Goal: Task Accomplishment & Management: Use online tool/utility

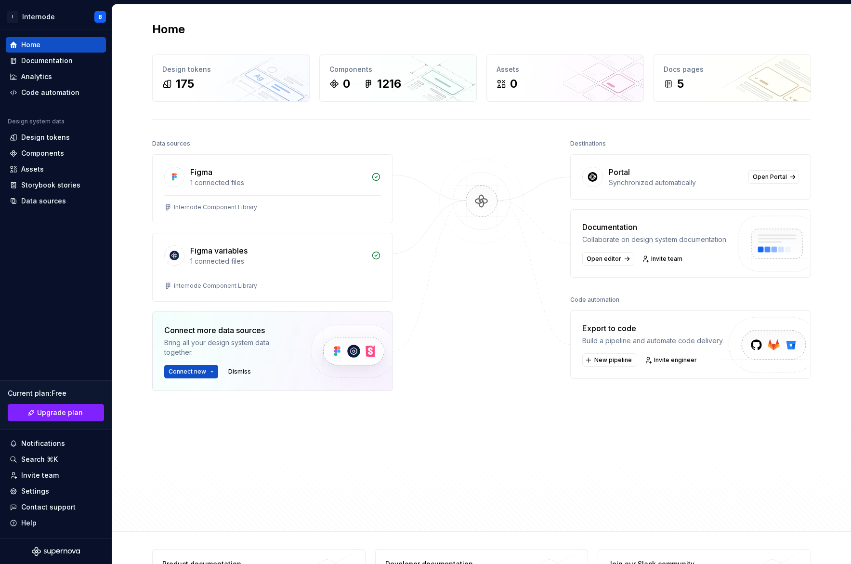
click at [217, 131] on div "Home Design tokens 175 Components 0 1216 Assets 0 Docs pages 5 Data sources Fig…" at bounding box center [482, 267] width 694 height 526
click at [486, 205] on img at bounding box center [481, 210] width 93 height 105
click at [683, 16] on div "Home Design tokens 175 Components 0 1216 Assets 0 Docs pages 5 Data sources Fig…" at bounding box center [482, 267] width 694 height 526
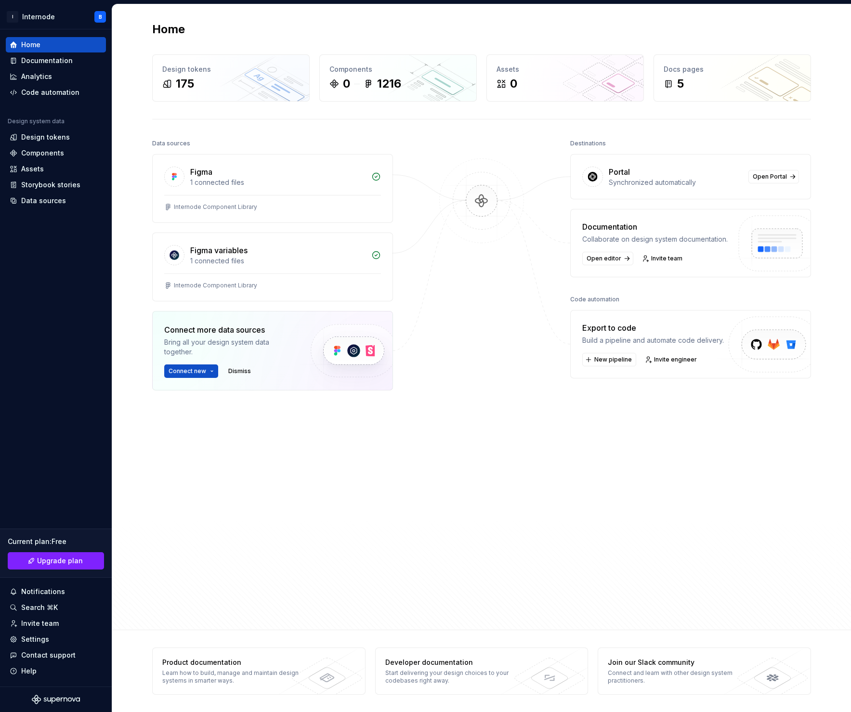
click at [484, 197] on img at bounding box center [481, 210] width 93 height 105
click at [53, 63] on div "Documentation" at bounding box center [47, 61] width 52 height 10
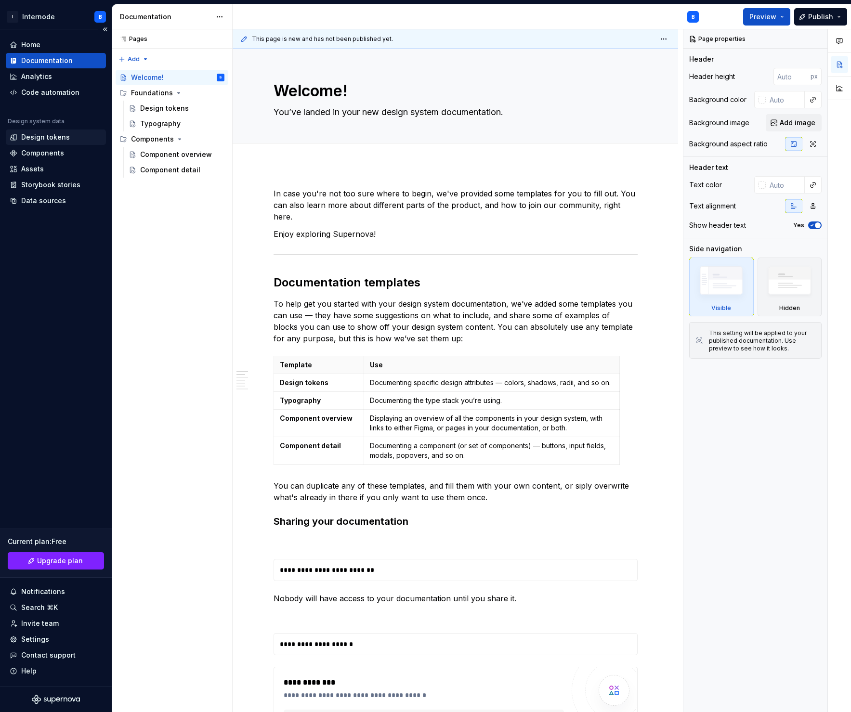
click at [54, 135] on div "Design tokens" at bounding box center [45, 137] width 49 height 10
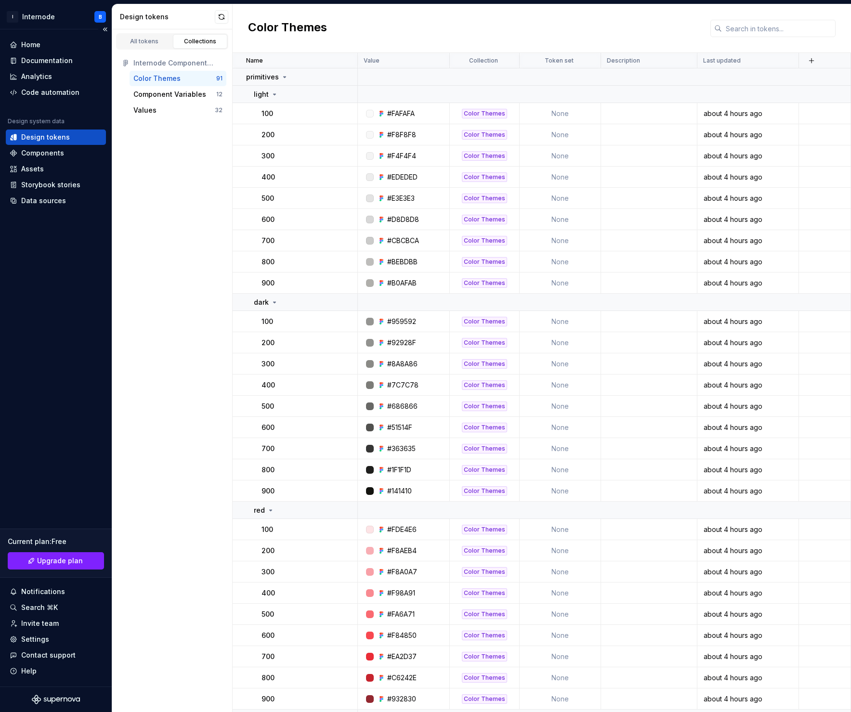
click at [46, 53] on div "Home Documentation Analytics Code automation" at bounding box center [56, 68] width 100 height 63
click at [45, 55] on div "Documentation" at bounding box center [56, 60] width 100 height 15
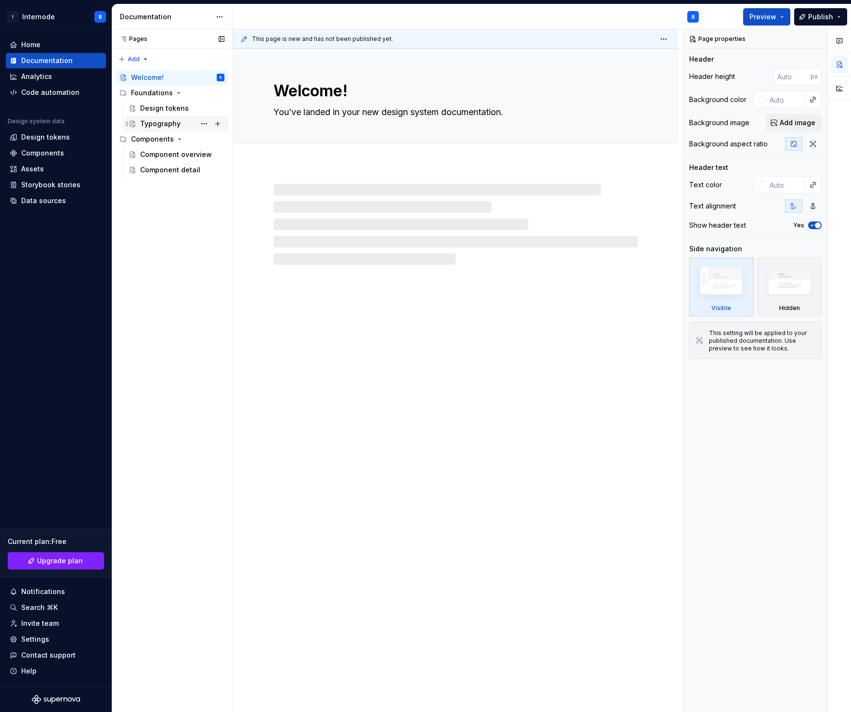
type textarea "*"
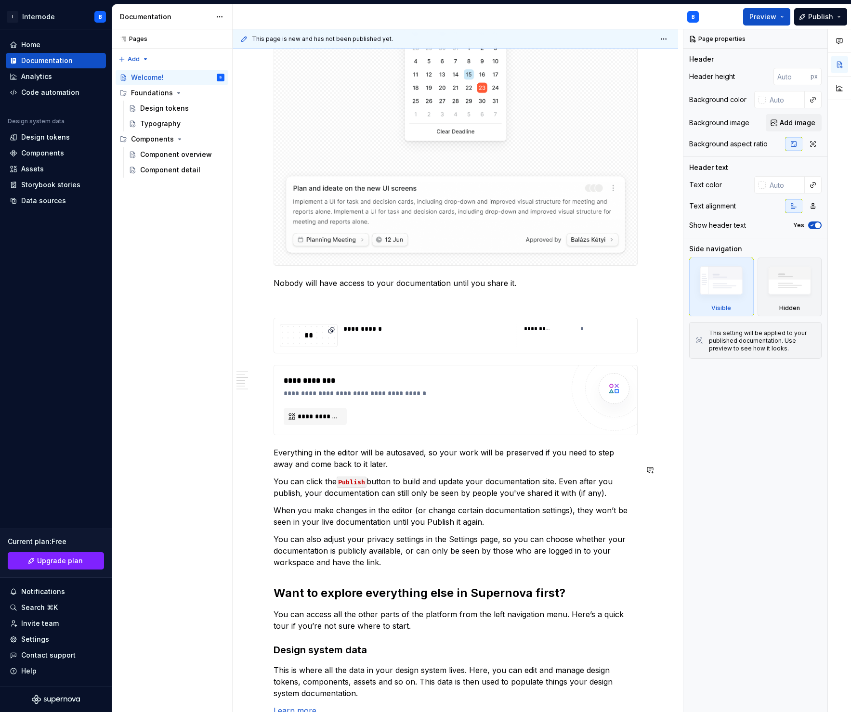
scroll to position [645, 0]
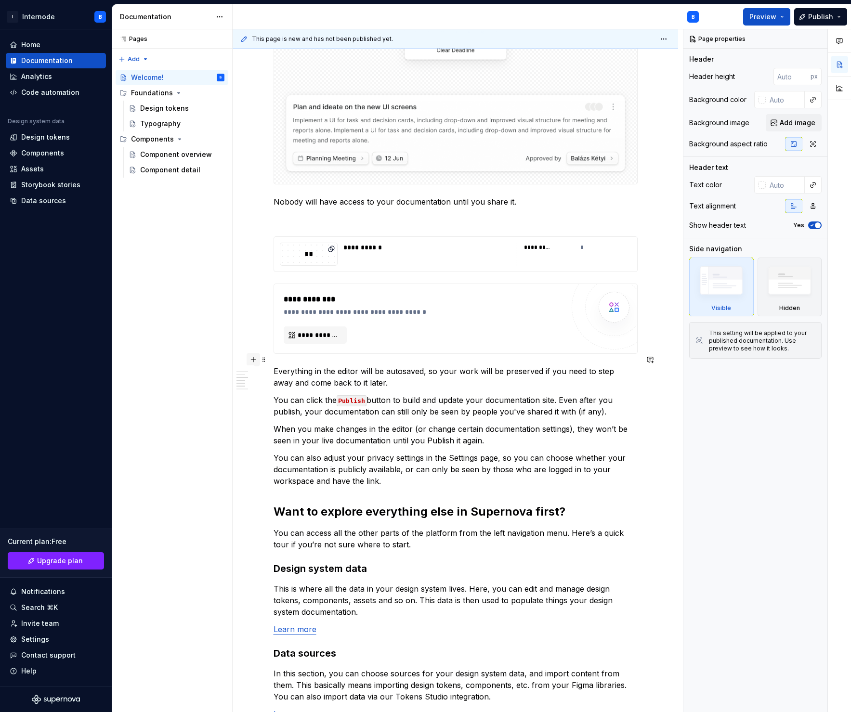
click at [249, 353] on button "button" at bounding box center [253, 359] width 13 height 13
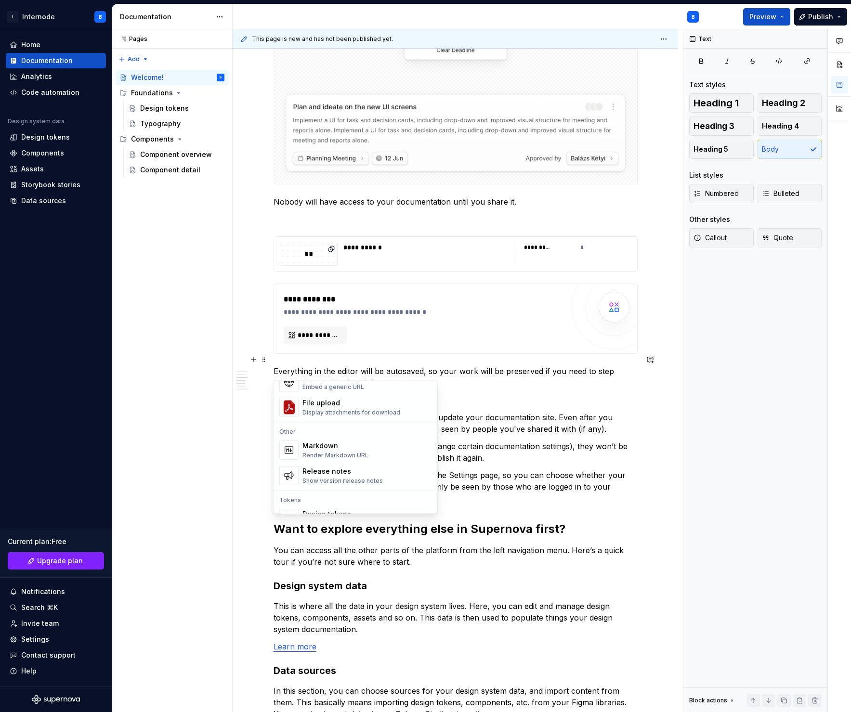
scroll to position [639, 0]
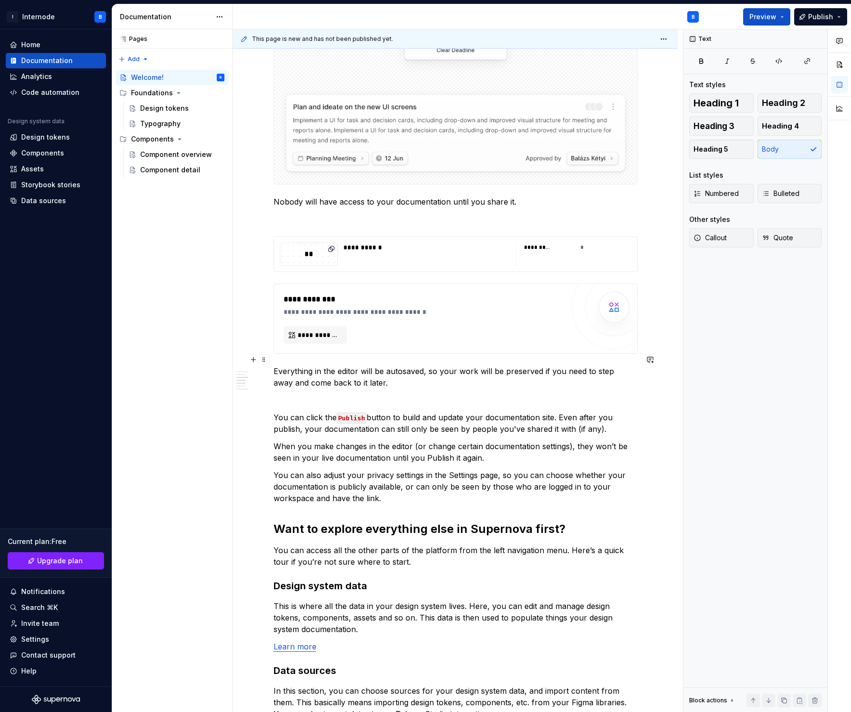
click at [514, 441] on p "When you make changes in the editor (or change certain documentation settings),…" at bounding box center [456, 452] width 364 height 23
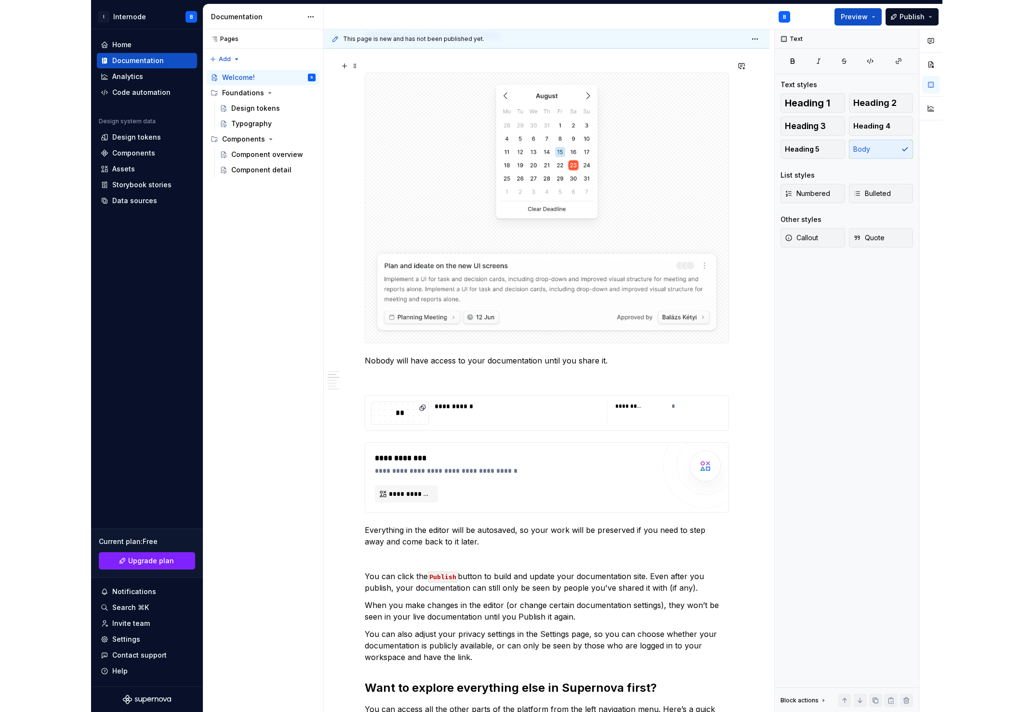
scroll to position [397, 0]
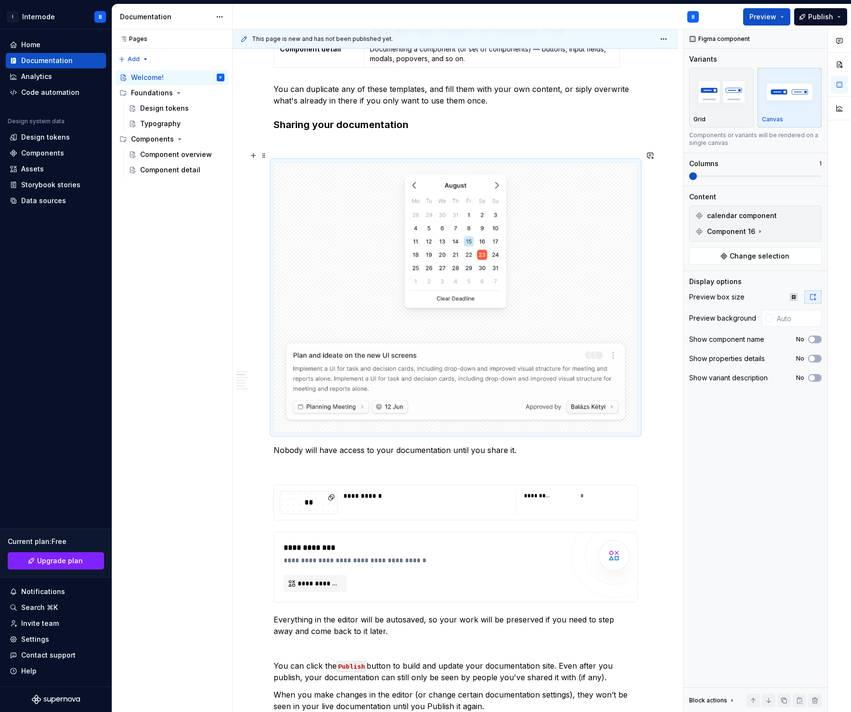
click at [515, 170] on body "I Internode B Home Documentation Analytics Code automation Design system data D…" at bounding box center [425, 356] width 851 height 712
click at [467, 208] on img at bounding box center [455, 245] width 125 height 157
click at [471, 207] on img at bounding box center [455, 245] width 125 height 157
drag, startPoint x: 484, startPoint y: 177, endPoint x: 498, endPoint y: 211, distance: 37.1
click at [498, 211] on body "I Internode B Home Documentation Analytics Code automation Design system data D…" at bounding box center [425, 356] width 851 height 712
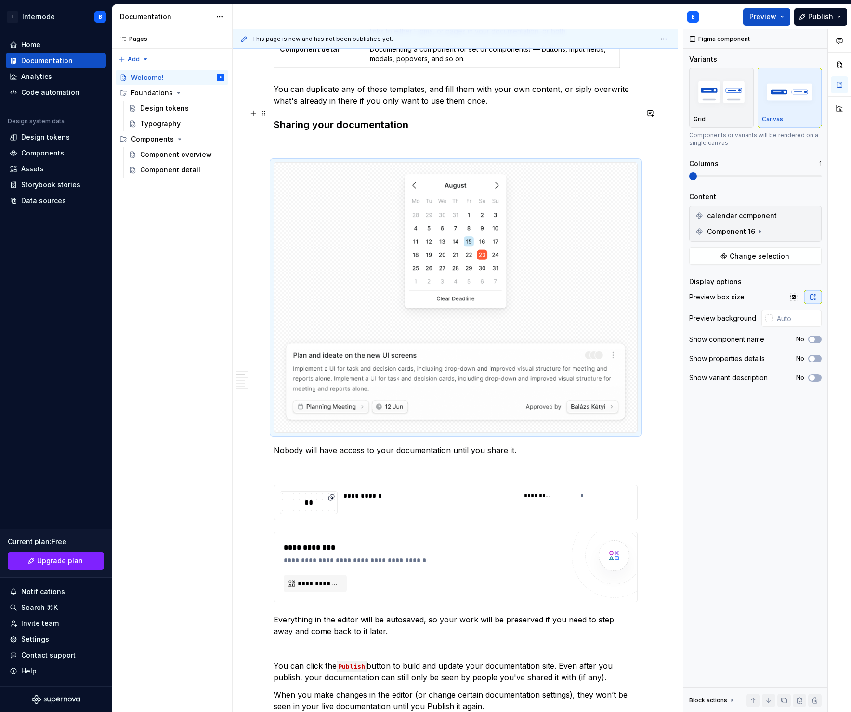
click at [593, 118] on h3 "Sharing your documentation" at bounding box center [456, 124] width 364 height 13
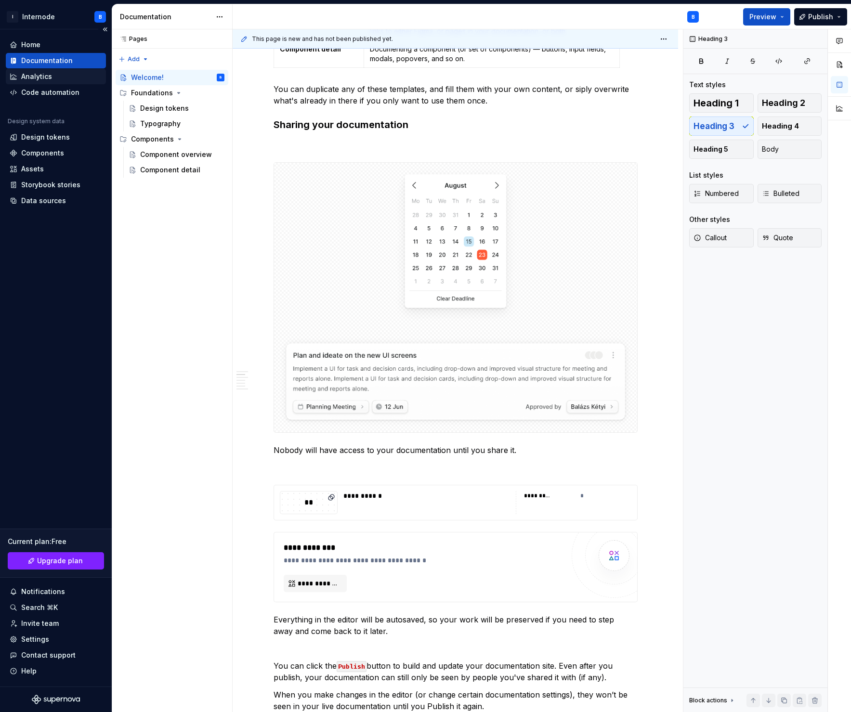
click at [52, 79] on div "Analytics" at bounding box center [56, 77] width 92 height 10
click at [50, 90] on div "Code automation" at bounding box center [50, 93] width 58 height 10
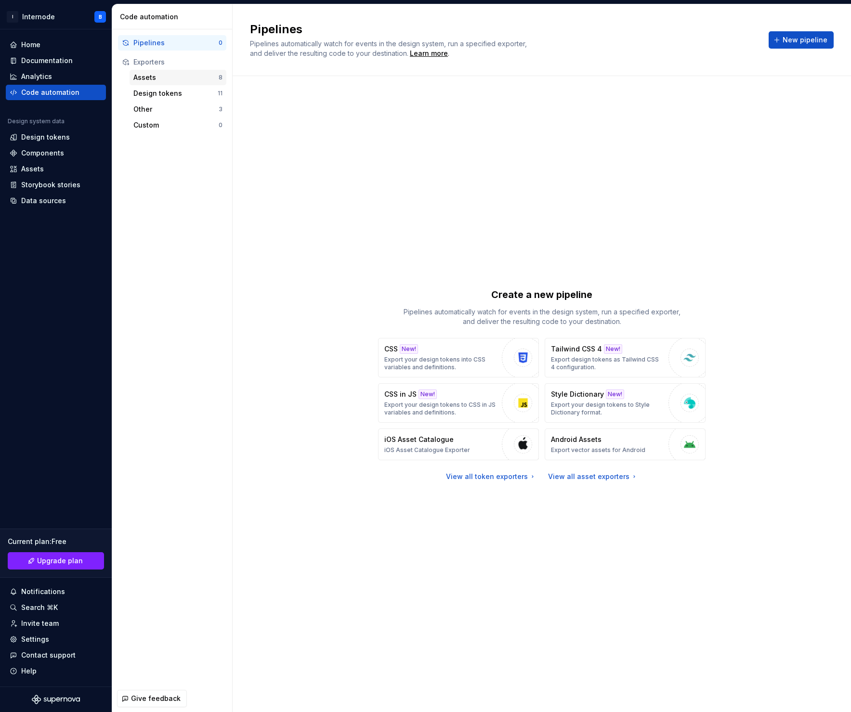
click at [163, 81] on div "Assets" at bounding box center [175, 78] width 85 height 10
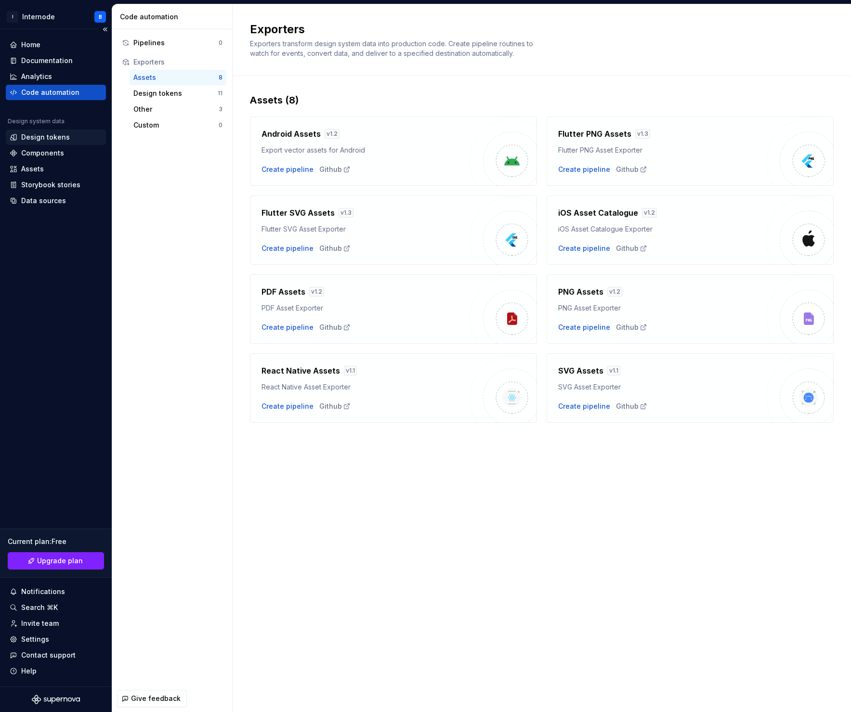
click at [67, 137] on div "Design tokens" at bounding box center [56, 137] width 92 height 10
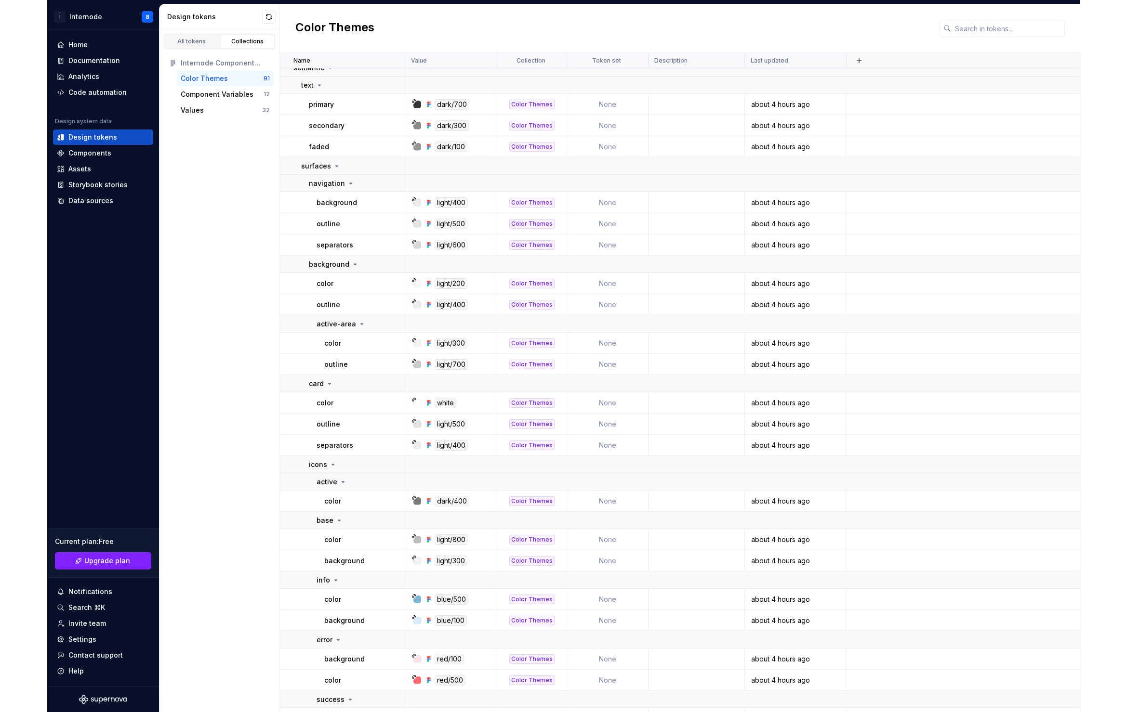
scroll to position [1683, 0]
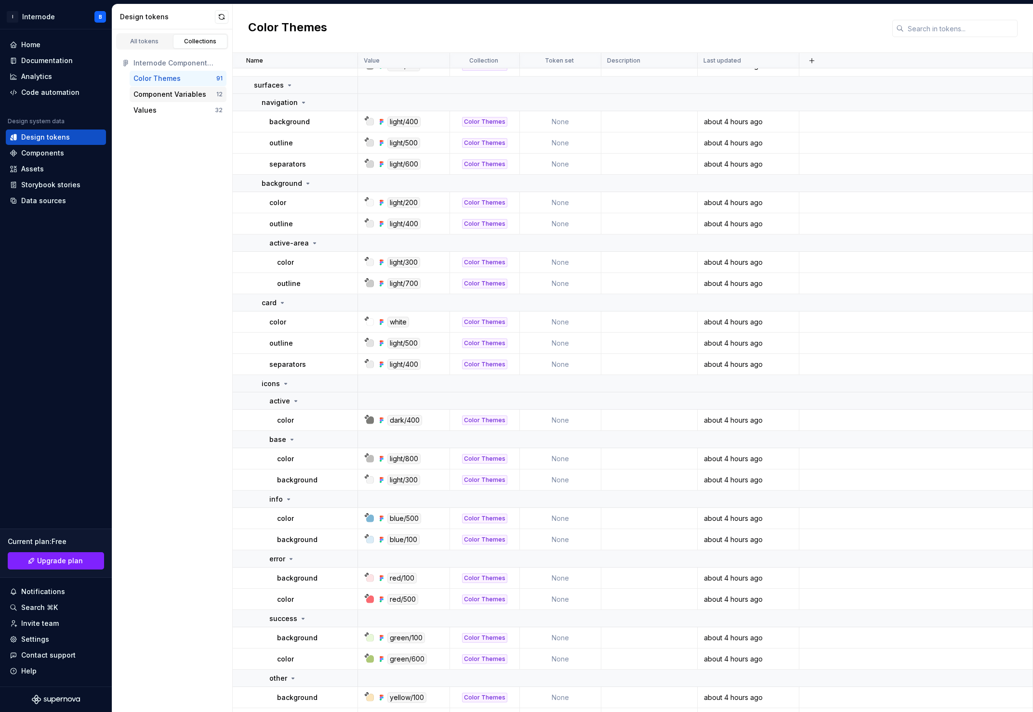
click at [185, 91] on div "Component Variables" at bounding box center [169, 95] width 73 height 10
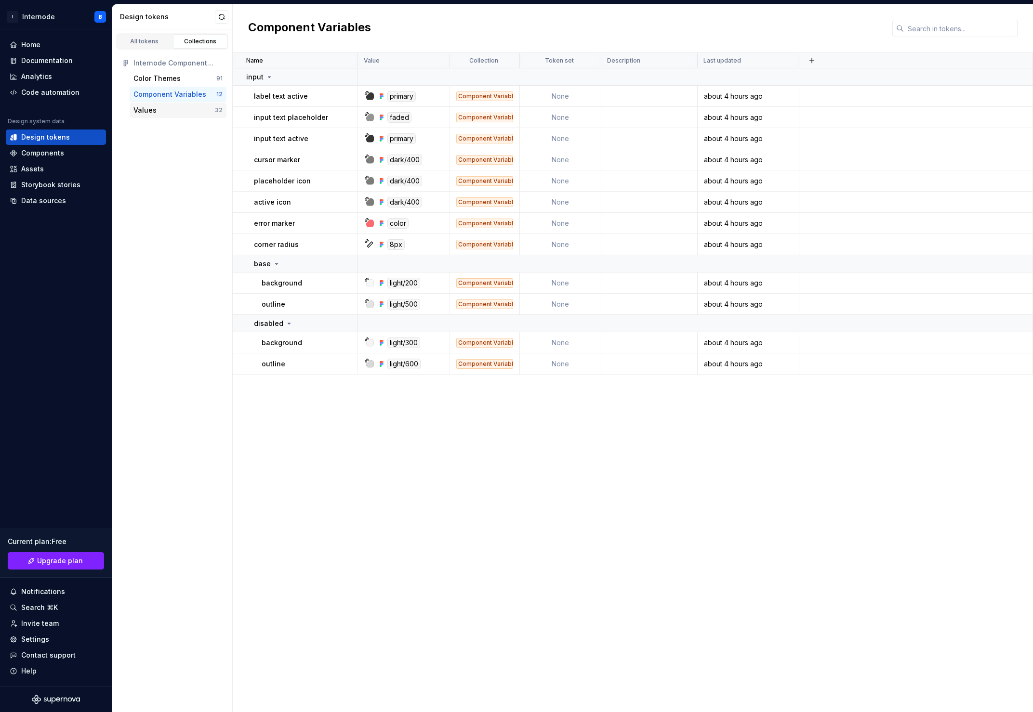
click at [171, 108] on div "Values" at bounding box center [173, 110] width 81 height 10
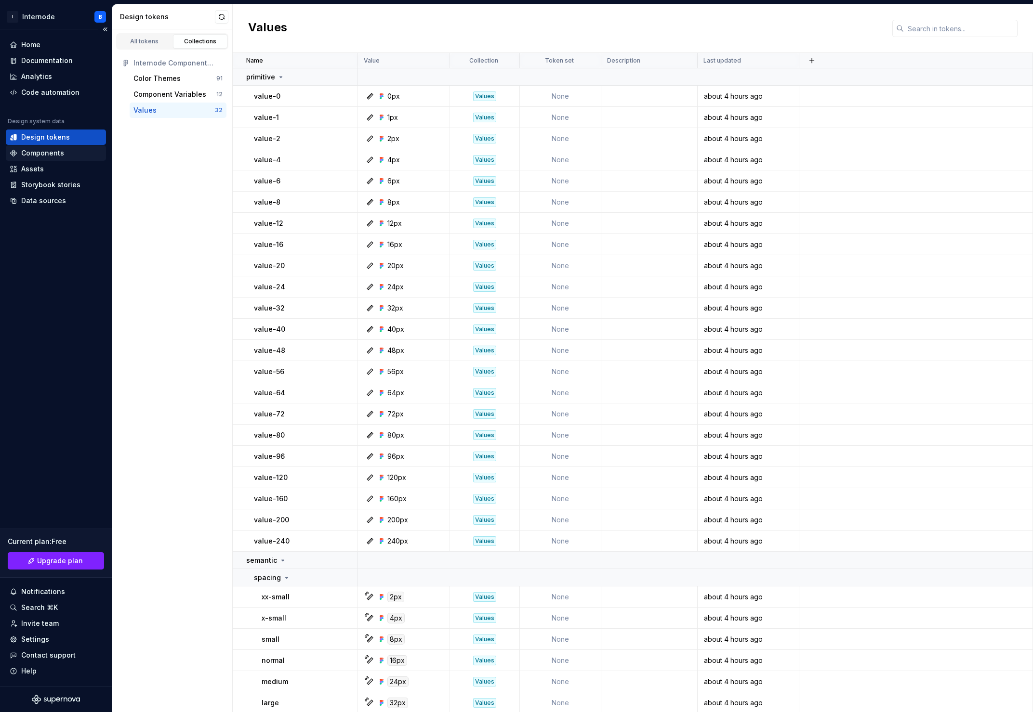
click at [58, 154] on div "Components" at bounding box center [42, 153] width 43 height 10
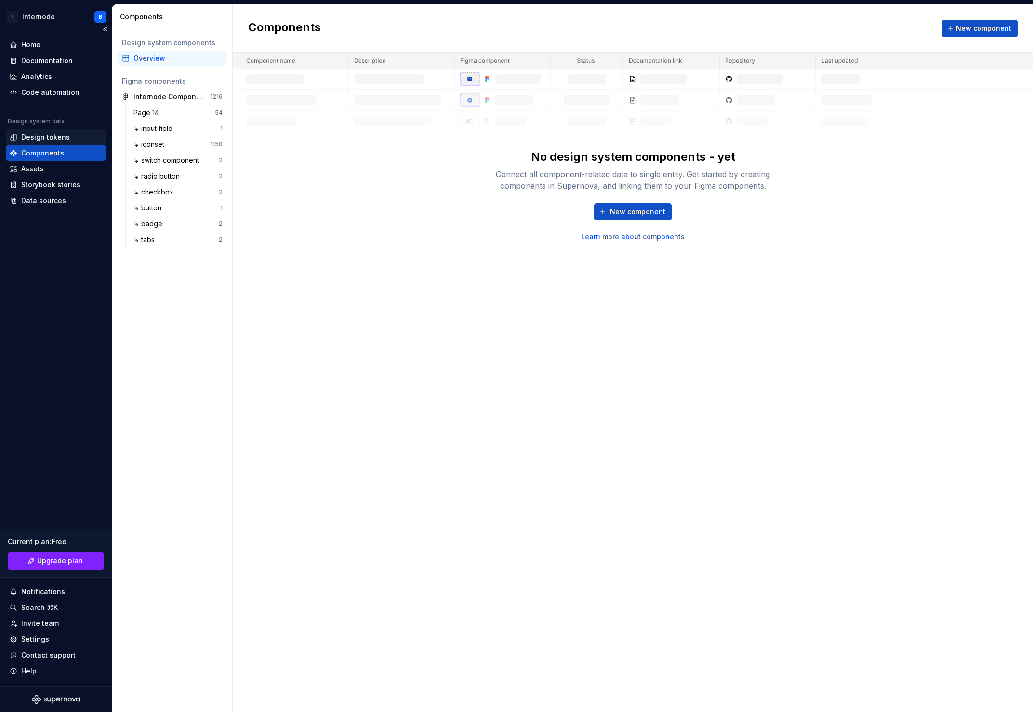
click at [51, 134] on div "Design tokens" at bounding box center [45, 137] width 49 height 10
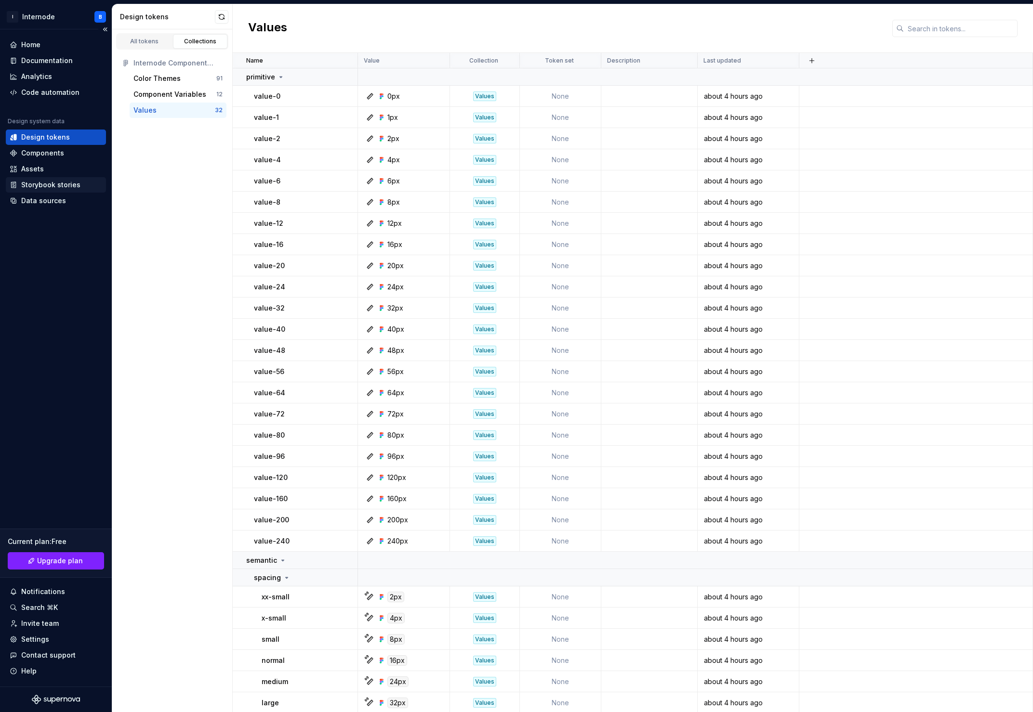
click at [55, 183] on div "Storybook stories" at bounding box center [50, 185] width 59 height 10
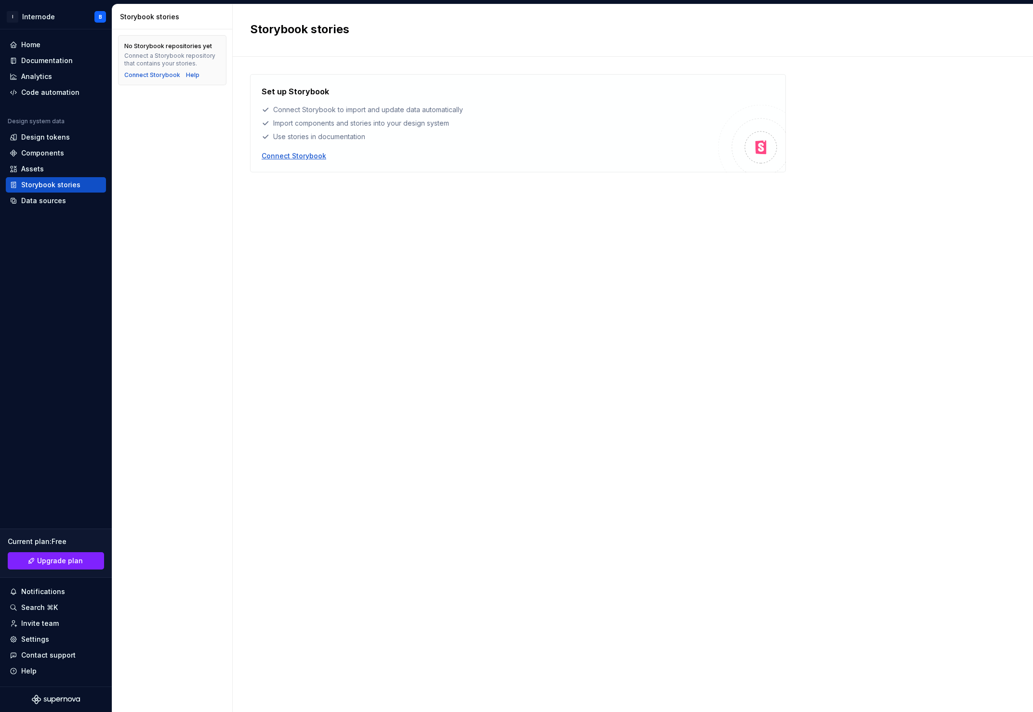
click at [293, 151] on div "Connect Storybook" at bounding box center [294, 156] width 65 height 10
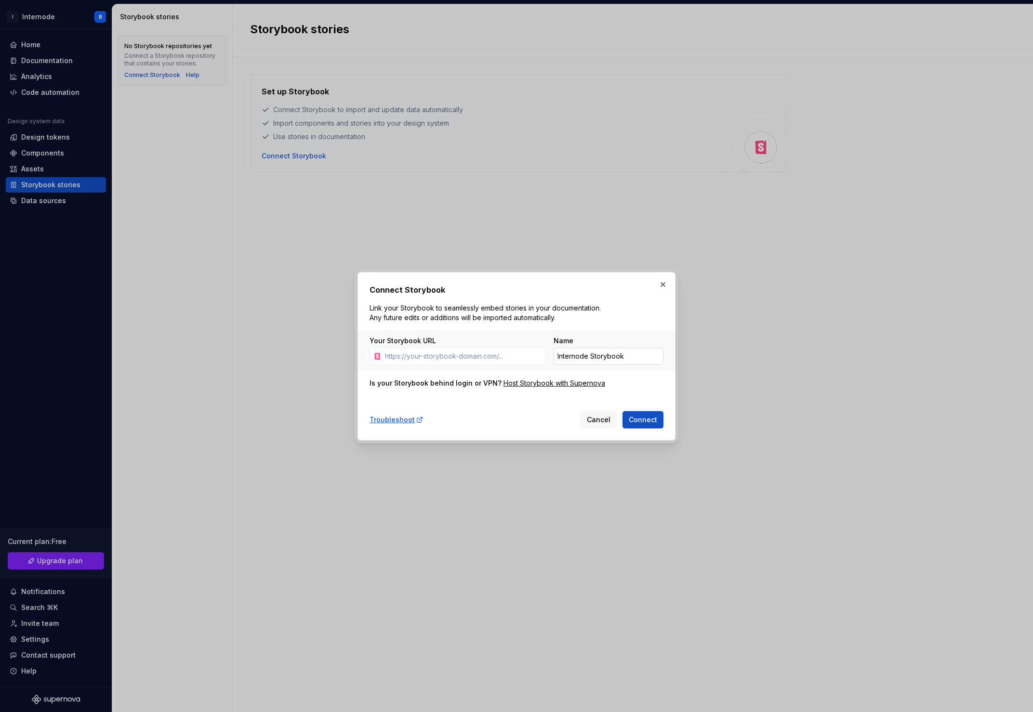
click at [565, 356] on input "Internode Storybook" at bounding box center [608, 356] width 110 height 17
click at [516, 355] on input "Your Storybook URL" at bounding box center [463, 356] width 165 height 17
click at [378, 360] on icon at bounding box center [377, 357] width 8 height 8
click at [661, 287] on button "button" at bounding box center [662, 284] width 13 height 13
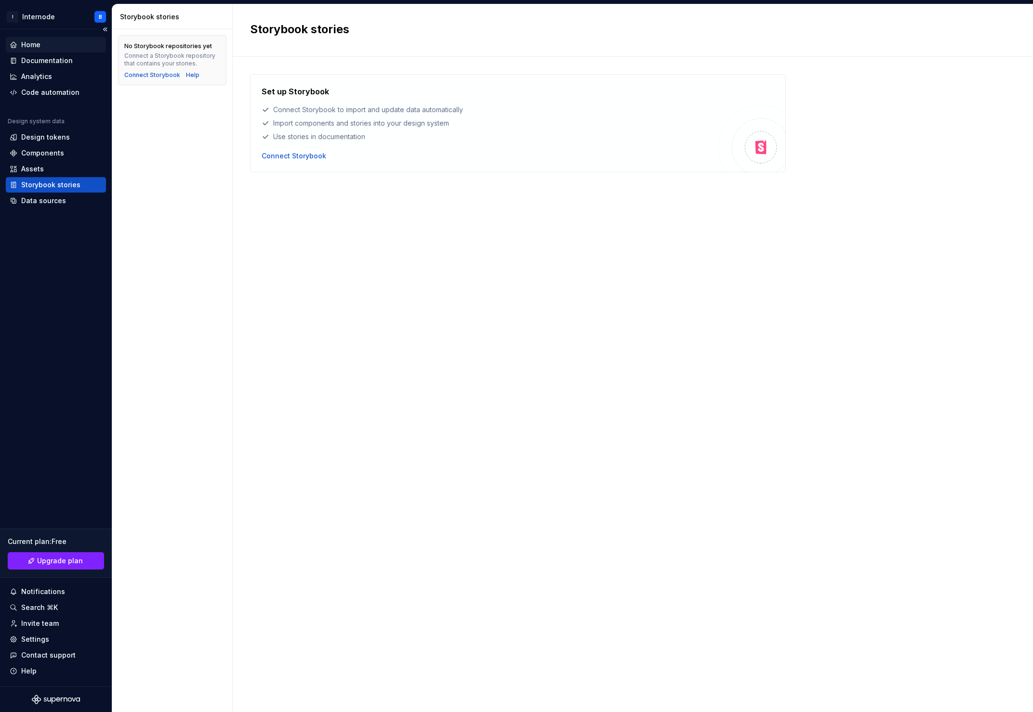
click at [57, 39] on div "Home" at bounding box center [56, 44] width 100 height 15
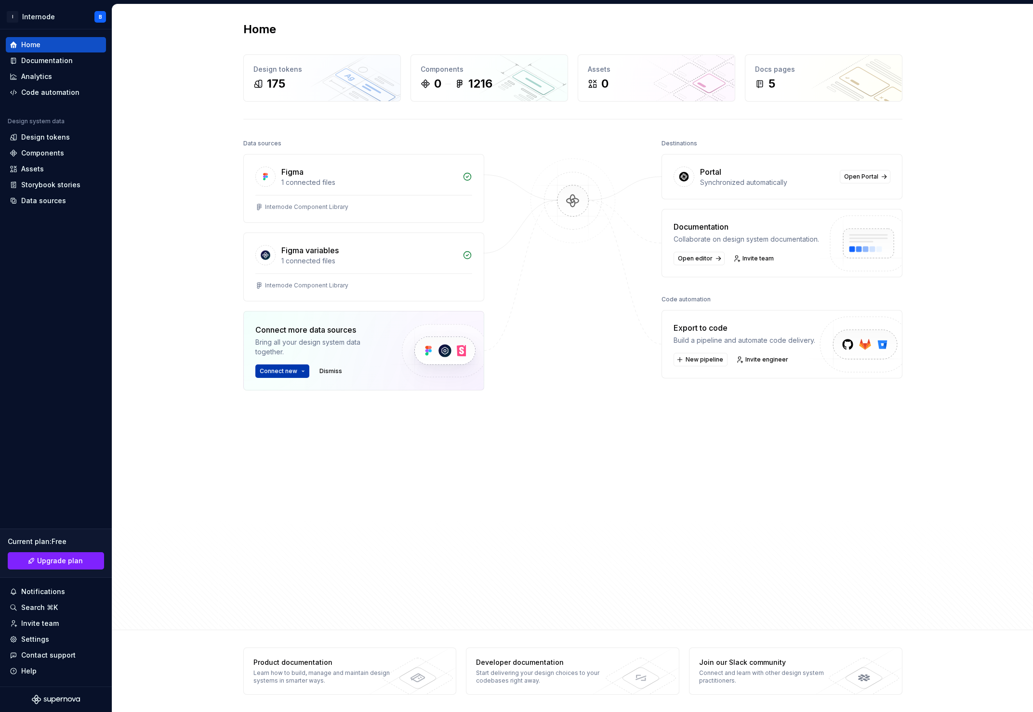
click at [288, 373] on span "Connect new" at bounding box center [279, 372] width 38 height 8
click at [324, 419] on div "Storybook" at bounding box center [319, 418] width 92 height 10
click at [56, 96] on div "Code automation" at bounding box center [50, 93] width 58 height 10
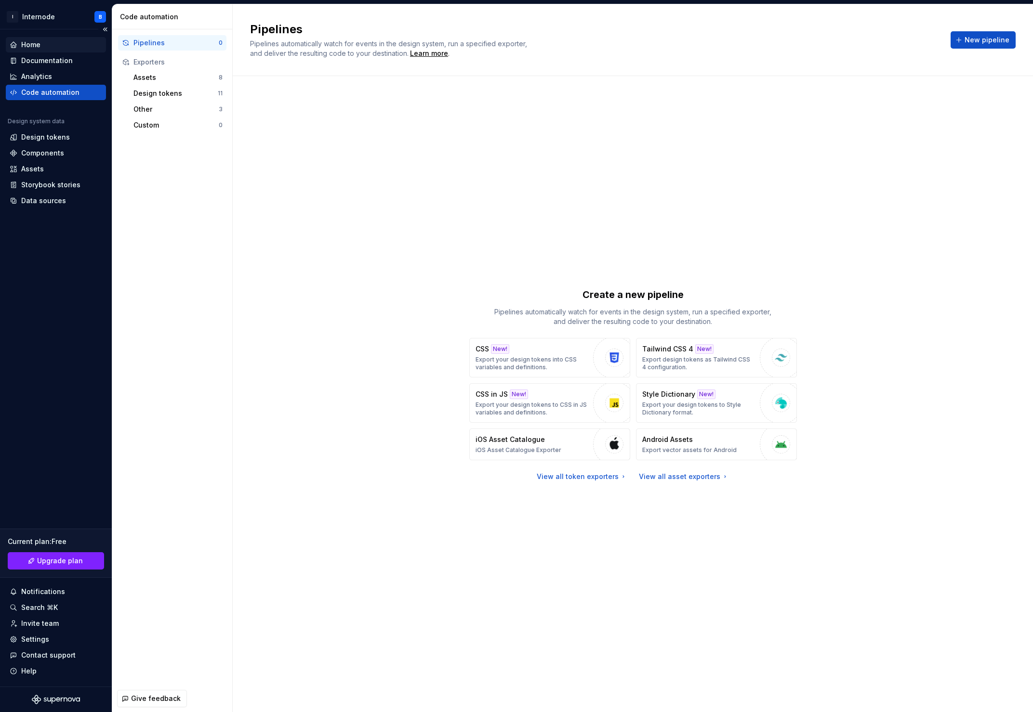
click at [47, 45] on div "Home" at bounding box center [56, 45] width 92 height 10
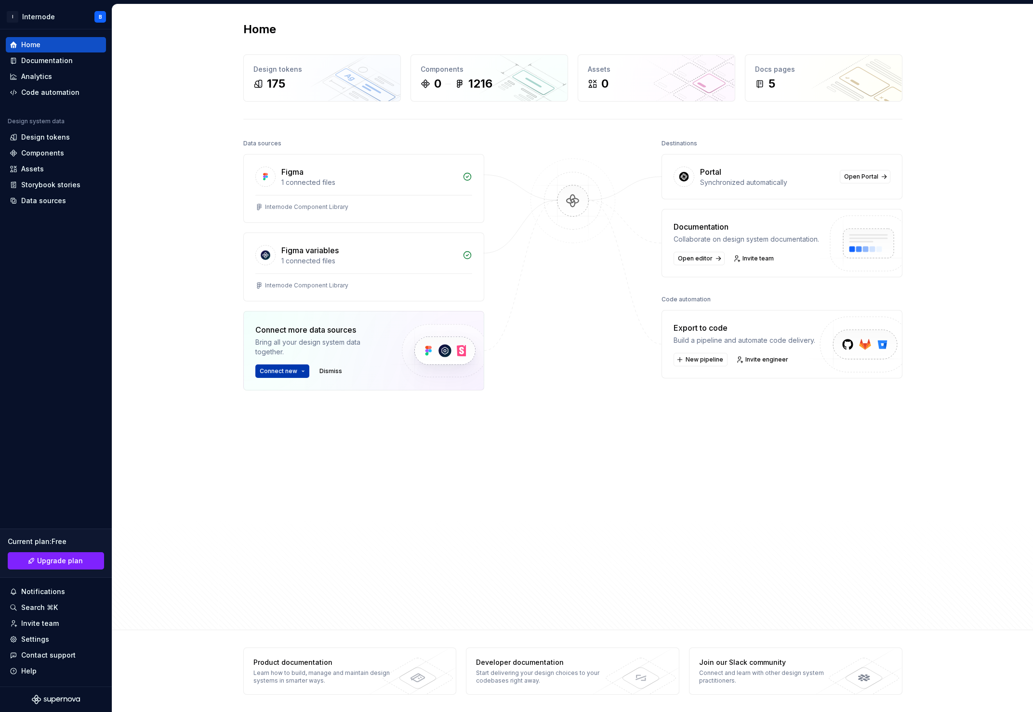
click at [290, 373] on span "Connect new" at bounding box center [279, 372] width 38 height 8
click at [301, 398] on p "Import styles, components and icons." at bounding box center [326, 401] width 107 height 8
click at [287, 371] on span "Connect new" at bounding box center [279, 372] width 38 height 8
click at [289, 422] on div "Storybook" at bounding box center [319, 418] width 92 height 10
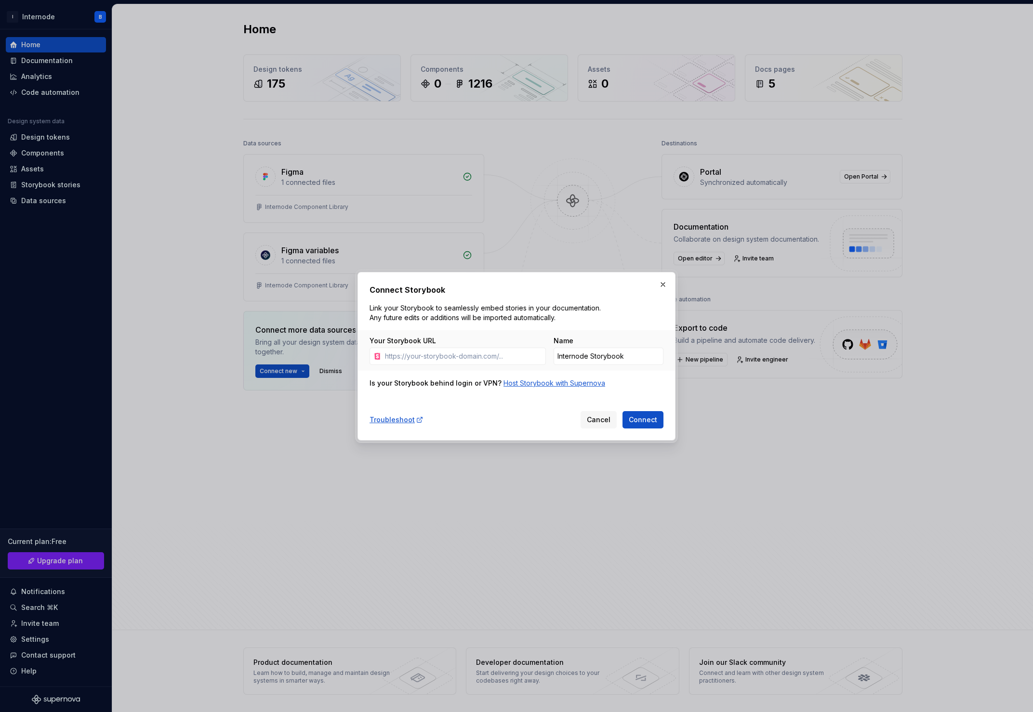
click at [553, 382] on div "Host Storybook with Supernova" at bounding box center [554, 384] width 102 height 10
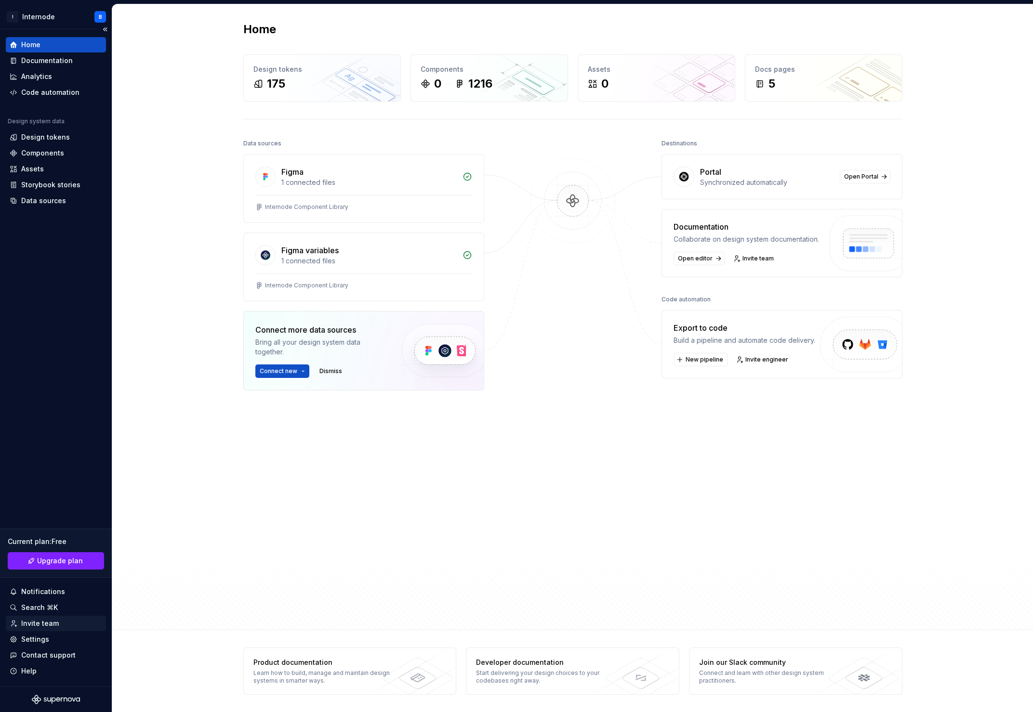
click at [48, 563] on div "Invite team" at bounding box center [40, 624] width 38 height 10
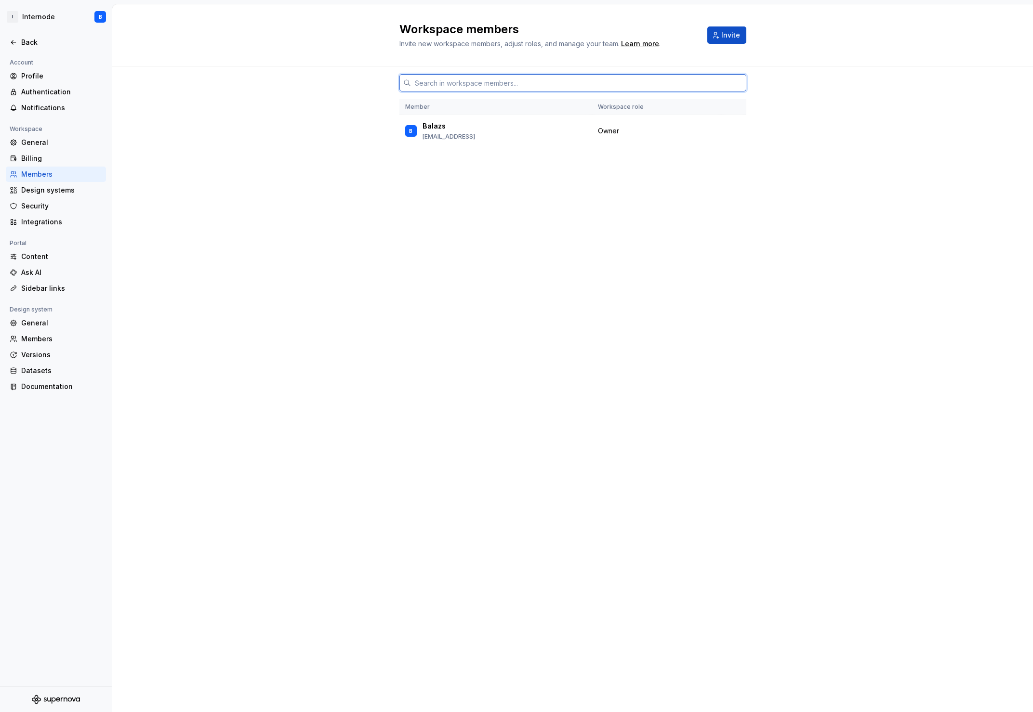
click at [480, 74] on input "text" at bounding box center [578, 82] width 335 height 17
click at [395, 206] on div "Member Workspace role B Balazs [EMAIL_ADDRESS] Owner" at bounding box center [572, 389] width 920 height 646
click at [595, 74] on input "text" at bounding box center [578, 82] width 335 height 17
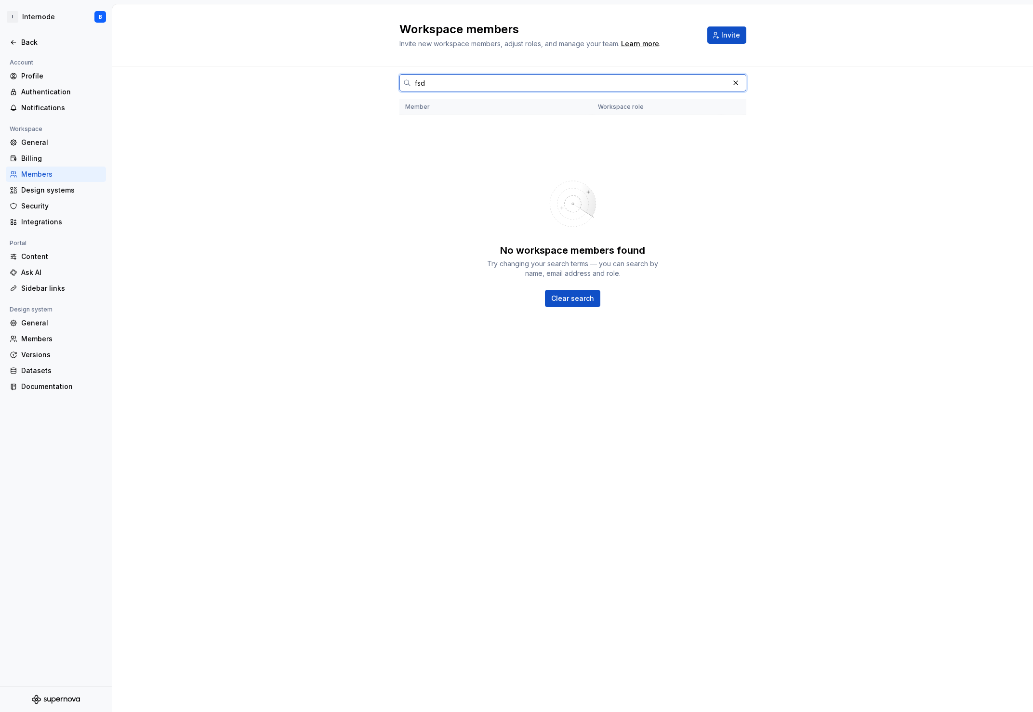
click at [463, 74] on input "fsd" at bounding box center [570, 82] width 318 height 17
type input "[PERSON_NAME][EMAIL_ADDRESS]"
click at [469, 74] on input "[PERSON_NAME][EMAIL_ADDRESS]" at bounding box center [570, 82] width 318 height 17
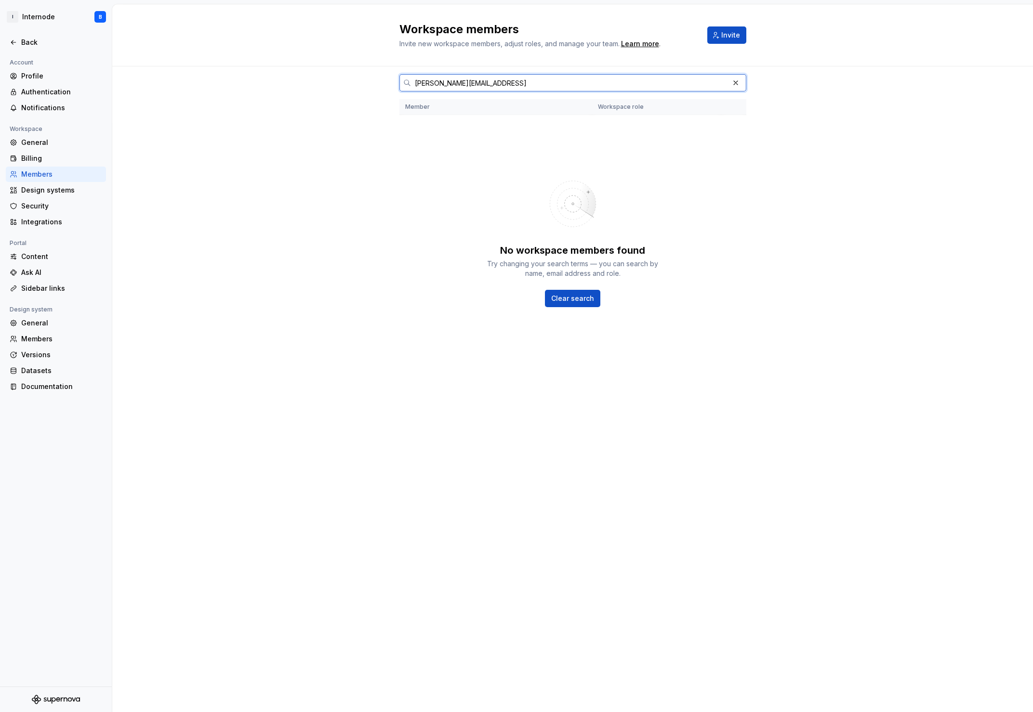
click at [469, 74] on input "[PERSON_NAME][EMAIL_ADDRESS]" at bounding box center [570, 82] width 318 height 17
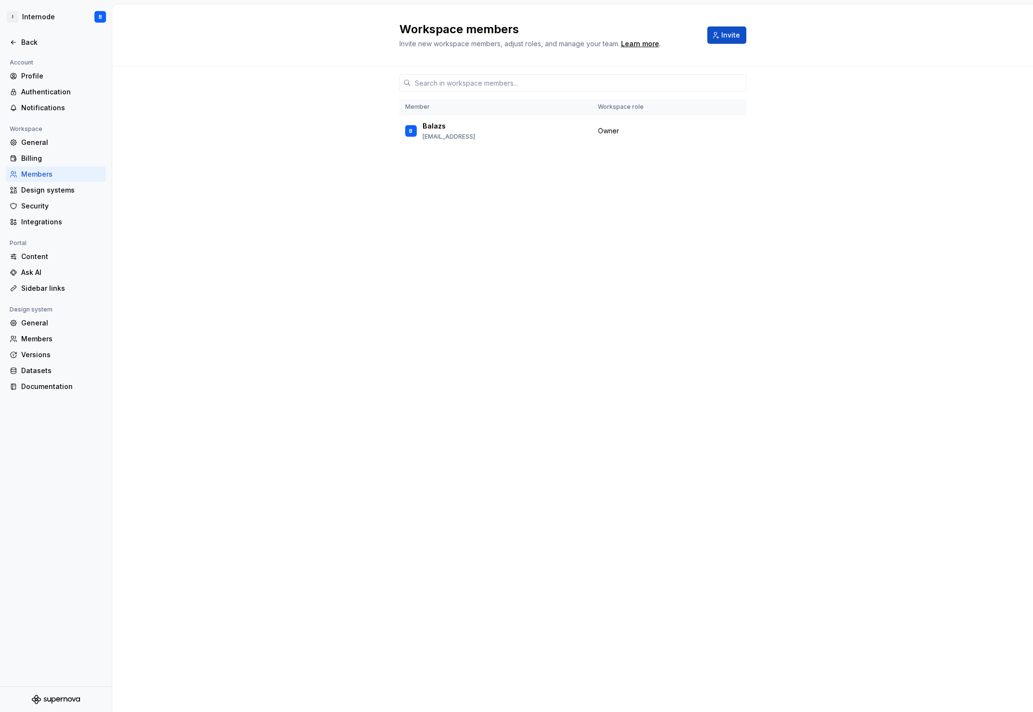
click at [425, 169] on div "Member Workspace role B Balazs [EMAIL_ADDRESS] Owner" at bounding box center [572, 370] width 347 height 609
click at [442, 121] on p "Balazs" at bounding box center [433, 126] width 23 height 10
click at [652, 115] on td "Owner" at bounding box center [656, 131] width 129 height 32
click at [54, 337] on div "Members" at bounding box center [61, 339] width 81 height 10
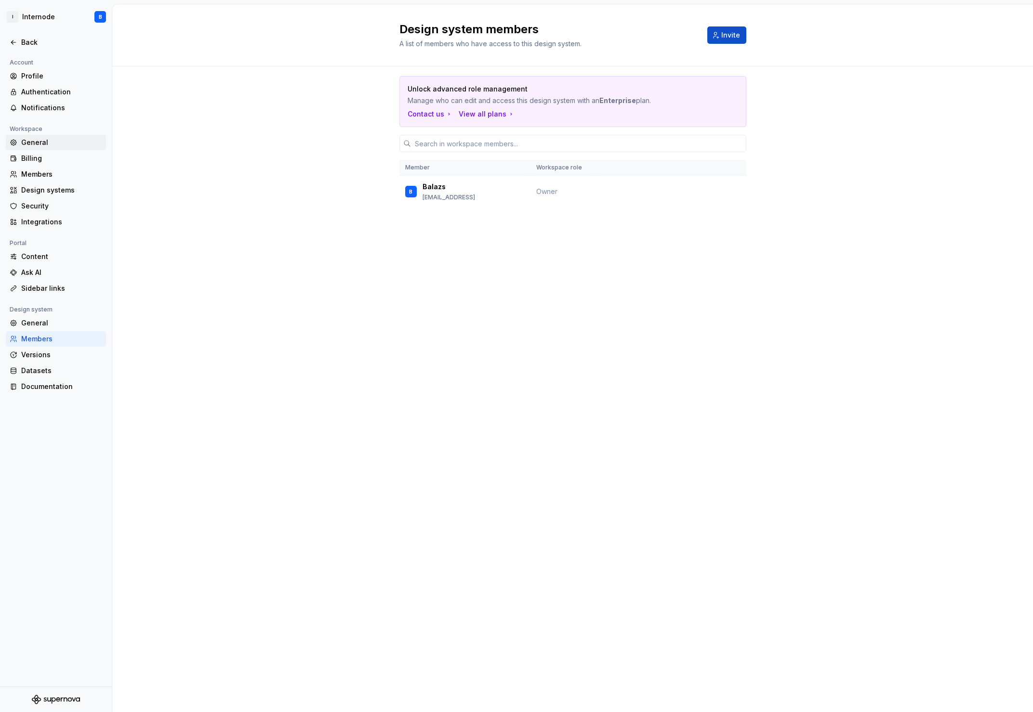
click at [59, 144] on div "General" at bounding box center [61, 143] width 81 height 10
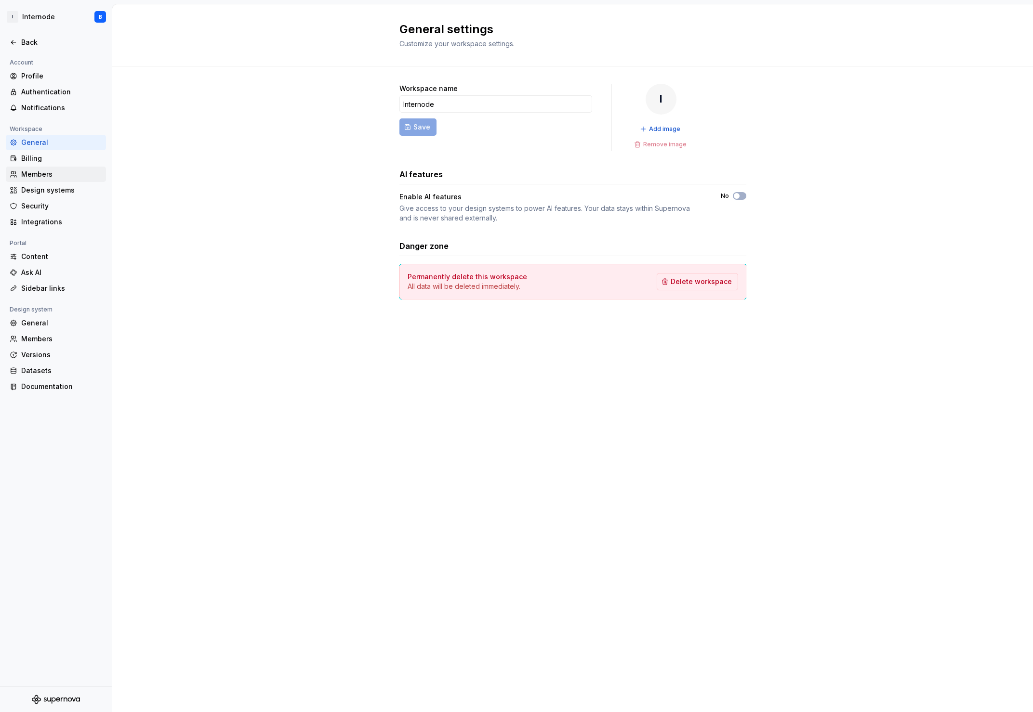
click at [53, 168] on div "Members" at bounding box center [56, 174] width 100 height 15
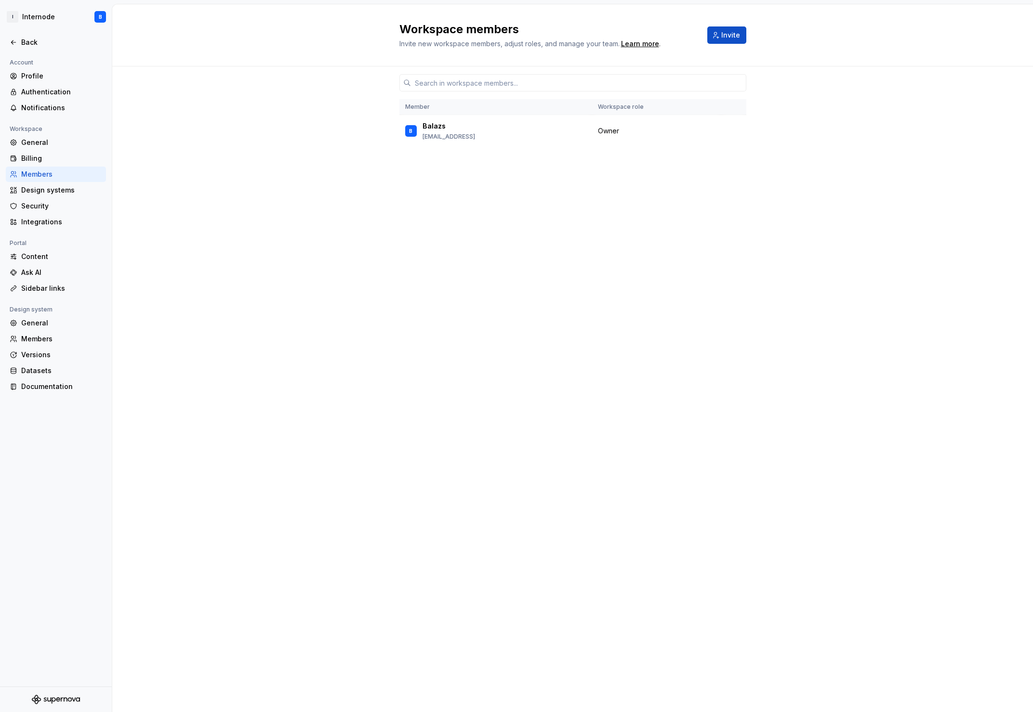
drag, startPoint x: 218, startPoint y: 19, endPoint x: 248, endPoint y: 22, distance: 30.0
click at [218, 19] on div "Workspace members Invite new workspace members, adjust roles, and manage your t…" at bounding box center [572, 35] width 920 height 62
drag, startPoint x: 897, startPoint y: 15, endPoint x: 947, endPoint y: 18, distance: 50.7
click at [851, 15] on div "Workspace members Invite new workspace members, adjust roles, and manage your t…" at bounding box center [572, 35] width 920 height 62
click at [851, 16] on div "Workspace members Invite new workspace members, adjust roles, and manage your t…" at bounding box center [572, 35] width 920 height 62
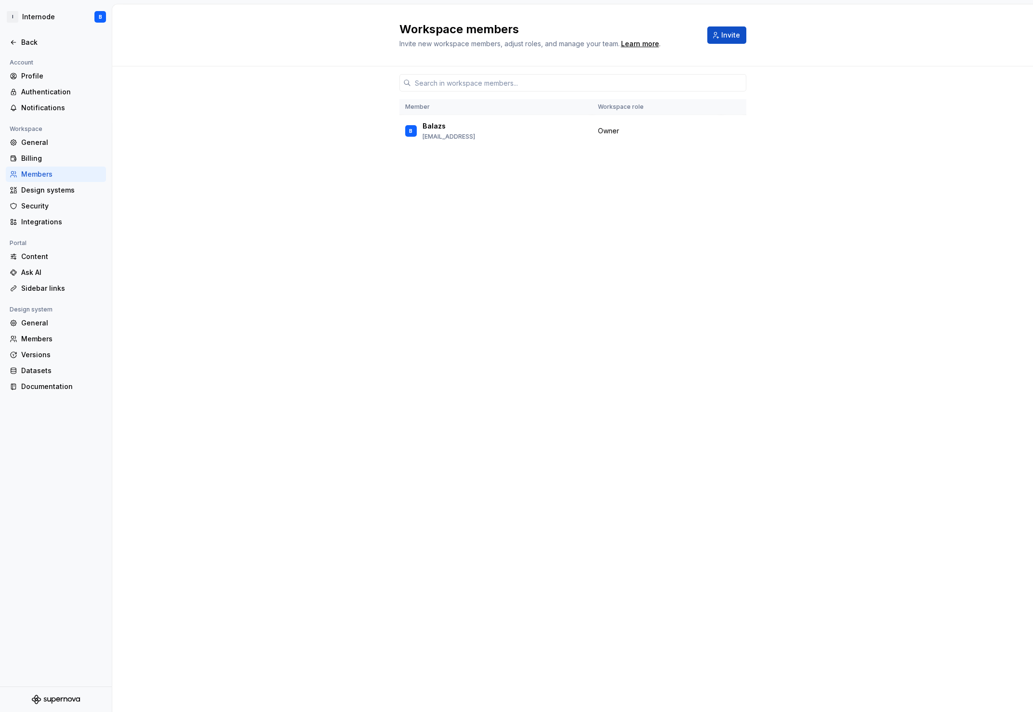
click at [851, 19] on div "Workspace members Invite new workspace members, adjust roles, and manage your t…" at bounding box center [572, 35] width 920 height 62
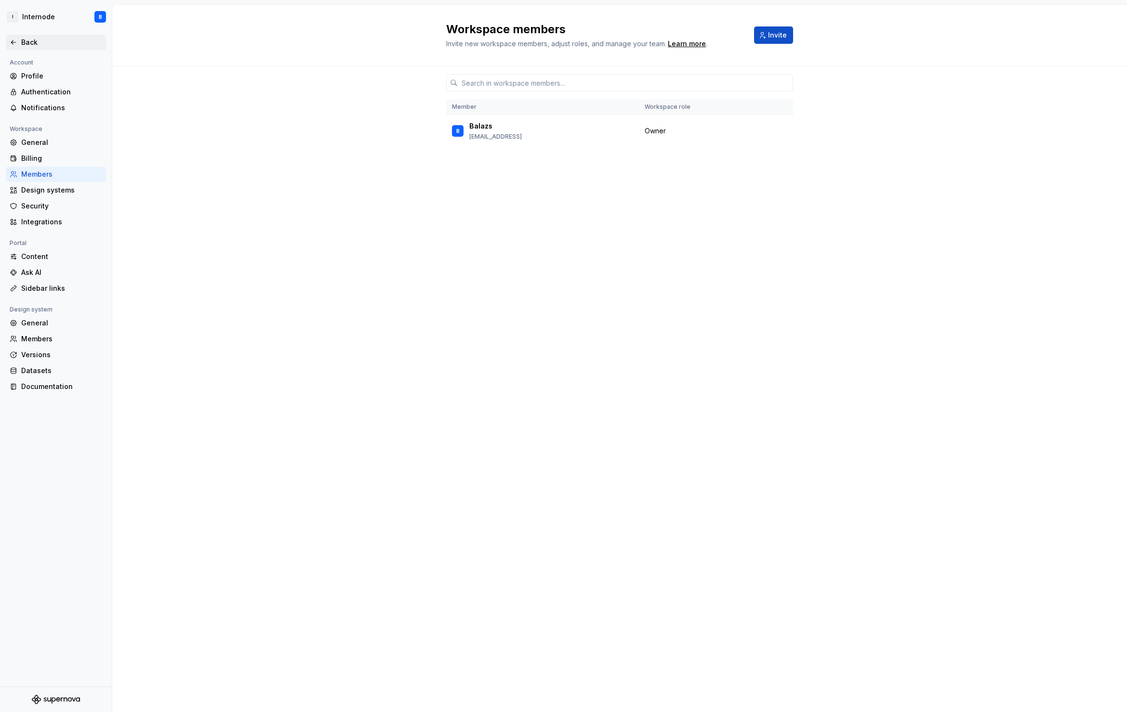
click at [29, 45] on div "Back" at bounding box center [61, 43] width 81 height 10
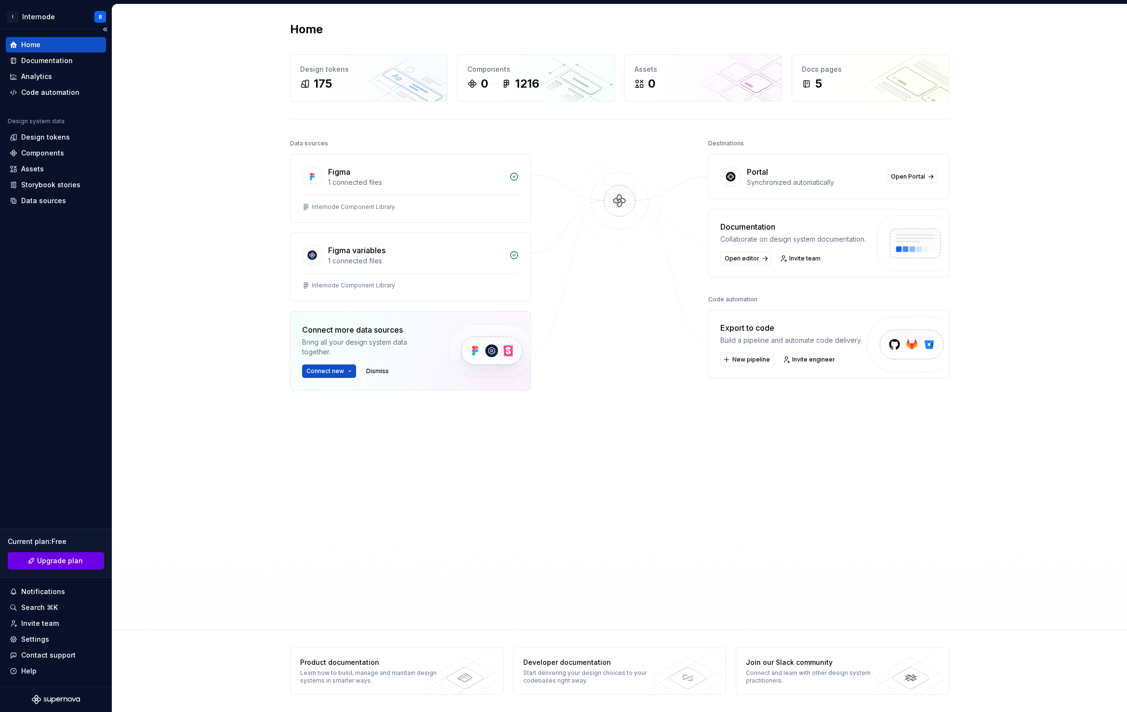
click at [59, 559] on span "Upgrade plan" at bounding box center [60, 561] width 46 height 10
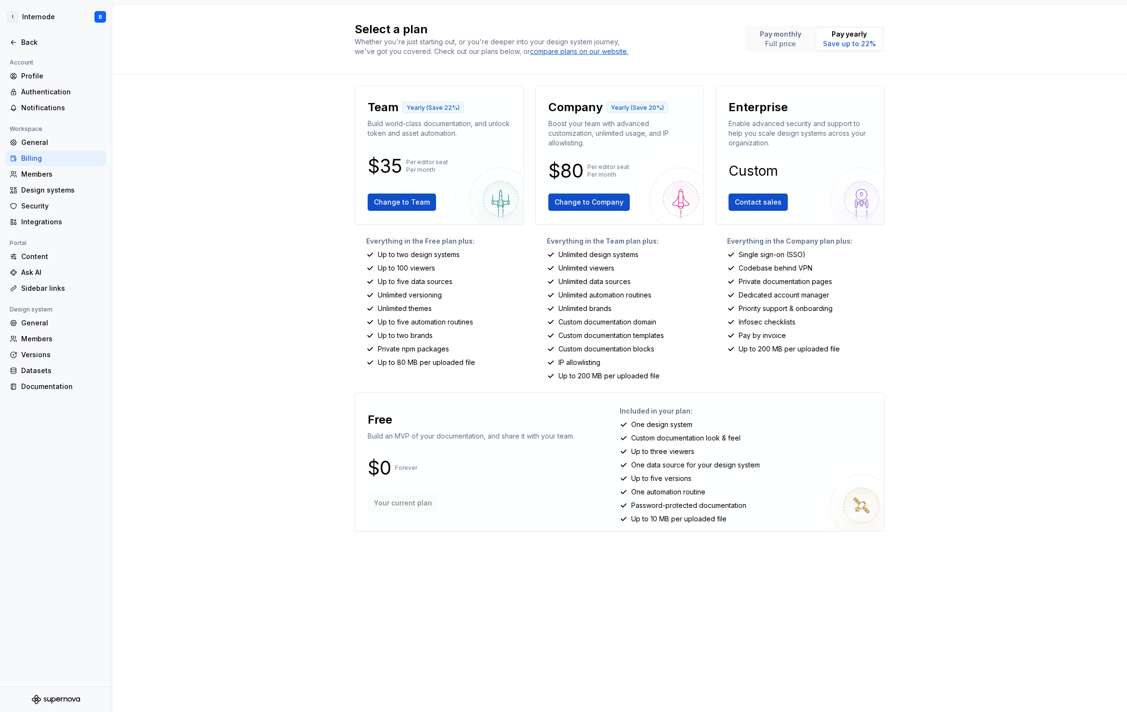
drag, startPoint x: 708, startPoint y: 417, endPoint x: 630, endPoint y: 423, distance: 77.4
click at [631, 422] on div "Included in your plan: One design system Custom documentation look & feel Up to…" at bounding box center [747, 462] width 257 height 123
click at [637, 474] on p "Up to five versions" at bounding box center [661, 479] width 60 height 10
click at [60, 343] on div "Members" at bounding box center [61, 339] width 81 height 10
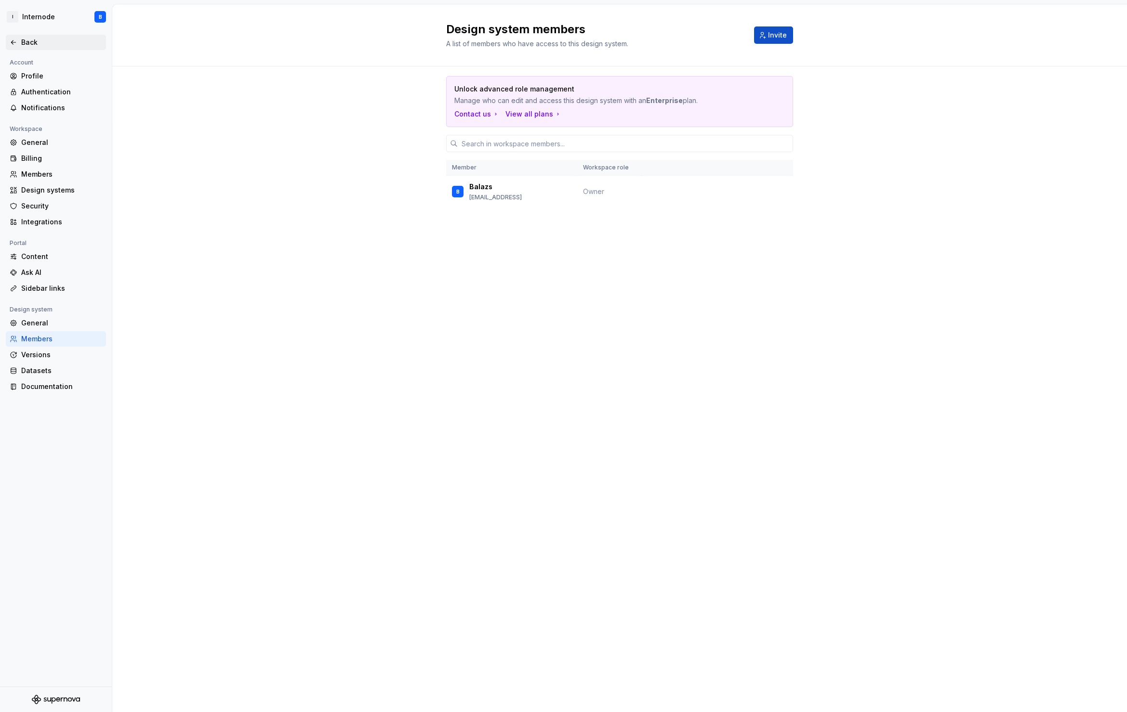
click at [26, 43] on div "Back" at bounding box center [61, 43] width 81 height 10
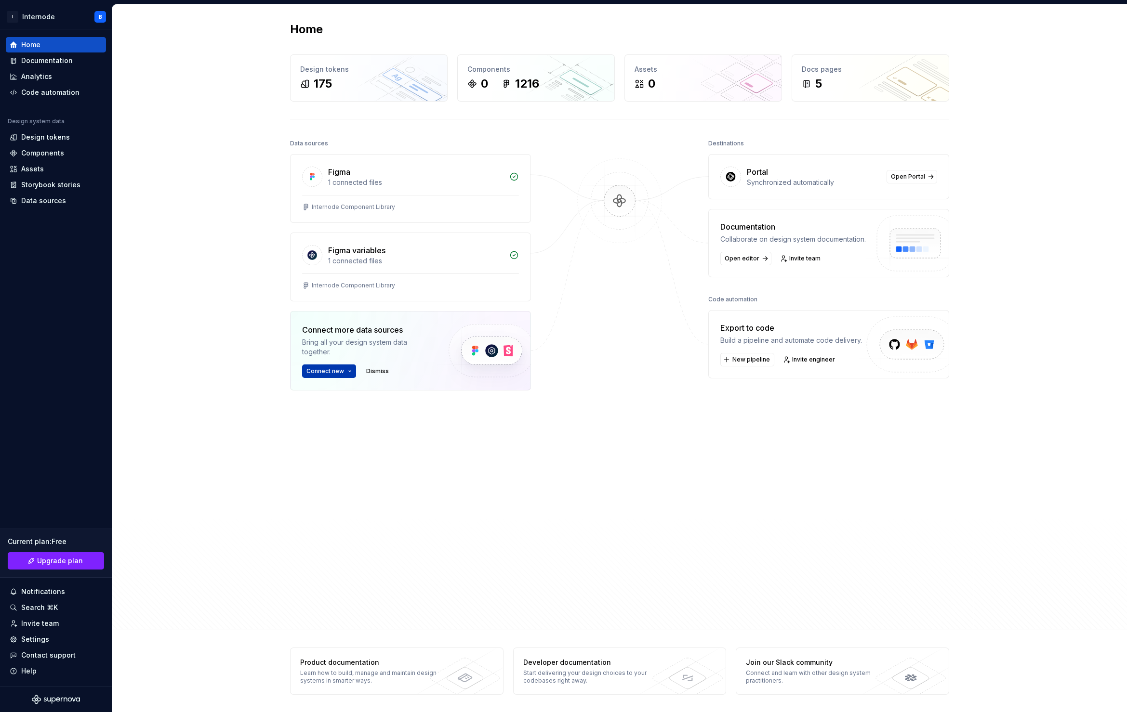
click at [336, 374] on span "Connect new" at bounding box center [325, 372] width 38 height 8
click at [352, 423] on p "Import components and stories." at bounding box center [366, 427] width 92 height 8
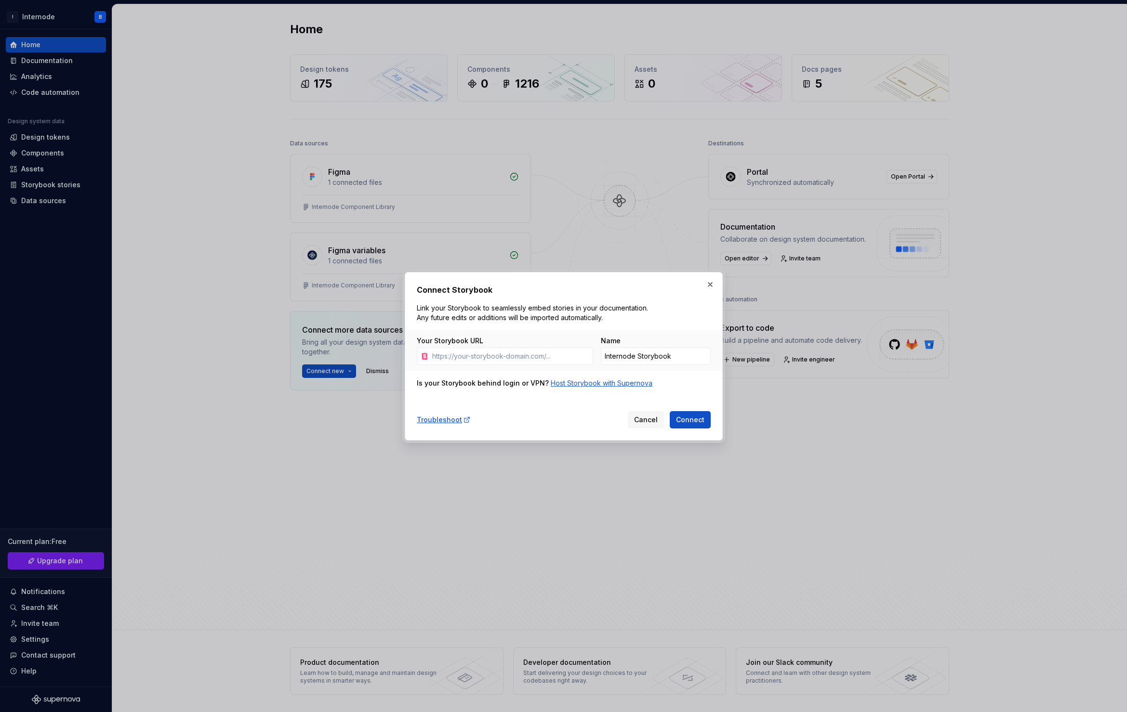
click at [573, 384] on div "Host Storybook with Supernova" at bounding box center [602, 384] width 102 height 10
click at [713, 285] on button "button" at bounding box center [709, 284] width 13 height 13
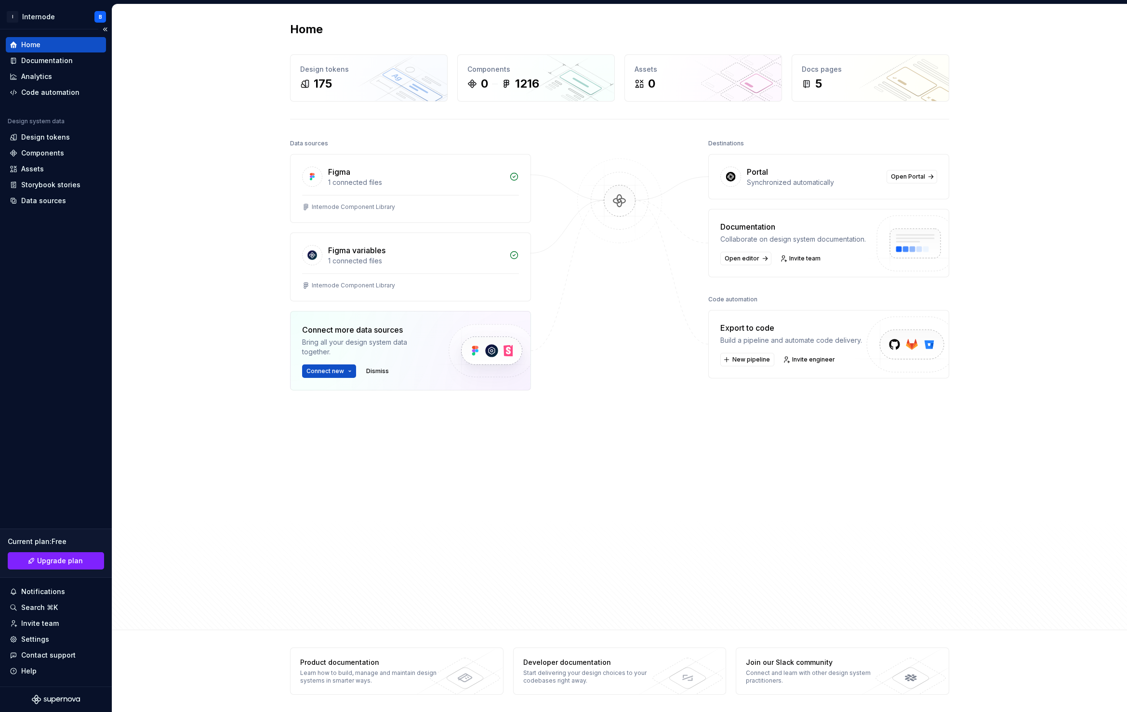
click at [58, 563] on icon "Supernova Logo" at bounding box center [58, 700] width 4 height 4
click at [48, 60] on div "Documentation" at bounding box center [47, 61] width 52 height 10
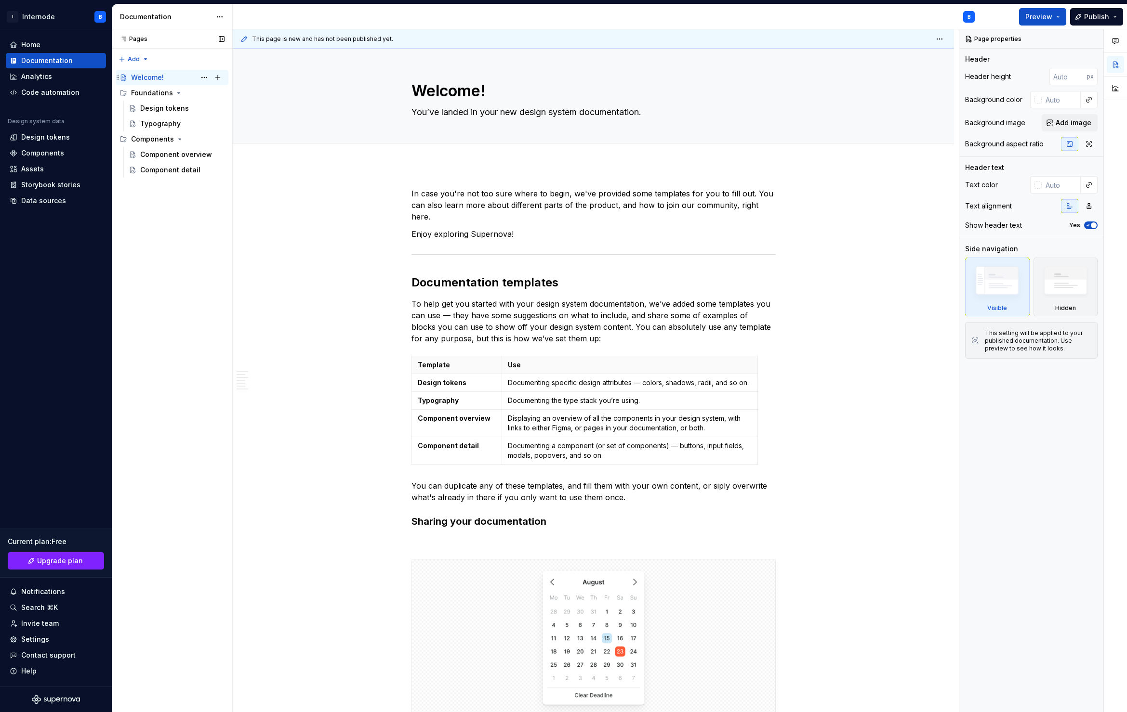
type textarea "*"
click at [216, 220] on div "Pages Pages Add Accessibility guide for tree Page tree. Navigate the tree with …" at bounding box center [172, 370] width 120 height 683
click at [15, 13] on html "I Internode B Home Documentation Analytics Code automation Design system data D…" at bounding box center [563, 356] width 1127 height 712
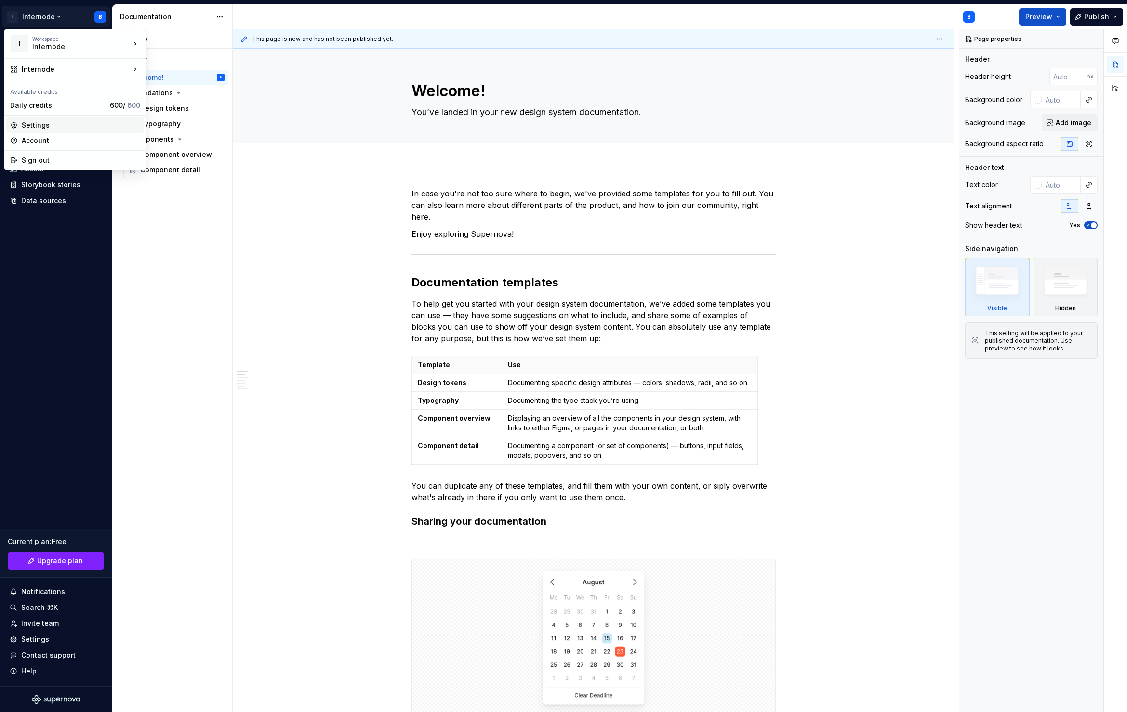
click at [56, 125] on div "Settings" at bounding box center [81, 125] width 118 height 10
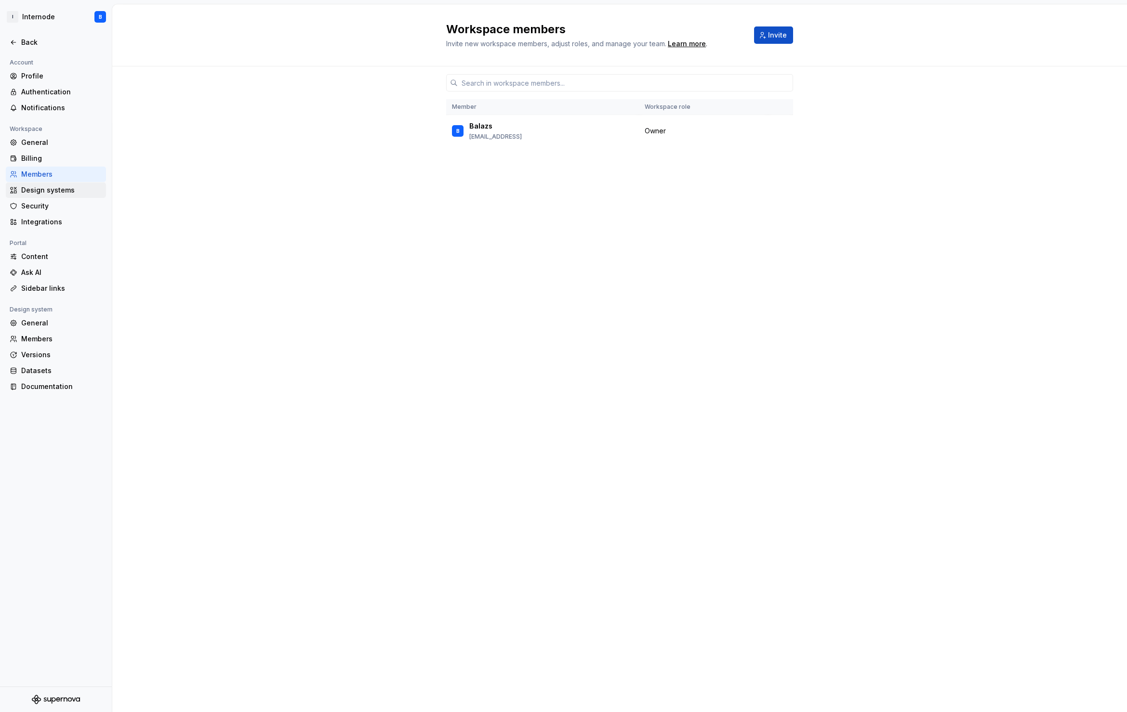
click at [63, 188] on div "Design systems" at bounding box center [61, 190] width 81 height 10
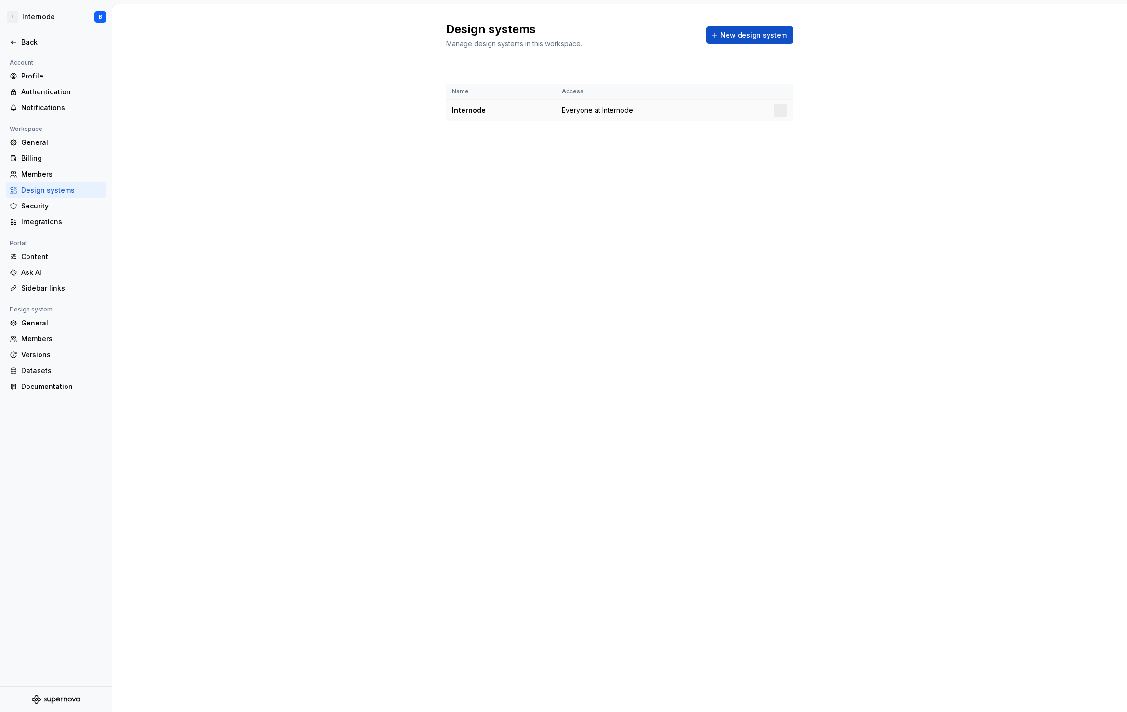
click at [623, 105] on span "Everyone at Internode" at bounding box center [597, 110] width 71 height 10
click at [777, 86] on html "I Internode B Back Account Profile Authentication Notifications Workspace Gener…" at bounding box center [563, 356] width 1127 height 712
click at [840, 99] on div "View members" at bounding box center [837, 102] width 92 height 10
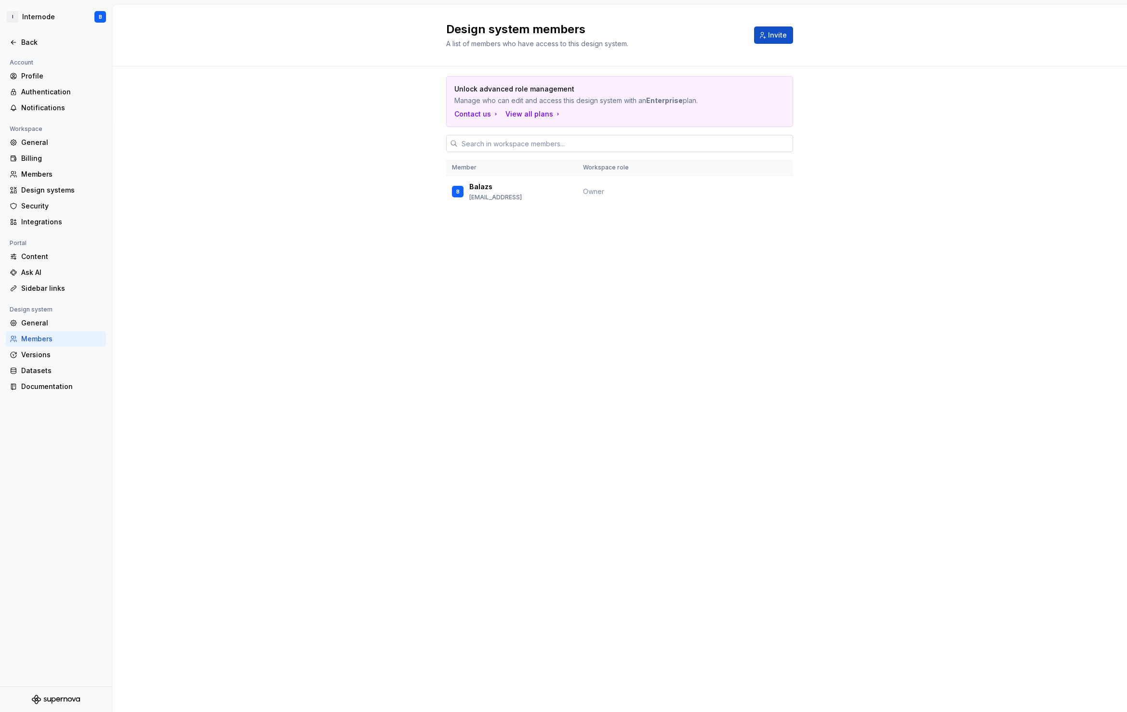
click at [619, 135] on input "text" at bounding box center [625, 143] width 335 height 17
paste input "[PERSON_NAME][EMAIL_ADDRESS]"
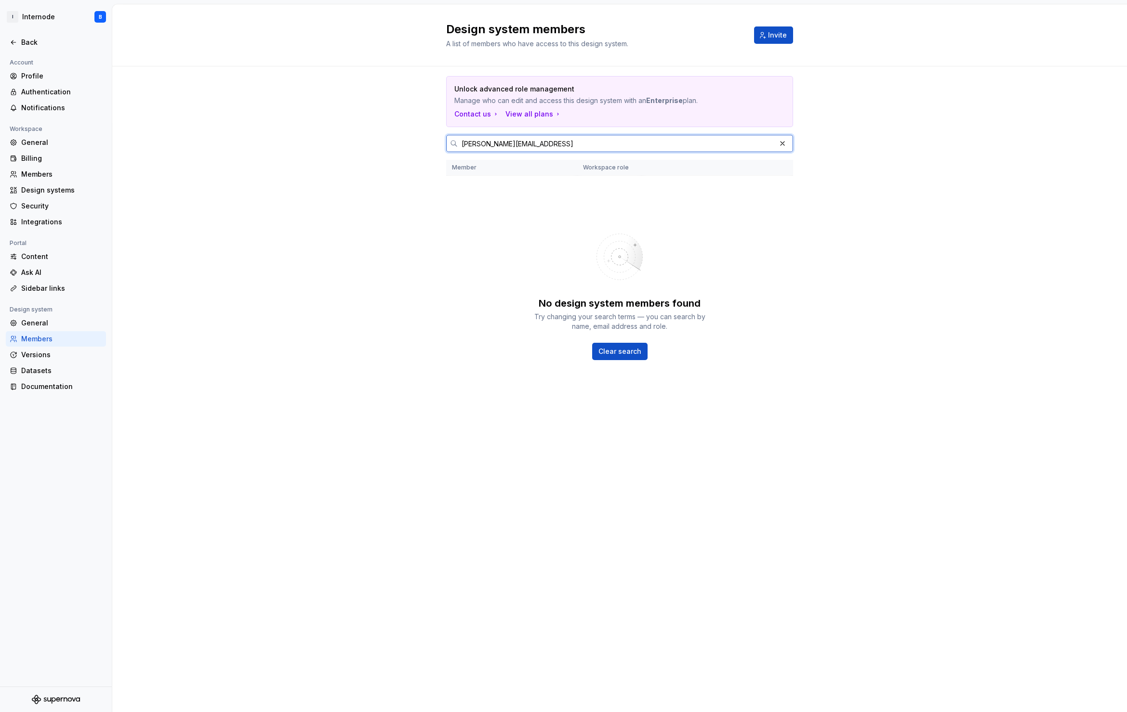
type input "[PERSON_NAME][EMAIL_ADDRESS]"
click at [608, 347] on span "Clear search" at bounding box center [619, 352] width 43 height 10
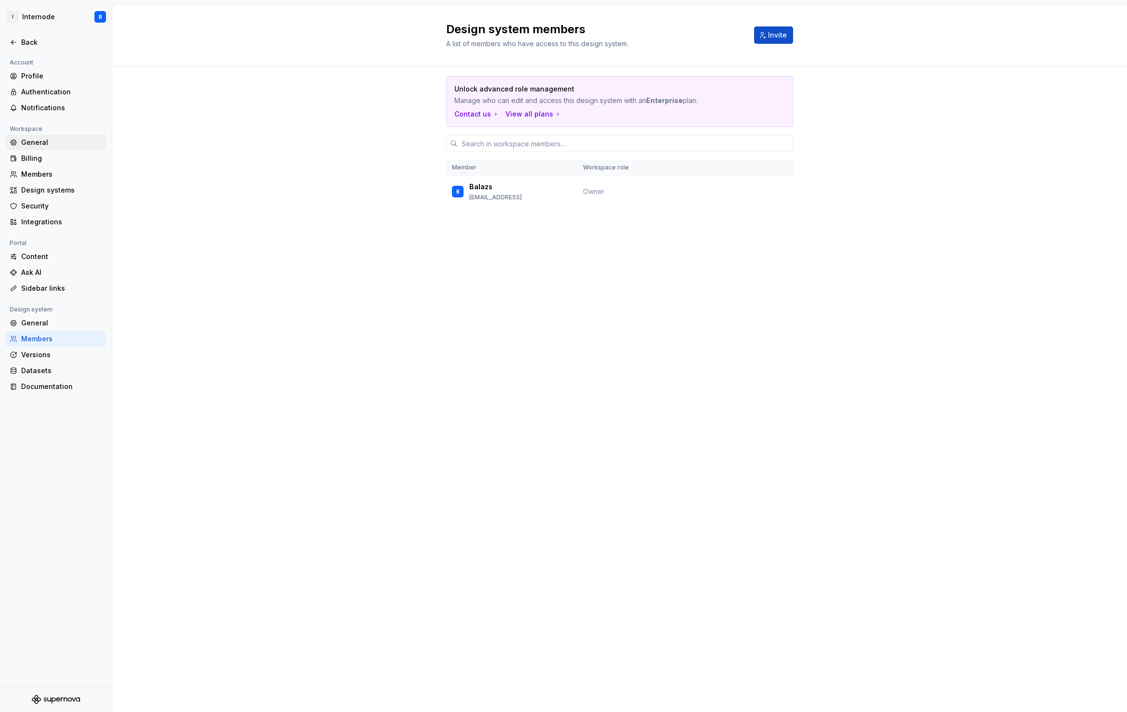
click at [67, 146] on div "General" at bounding box center [61, 143] width 81 height 10
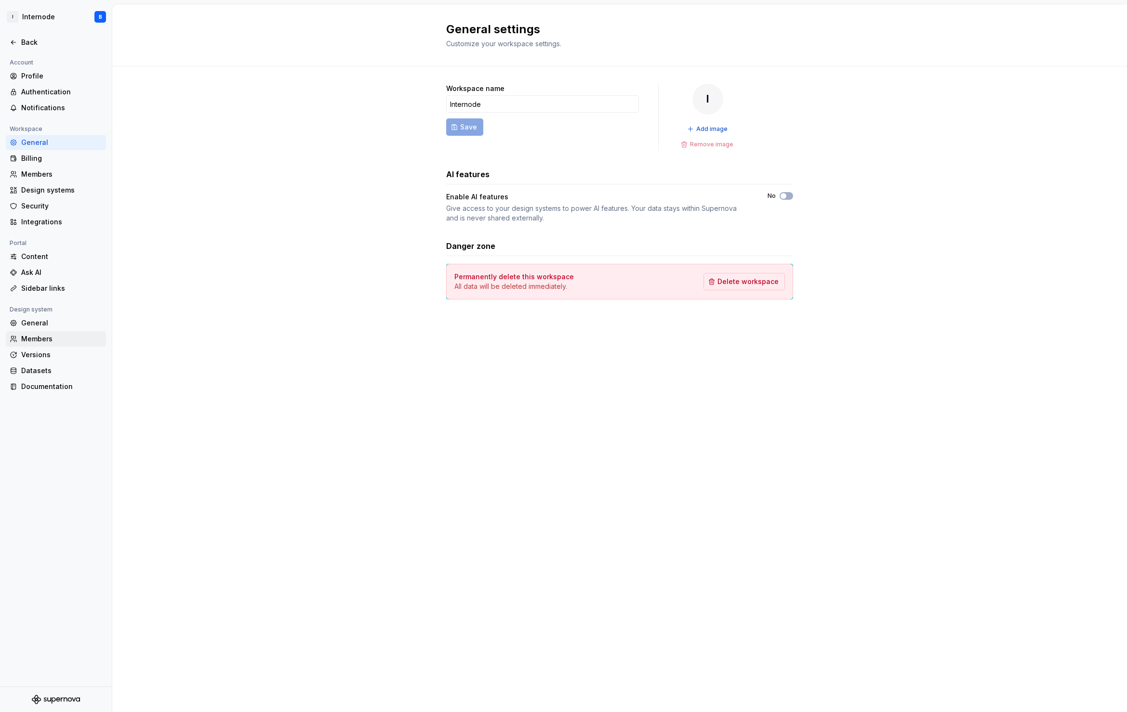
click at [53, 342] on div "Members" at bounding box center [61, 339] width 81 height 10
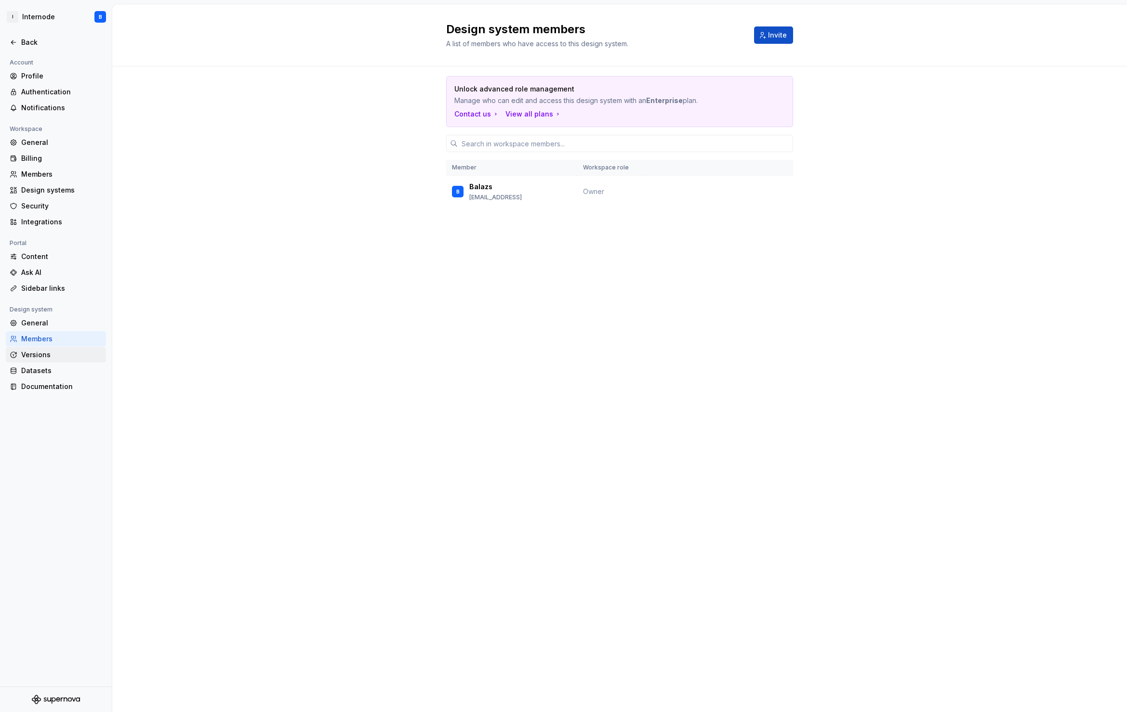
click at [53, 353] on div "Versions" at bounding box center [61, 355] width 81 height 10
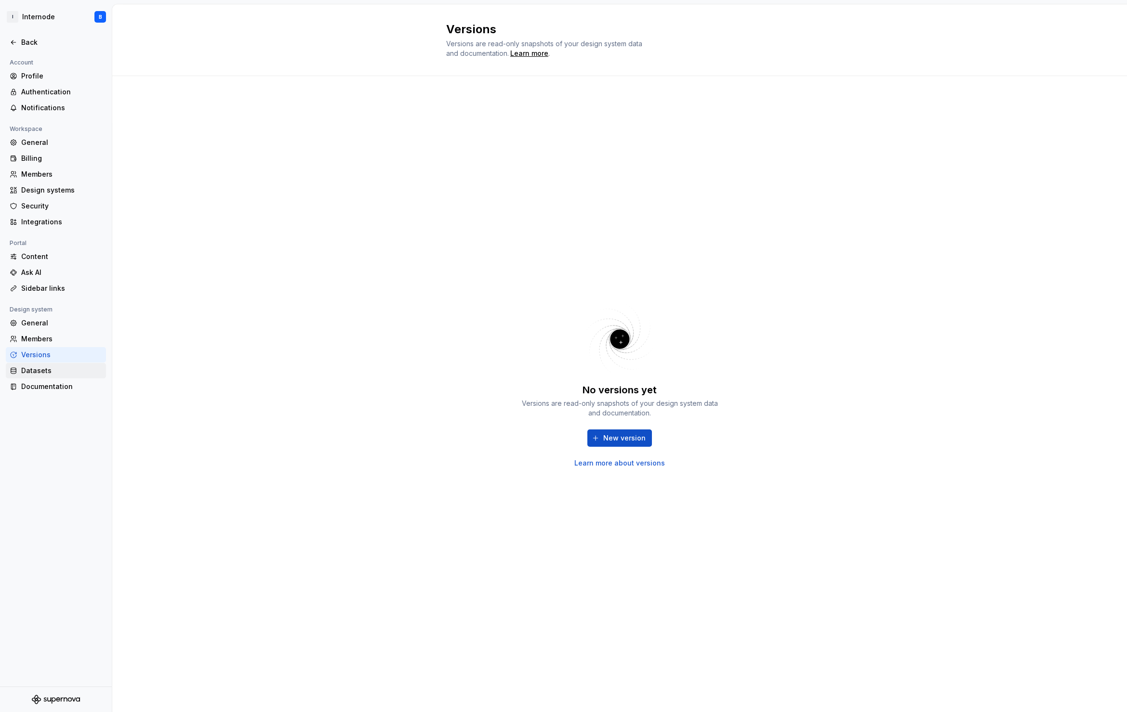
click at [54, 364] on div "Datasets" at bounding box center [56, 370] width 100 height 15
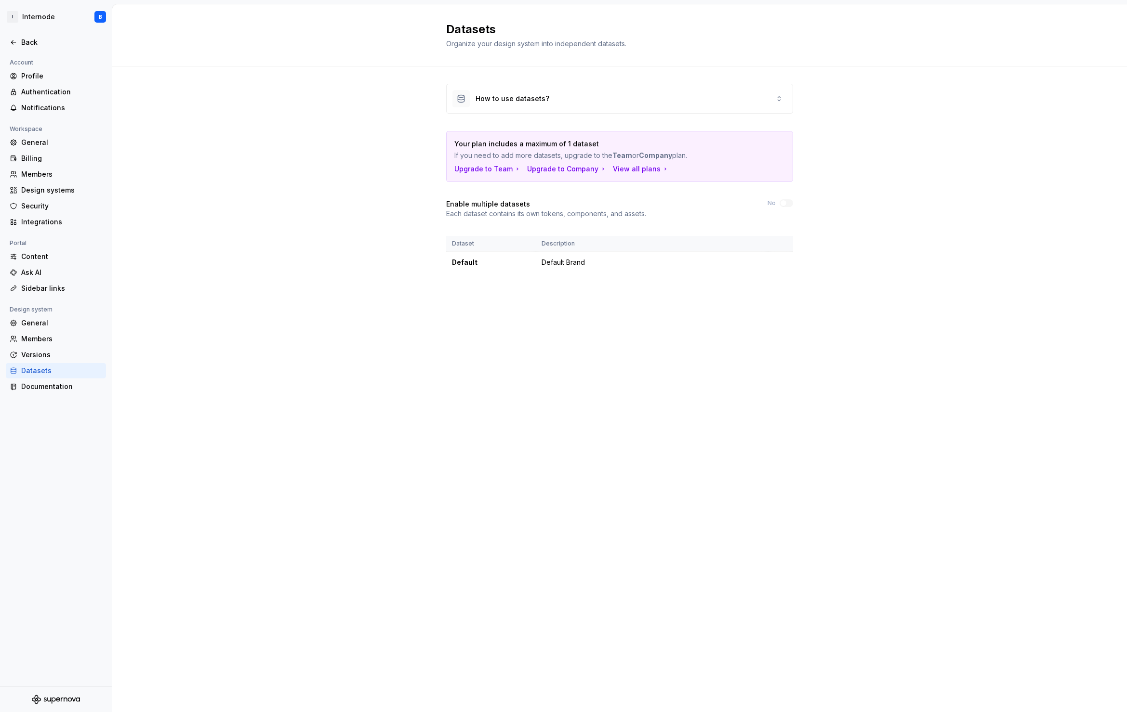
click at [629, 147] on div "Your plan includes a maximum of 1 dataset If you need to add more datasets, upg…" at bounding box center [619, 156] width 346 height 50
click at [632, 164] on div "View all plans" at bounding box center [641, 169] width 56 height 10
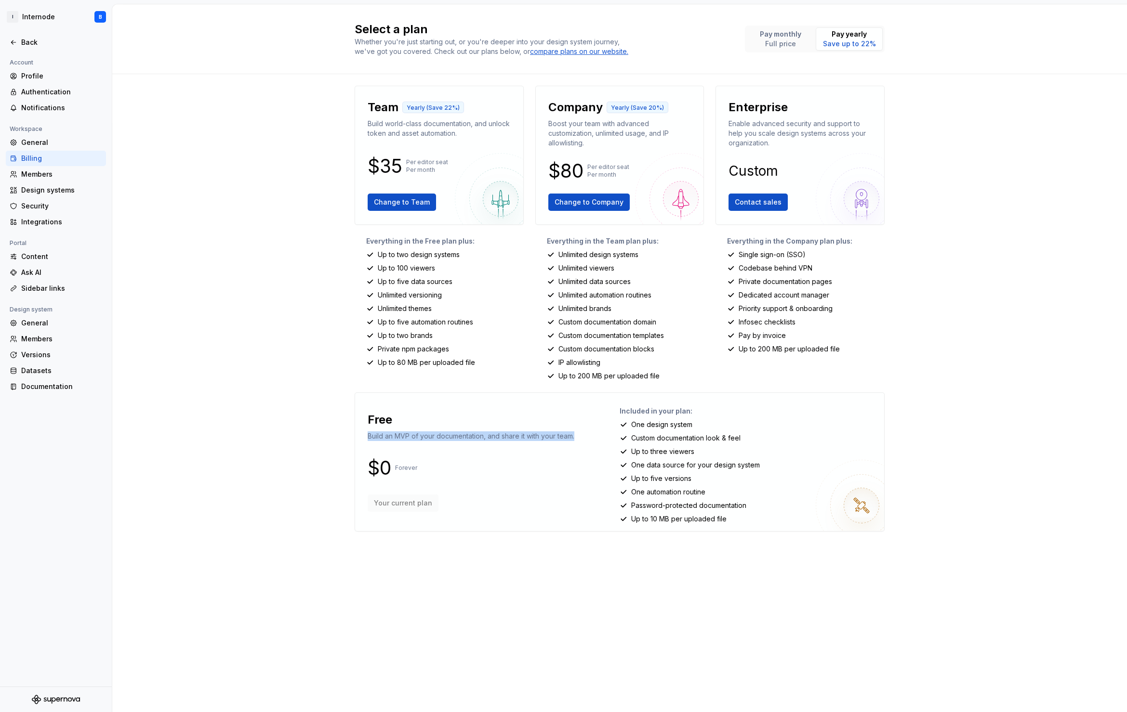
drag, startPoint x: 368, startPoint y: 400, endPoint x: 587, endPoint y: 402, distance: 218.7
click at [587, 402] on div "Free Build an MVP of your documentation, and share it with your team. $0 Foreve…" at bounding box center [491, 462] width 257 height 123
click at [52, 185] on div "Design systems" at bounding box center [61, 190] width 81 height 10
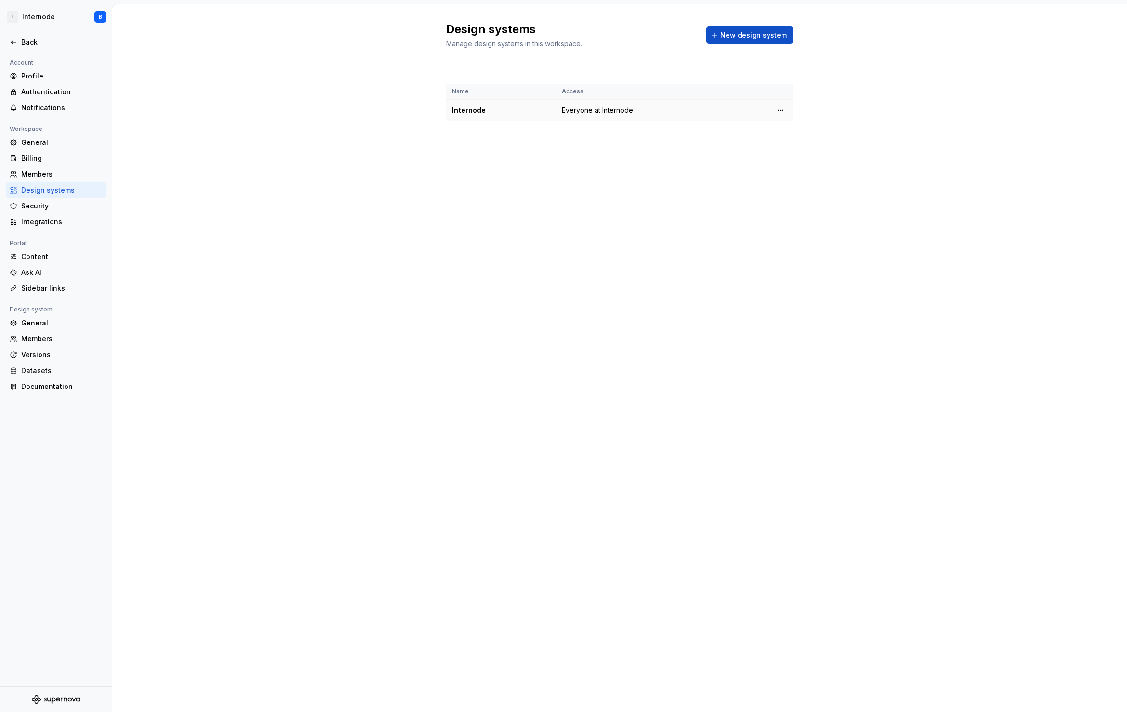
click at [599, 105] on span "Everyone at Internode" at bounding box center [597, 110] width 71 height 10
click at [783, 81] on html "I Internode B Back Account Profile Authentication Notifications Workspace Gener…" at bounding box center [563, 356] width 1127 height 712
click at [814, 105] on div "View members" at bounding box center [837, 102] width 92 height 10
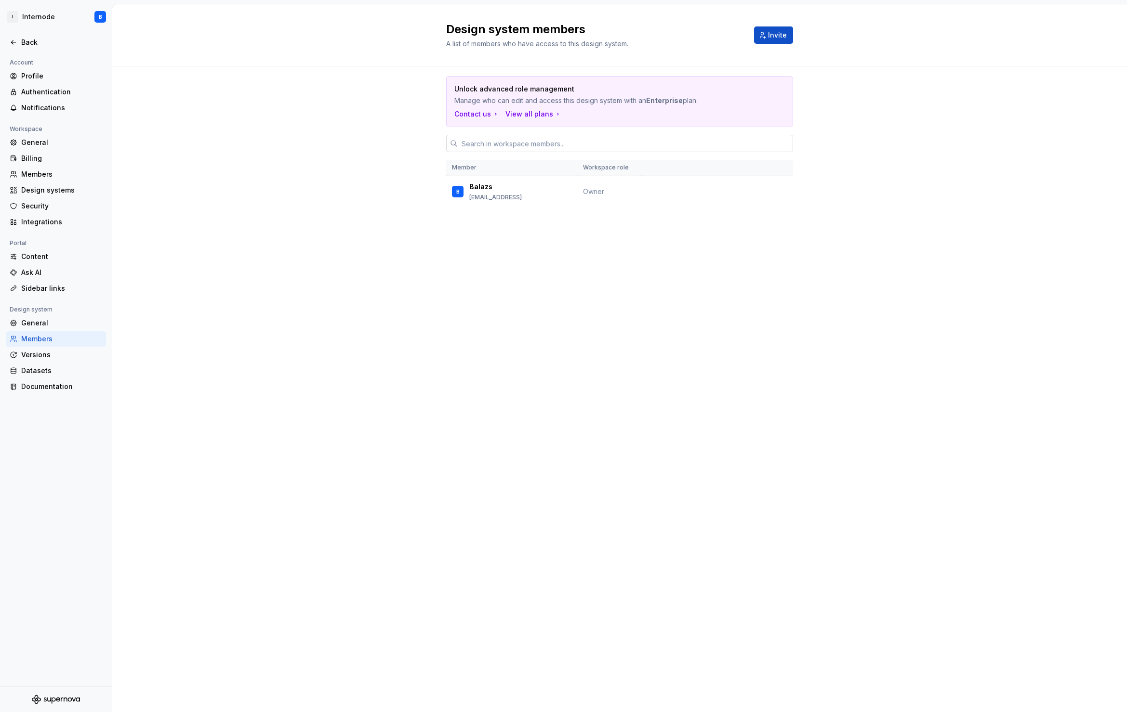
click at [589, 135] on input "text" at bounding box center [625, 143] width 335 height 17
click at [528, 84] on p "Unlock advanced role management" at bounding box center [585, 89] width 263 height 10
click at [501, 84] on p "Unlock advanced role management" at bounding box center [585, 89] width 263 height 10
click at [17, 42] on div "Back" at bounding box center [56, 43] width 92 height 10
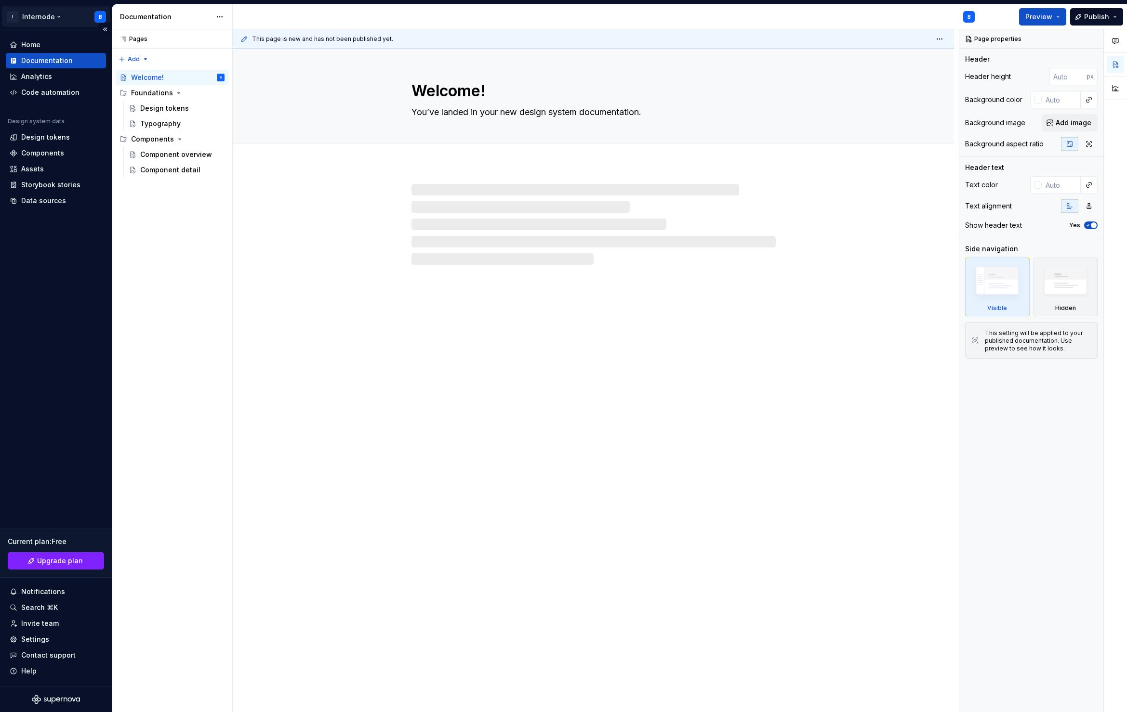
click at [26, 22] on html "I Internode B Home Documentation Analytics Code automation Design system data D…" at bounding box center [563, 356] width 1127 height 712
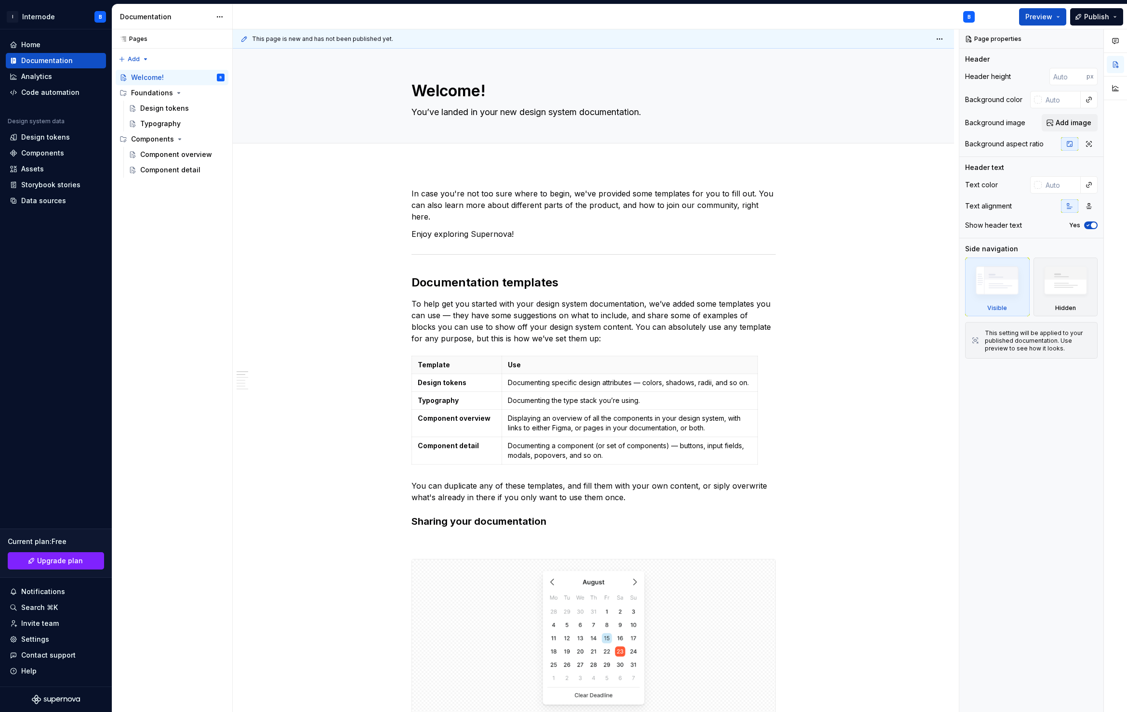
click at [28, 21] on html "I Internode B Home Documentation Analytics Code automation Design system data D…" at bounding box center [563, 356] width 1127 height 712
type textarea "*"
click at [51, 47] on div "Home" at bounding box center [56, 45] width 92 height 10
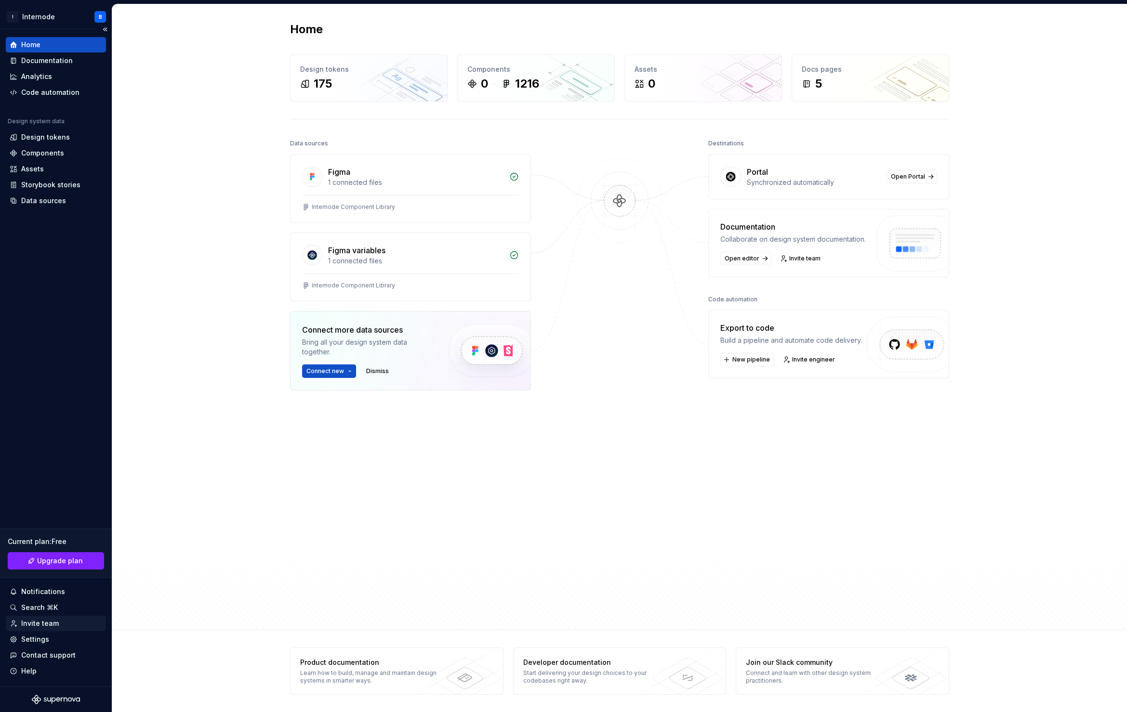
click at [45, 563] on div "Invite team" at bounding box center [40, 624] width 38 height 10
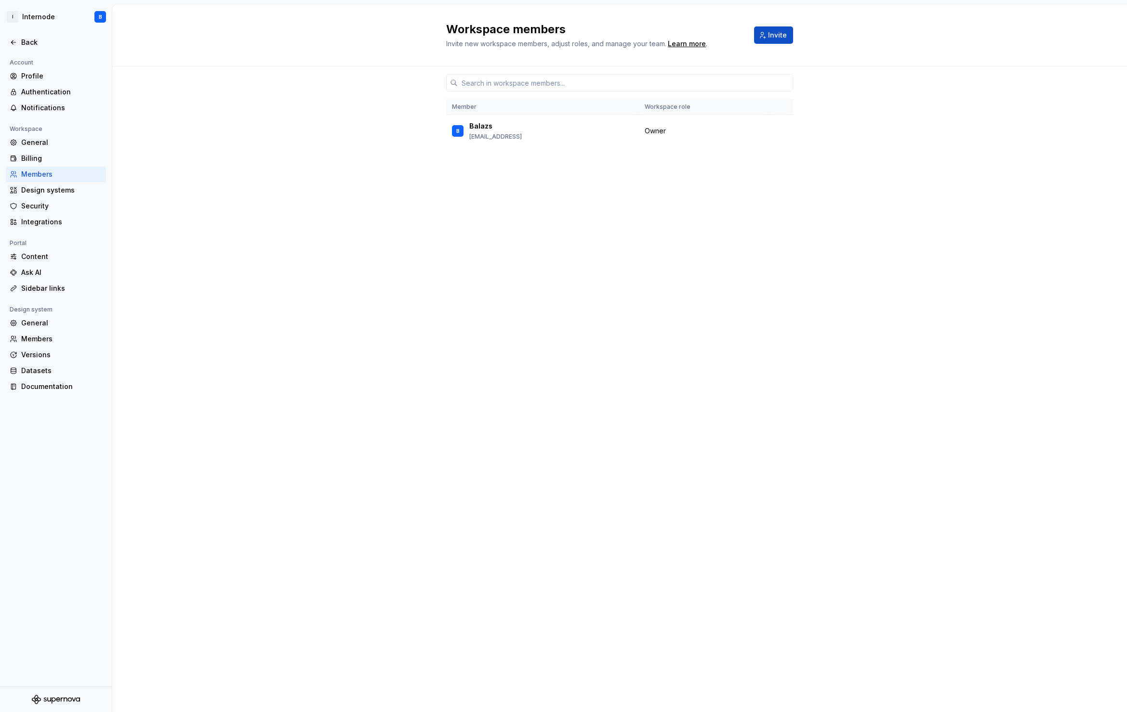
click at [528, 219] on div "Member Workspace role B Balazs [EMAIL_ADDRESS] Owner" at bounding box center [619, 370] width 347 height 609
click at [545, 129] on div "Member Workspace role B Balazs [EMAIL_ADDRESS] Owner" at bounding box center [619, 370] width 347 height 609
click at [483, 123] on div "Member Workspace role B Balazs [EMAIL_ADDRESS] Owner" at bounding box center [619, 370] width 347 height 609
click at [491, 74] on input "text" at bounding box center [625, 82] width 335 height 17
drag, startPoint x: 1074, startPoint y: 14, endPoint x: 1065, endPoint y: 21, distance: 11.0
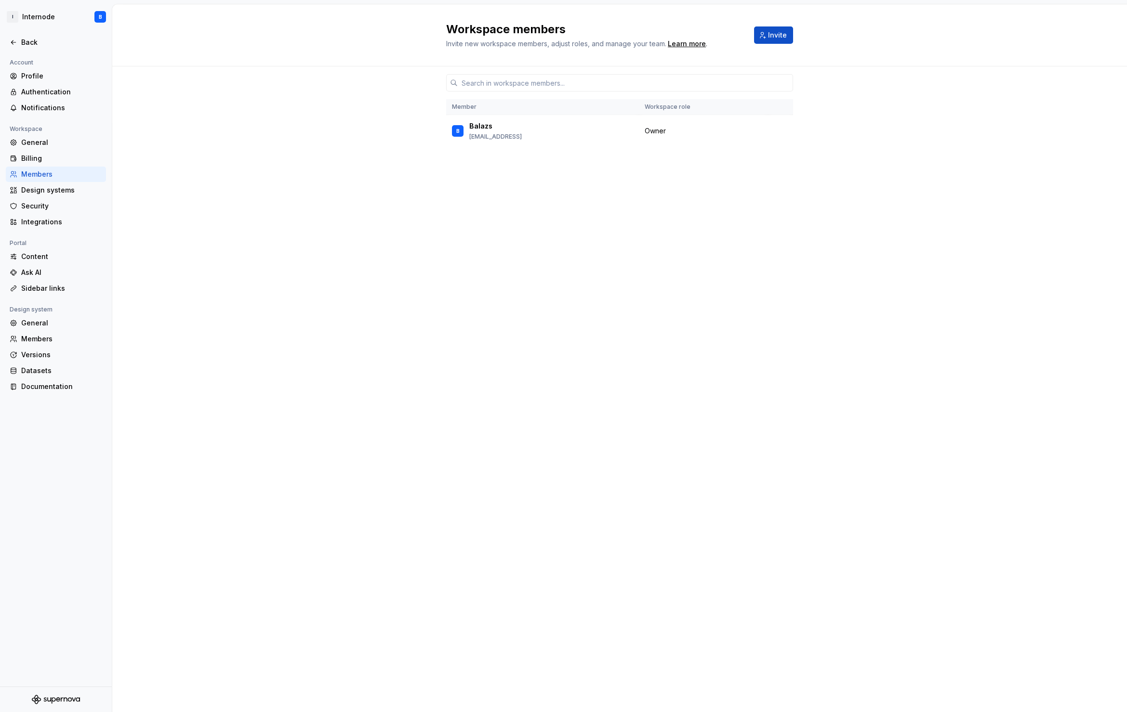
click at [851, 13] on div "Workspace members Invite new workspace members, adjust roles, and manage your t…" at bounding box center [619, 35] width 1014 height 62
click at [851, 66] on div "Member Workspace role B Balazs [EMAIL_ADDRESS] Owner" at bounding box center [619, 389] width 1014 height 646
click at [51, 162] on div "Billing" at bounding box center [61, 159] width 81 height 10
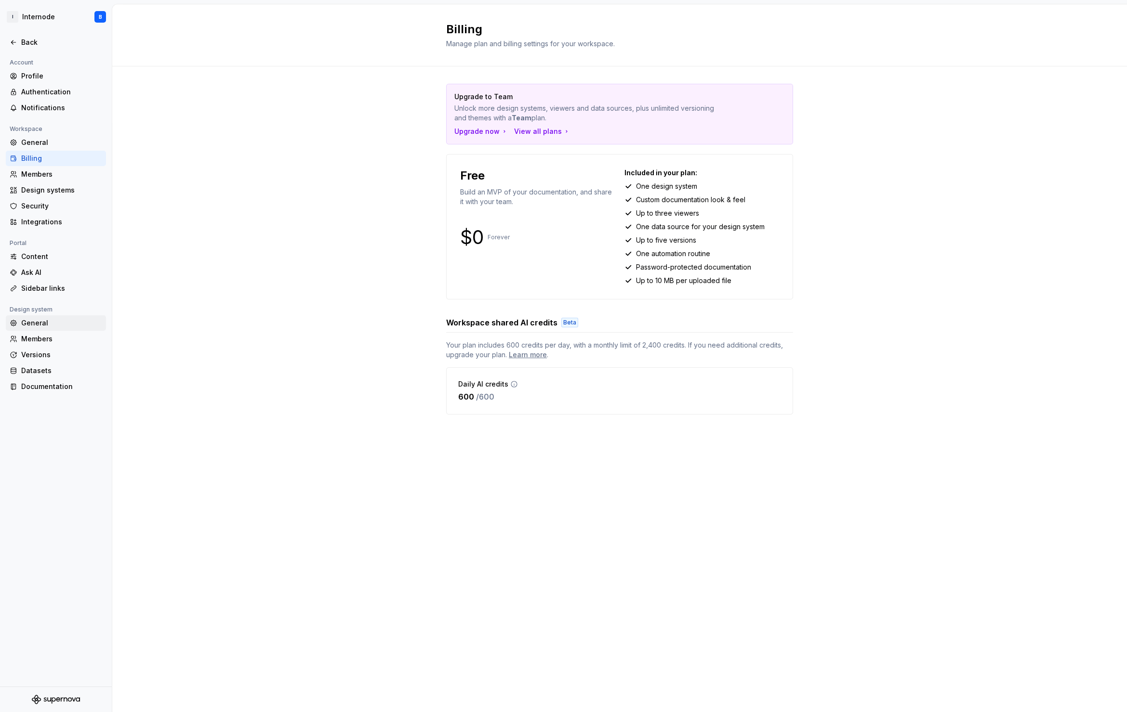
click at [49, 319] on div "General" at bounding box center [61, 323] width 81 height 10
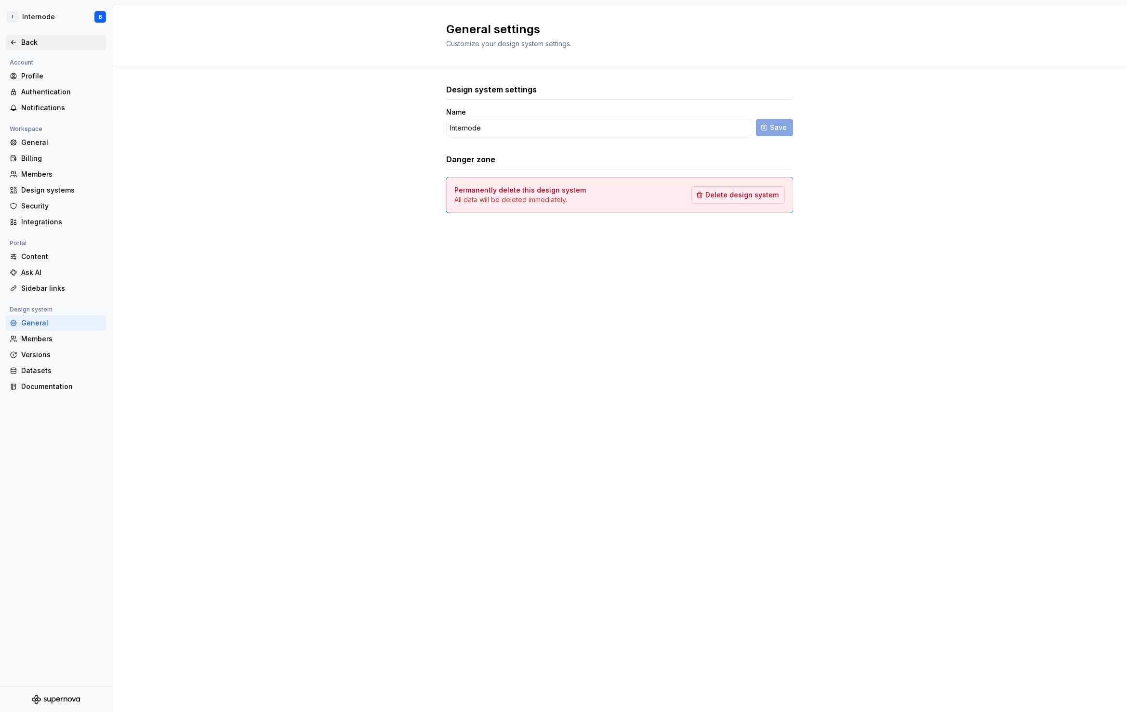
click at [36, 45] on div "Back" at bounding box center [61, 43] width 81 height 10
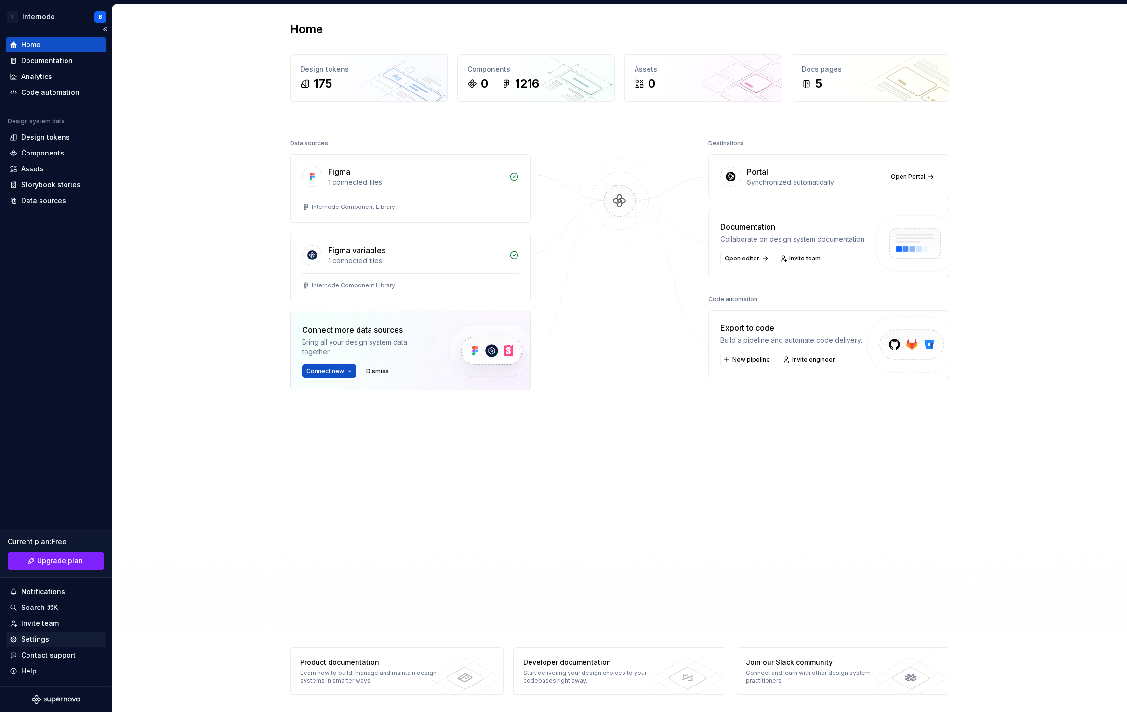
click at [50, 563] on div "Settings" at bounding box center [56, 639] width 100 height 15
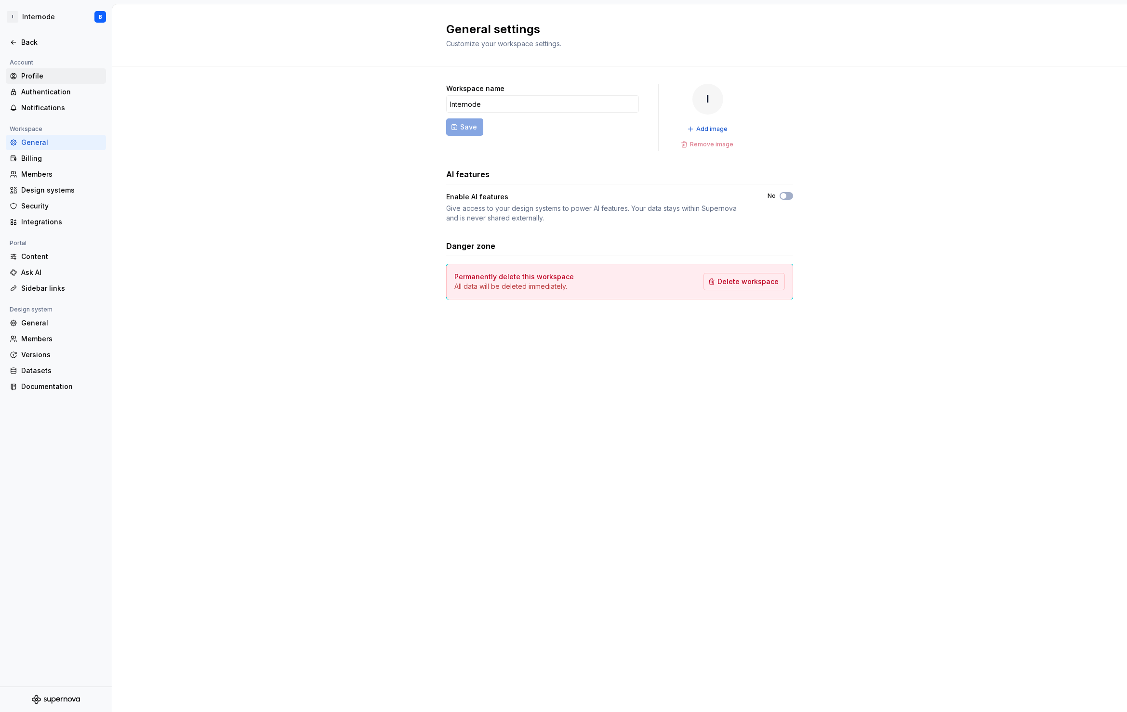
click at [44, 81] on div "Profile" at bounding box center [56, 75] width 100 height 15
click at [47, 88] on div "Authentication" at bounding box center [61, 92] width 81 height 10
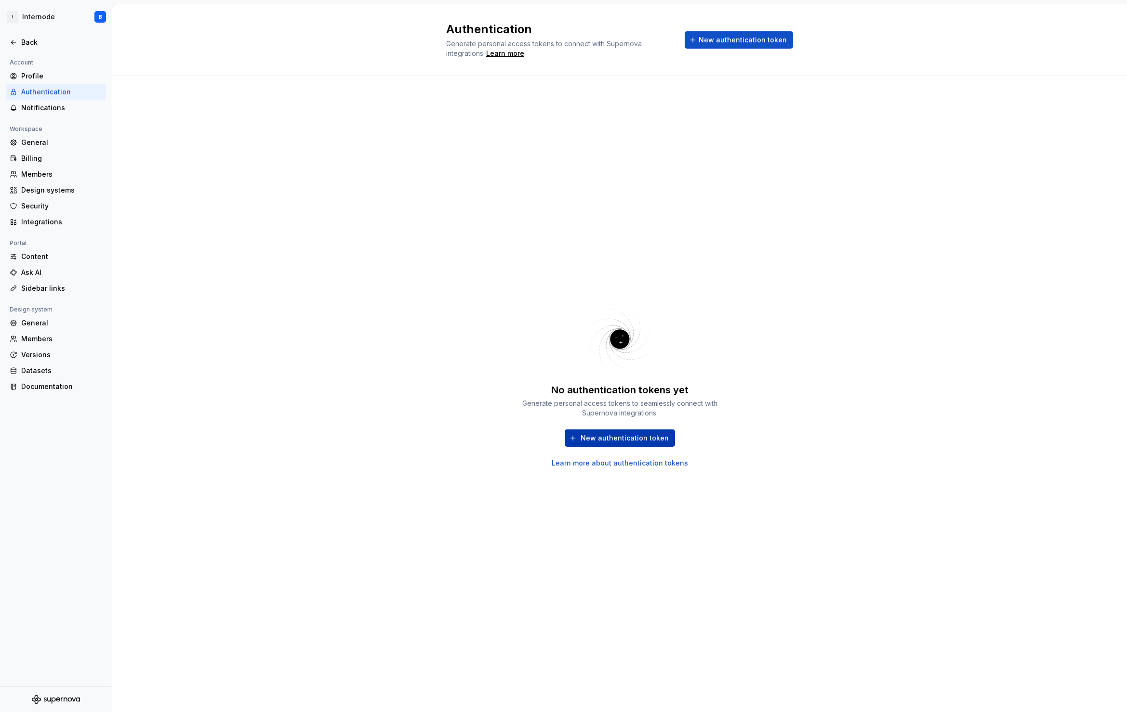
click at [623, 433] on span "New authentication token" at bounding box center [624, 438] width 88 height 10
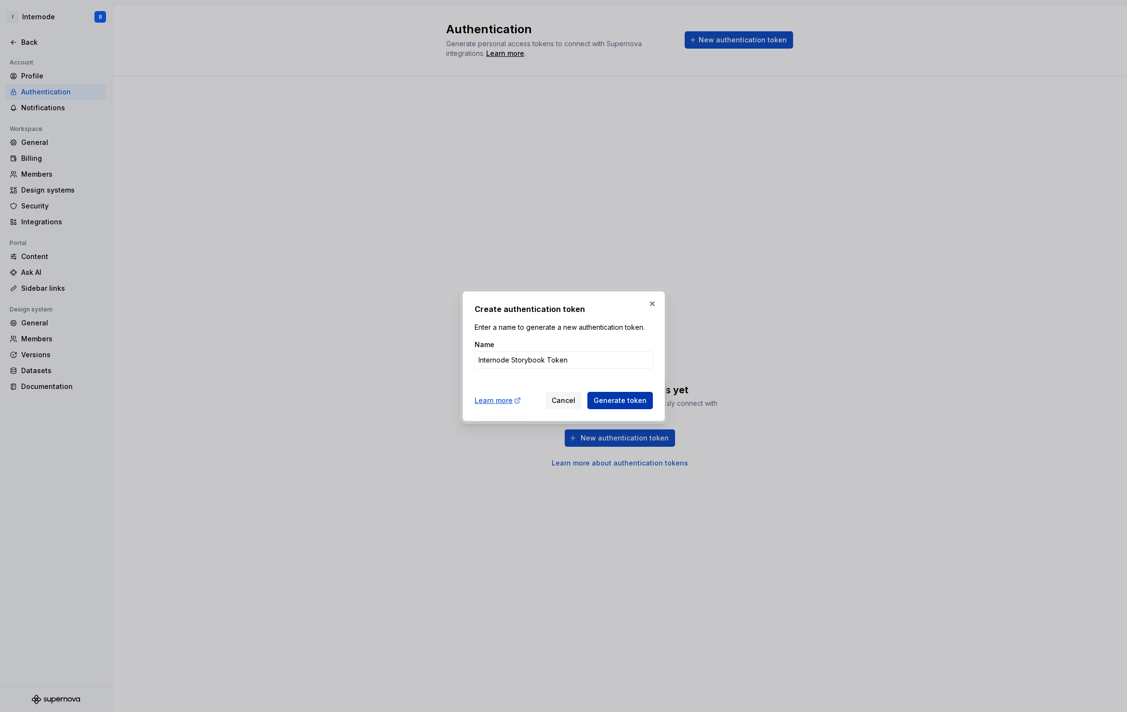
type input "Internode Storybook Token"
click at [640, 394] on button "Generate token" at bounding box center [620, 400] width 66 height 17
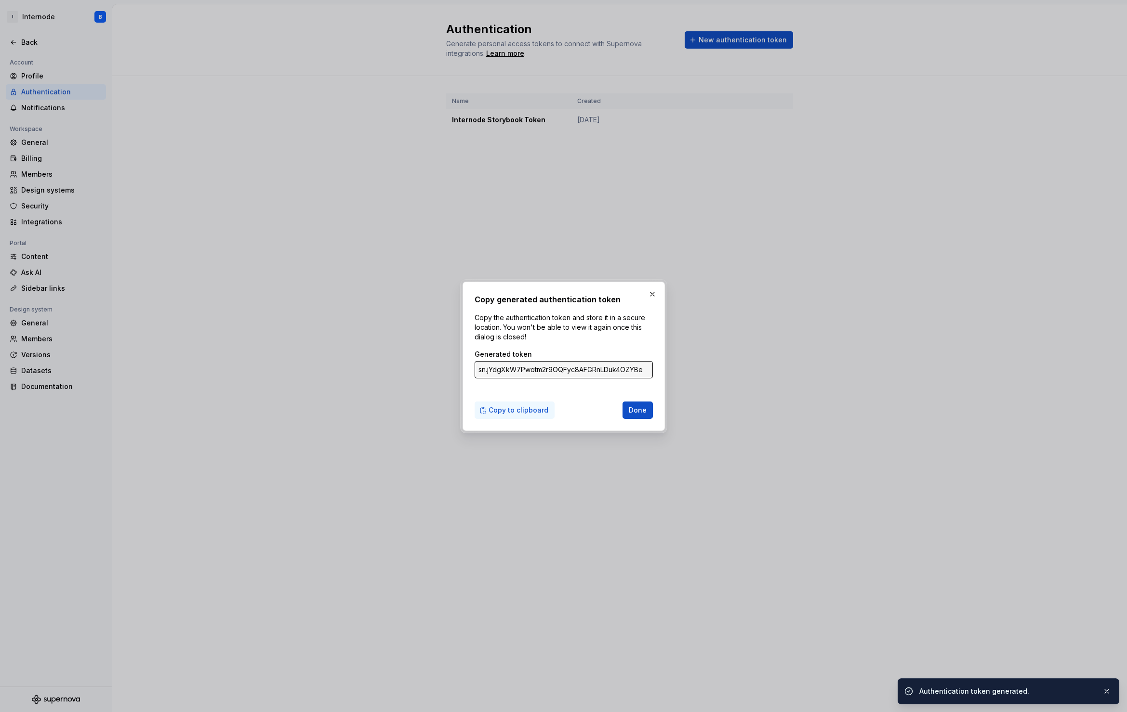
click at [524, 410] on span "Copy to clipboard" at bounding box center [518, 411] width 60 height 10
click at [646, 411] on span "Done" at bounding box center [638, 411] width 18 height 10
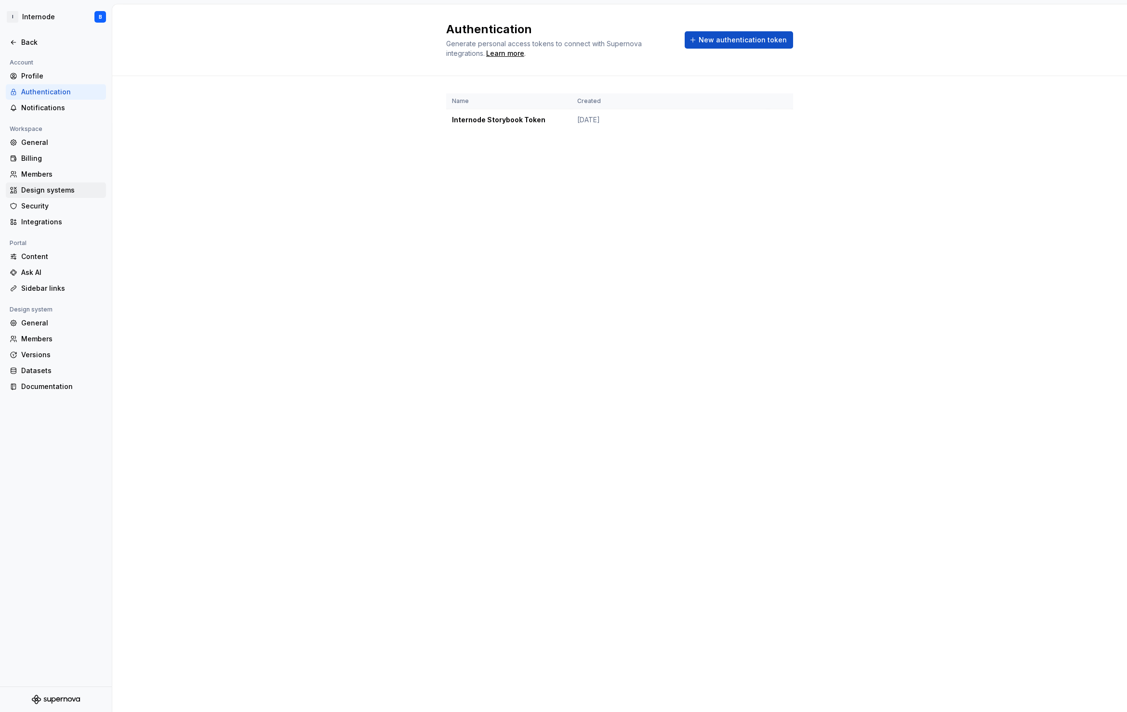
click at [49, 191] on div "Design systems" at bounding box center [61, 190] width 81 height 10
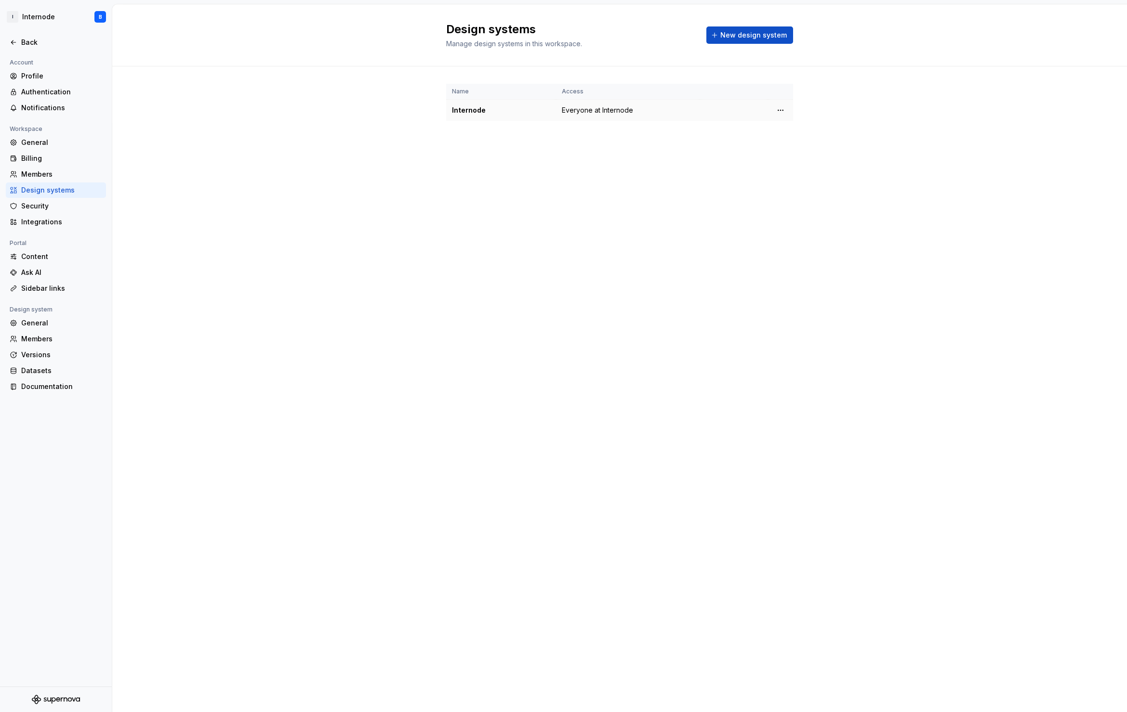
click at [595, 105] on span "Everyone at Internode" at bounding box center [597, 110] width 71 height 10
click at [773, 100] on td at bounding box center [780, 111] width 25 height 22
click at [778, 84] on html "I Internode B Back Account Profile Authentication Notifications Workspace Gener…" at bounding box center [563, 356] width 1127 height 712
click at [825, 120] on div "Design system settings" at bounding box center [837, 118] width 92 height 10
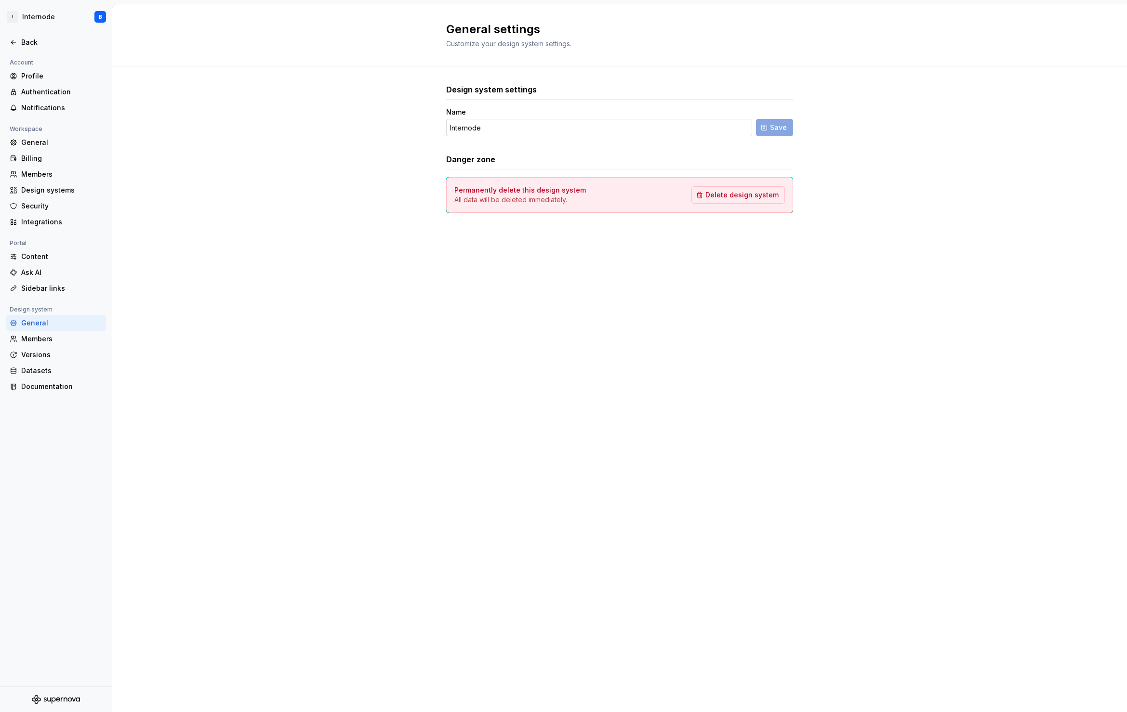
click at [526, 119] on input "Internode" at bounding box center [599, 127] width 306 height 17
click at [484, 84] on div "Design system settings Name Internode Save" at bounding box center [619, 110] width 347 height 53
click at [40, 189] on div "Design systems" at bounding box center [61, 190] width 81 height 10
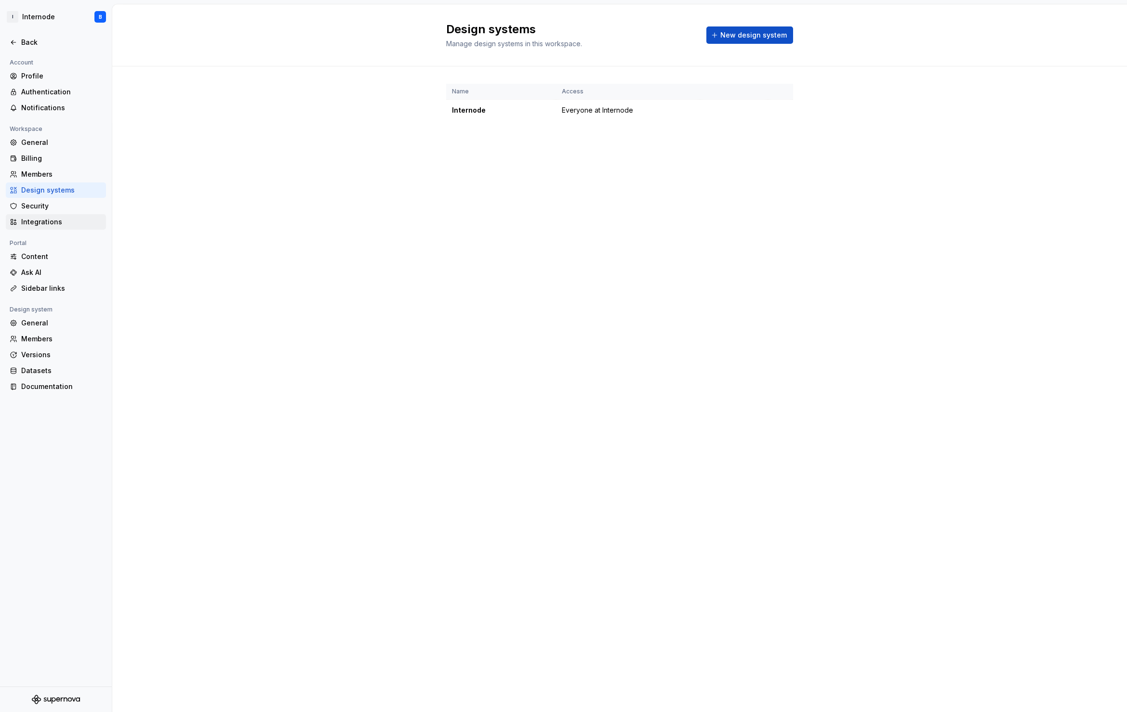
click at [40, 218] on div "Integrations" at bounding box center [61, 222] width 81 height 10
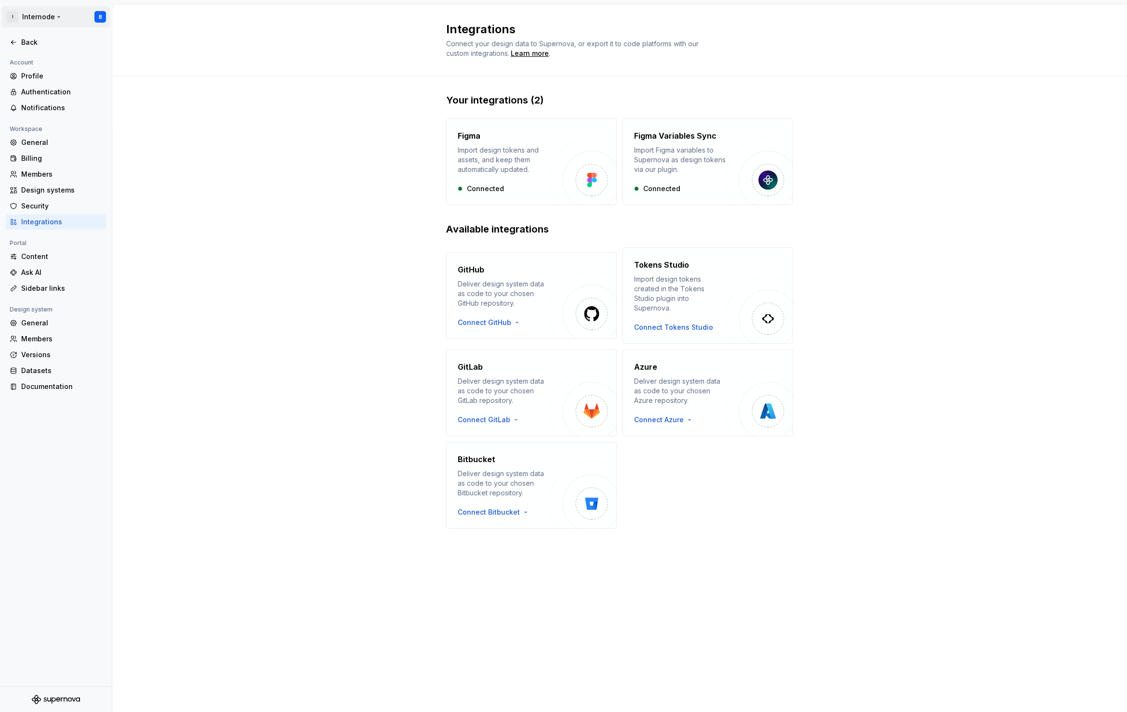
click at [21, 17] on html "I Internode B Back Account Profile Authentication Notifications Workspace Gener…" at bounding box center [563, 356] width 1127 height 712
click at [55, 21] on html "I Internode B Back Account Profile Authentication Notifications Workspace Gener…" at bounding box center [563, 356] width 1127 height 712
click at [45, 41] on div "Back" at bounding box center [61, 43] width 81 height 10
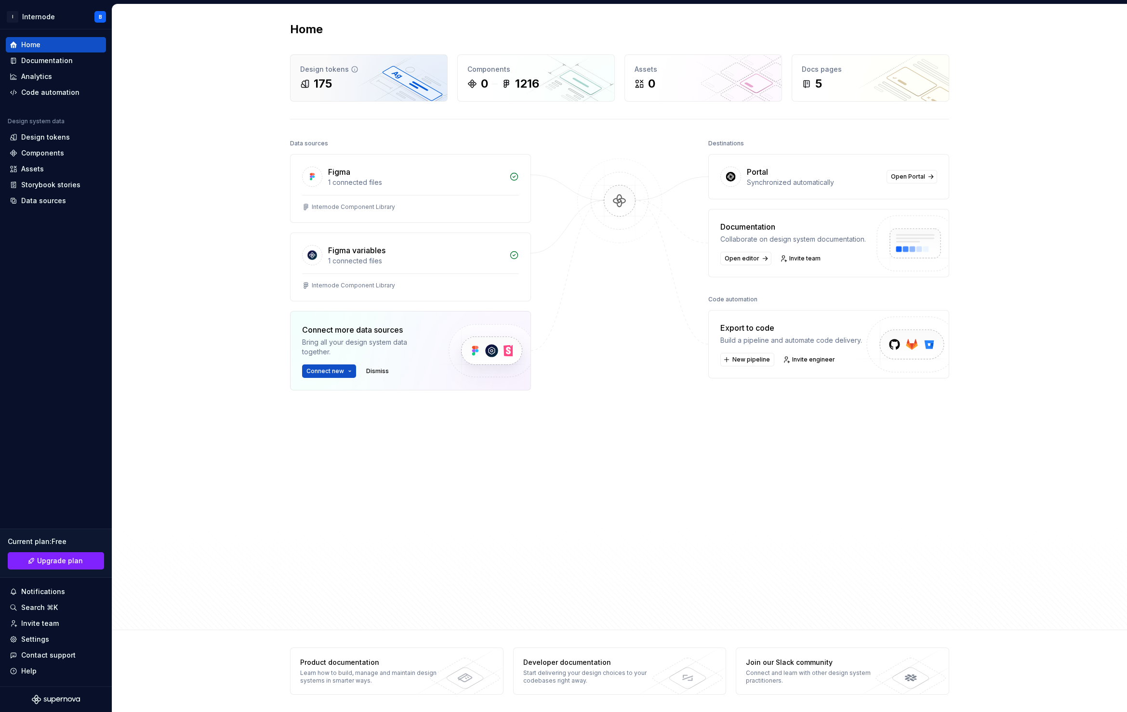
click at [370, 77] on div "175" at bounding box center [368, 83] width 137 height 15
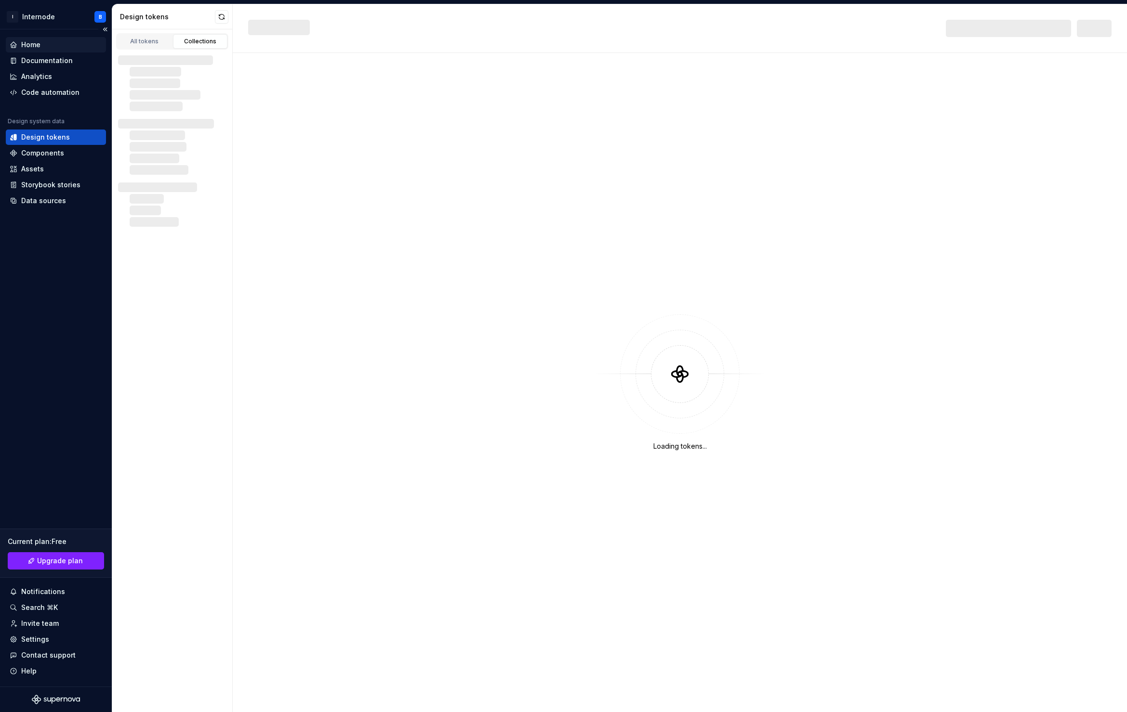
click at [66, 48] on div "Home" at bounding box center [56, 45] width 92 height 10
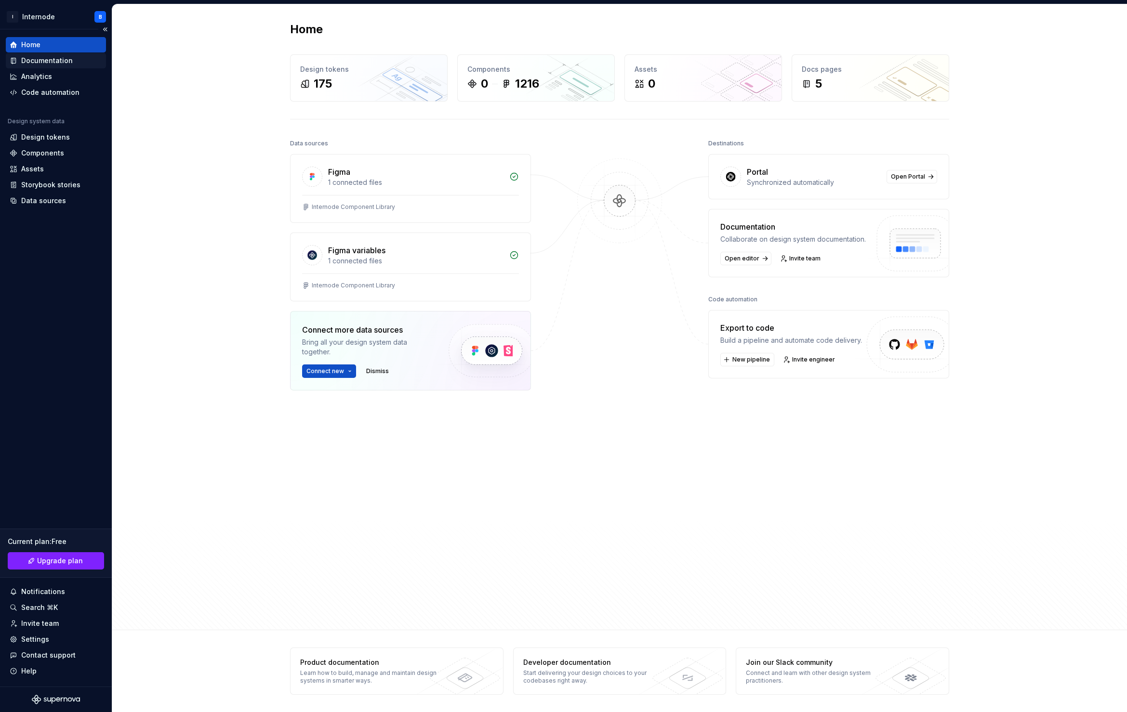
click at [62, 59] on div "Documentation" at bounding box center [47, 61] width 52 height 10
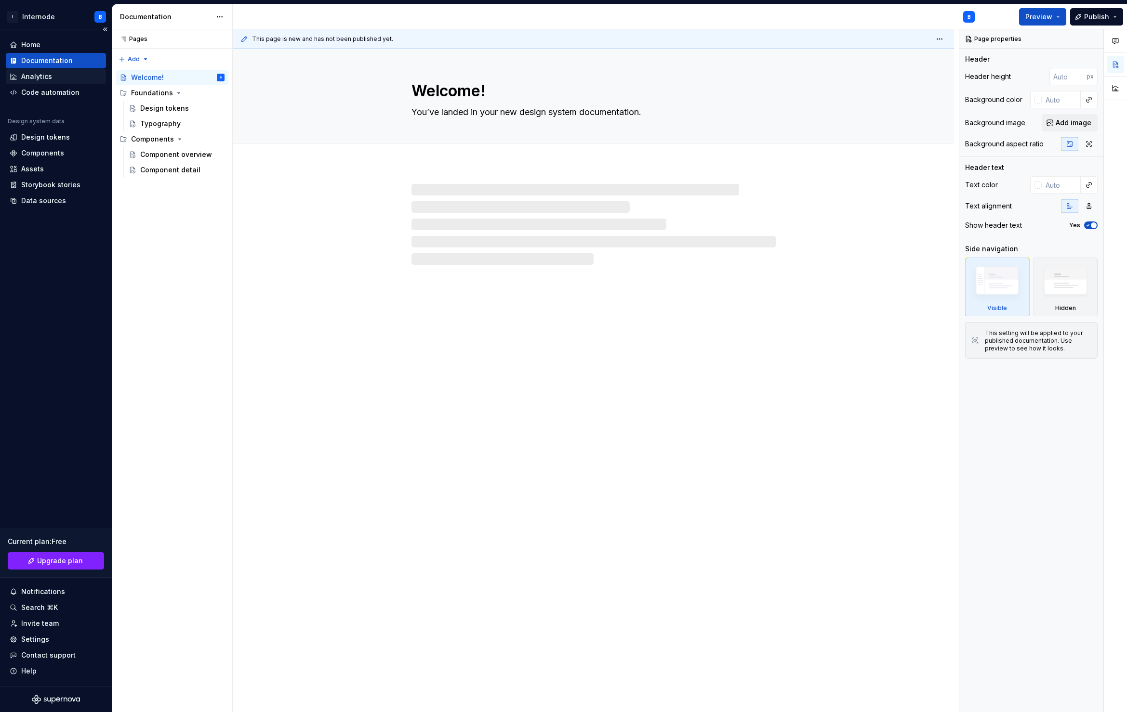
type textarea "*"
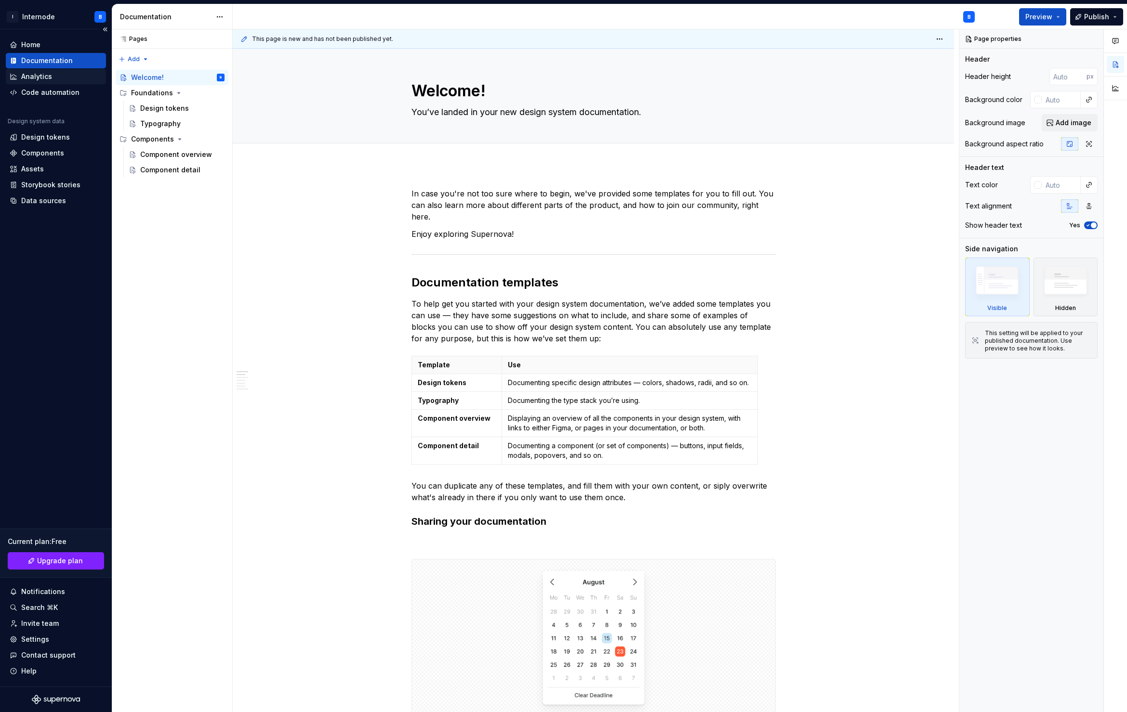
click at [56, 77] on div "Analytics" at bounding box center [56, 77] width 92 height 10
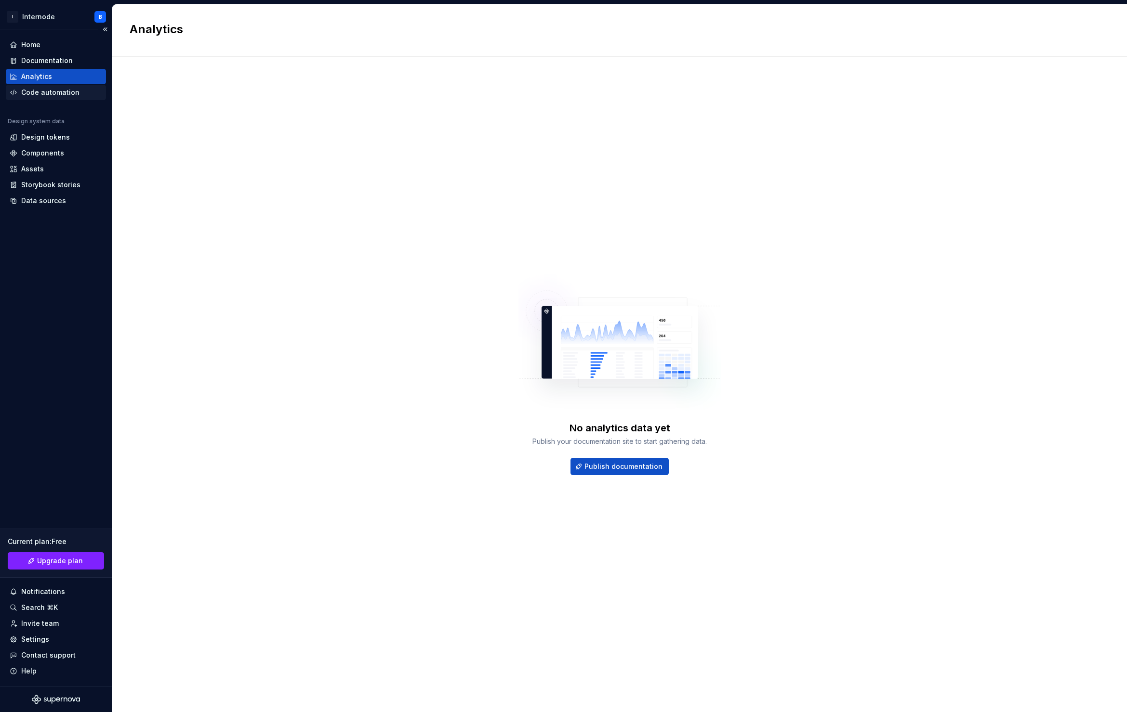
click at [59, 93] on div "Code automation" at bounding box center [50, 93] width 58 height 10
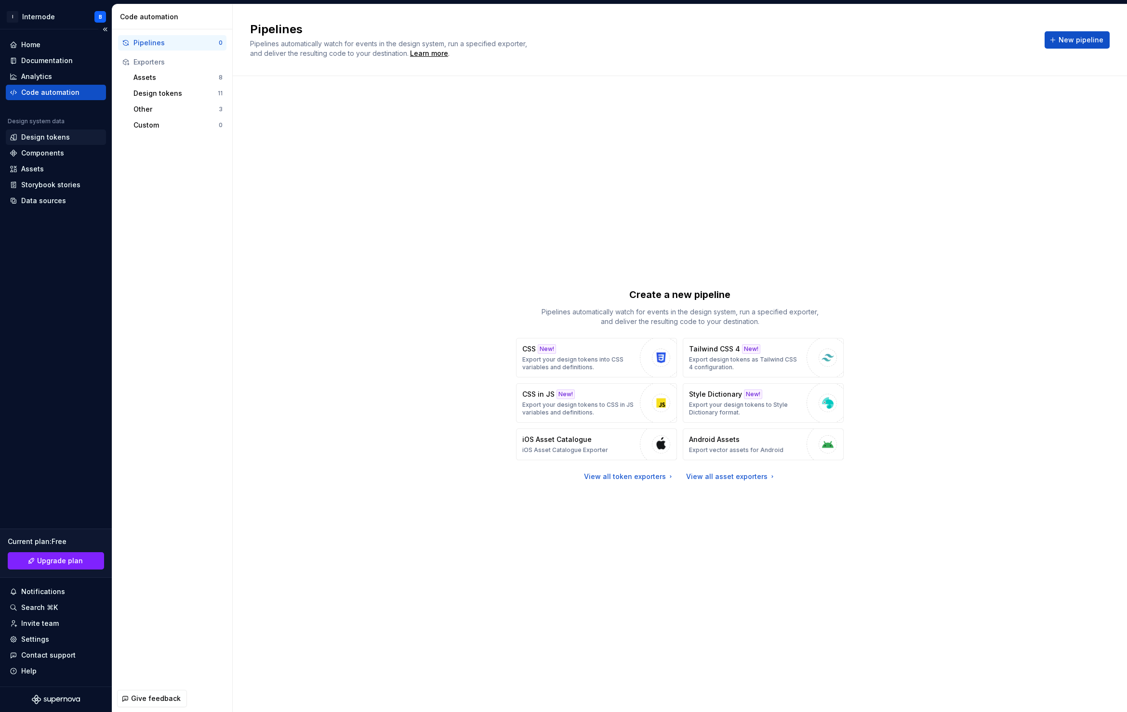
click at [51, 137] on div "Design tokens" at bounding box center [45, 137] width 49 height 10
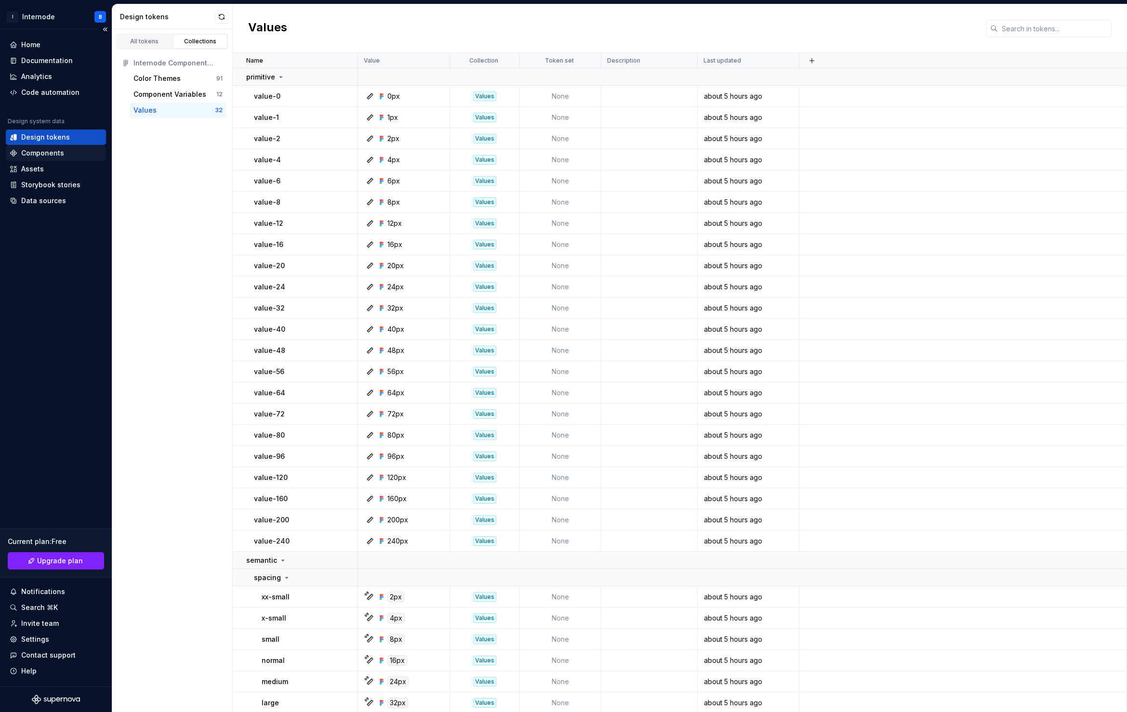
click at [50, 151] on div "Components" at bounding box center [42, 153] width 43 height 10
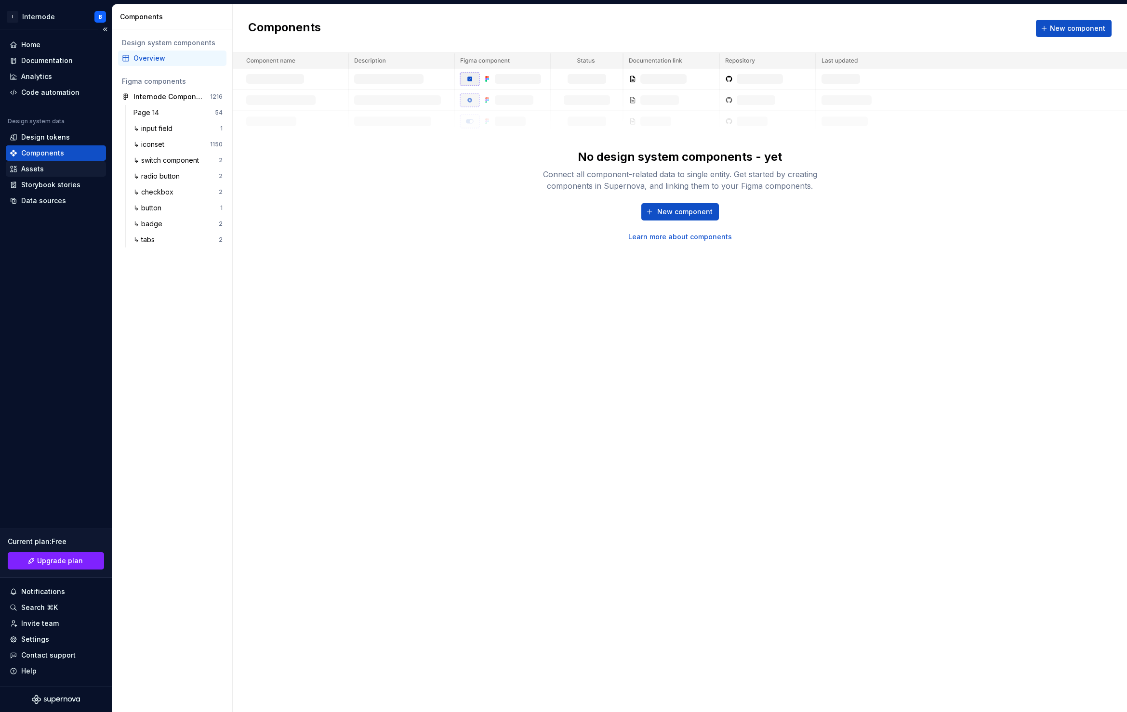
click at [47, 166] on div "Assets" at bounding box center [56, 169] width 92 height 10
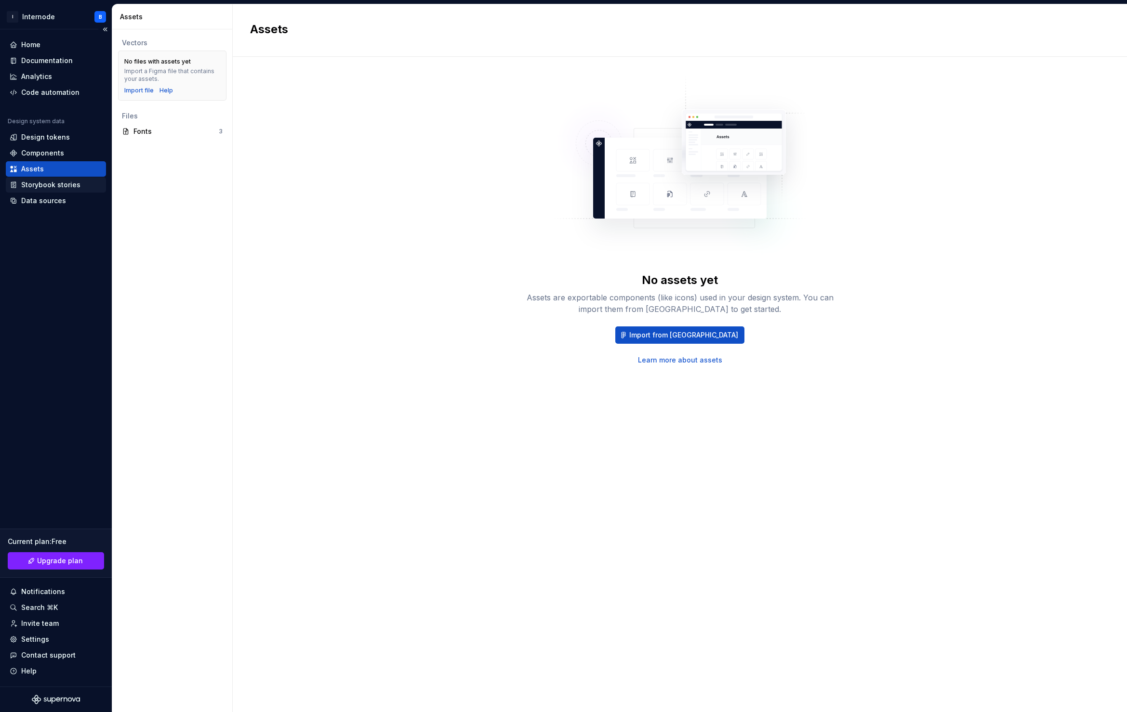
click at [46, 185] on div "Storybook stories" at bounding box center [50, 185] width 59 height 10
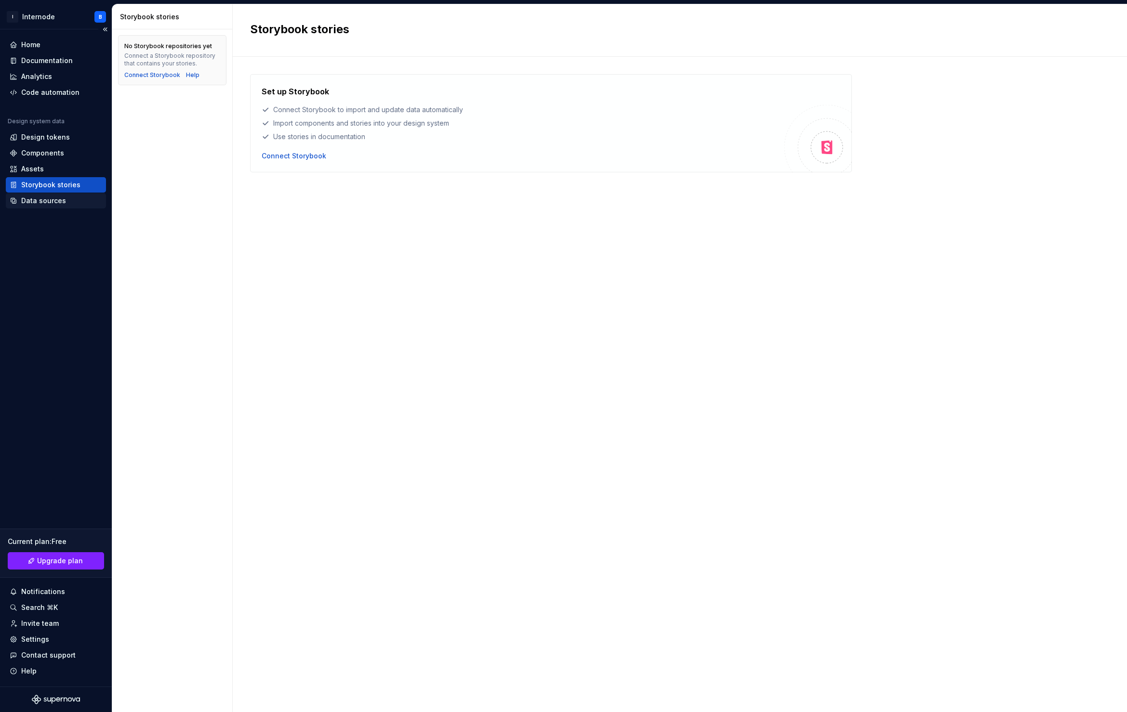
click at [46, 197] on div "Data sources" at bounding box center [43, 201] width 45 height 10
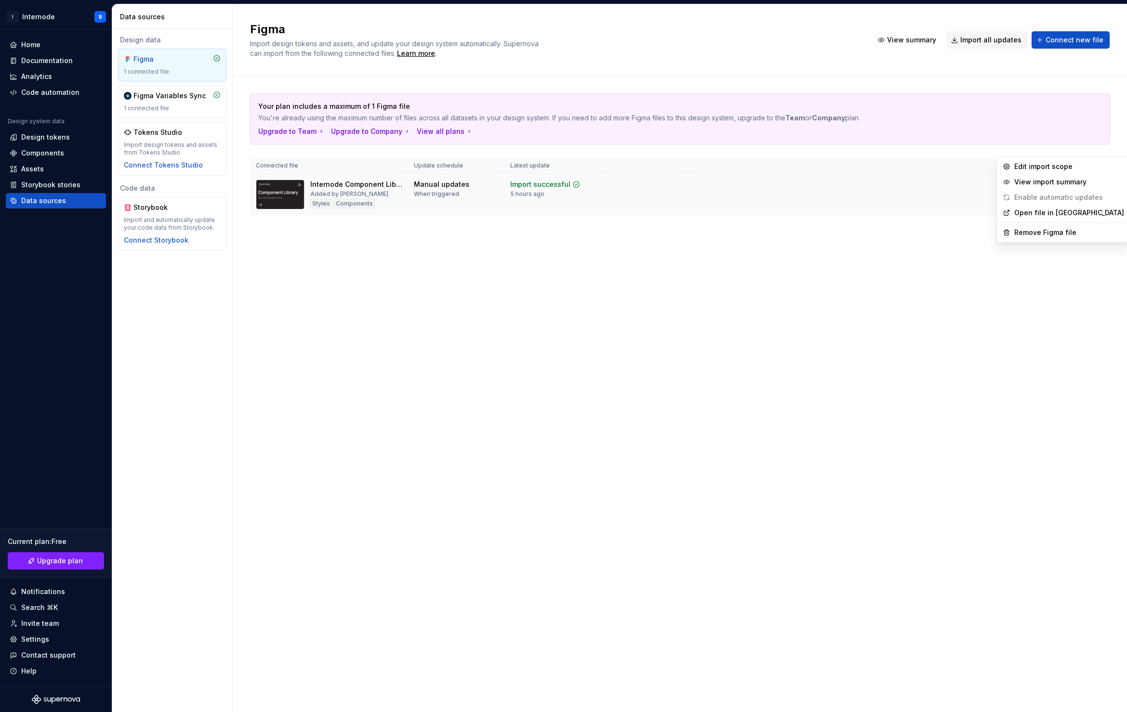
click at [851, 148] on html "I Internode B Home Documentation Analytics Code automation Design system data D…" at bounding box center [563, 356] width 1127 height 712
click at [762, 239] on html "I Internode B Home Documentation Analytics Code automation Design system data D…" at bounding box center [563, 356] width 1127 height 712
click at [45, 45] on div "Home" at bounding box center [56, 45] width 92 height 10
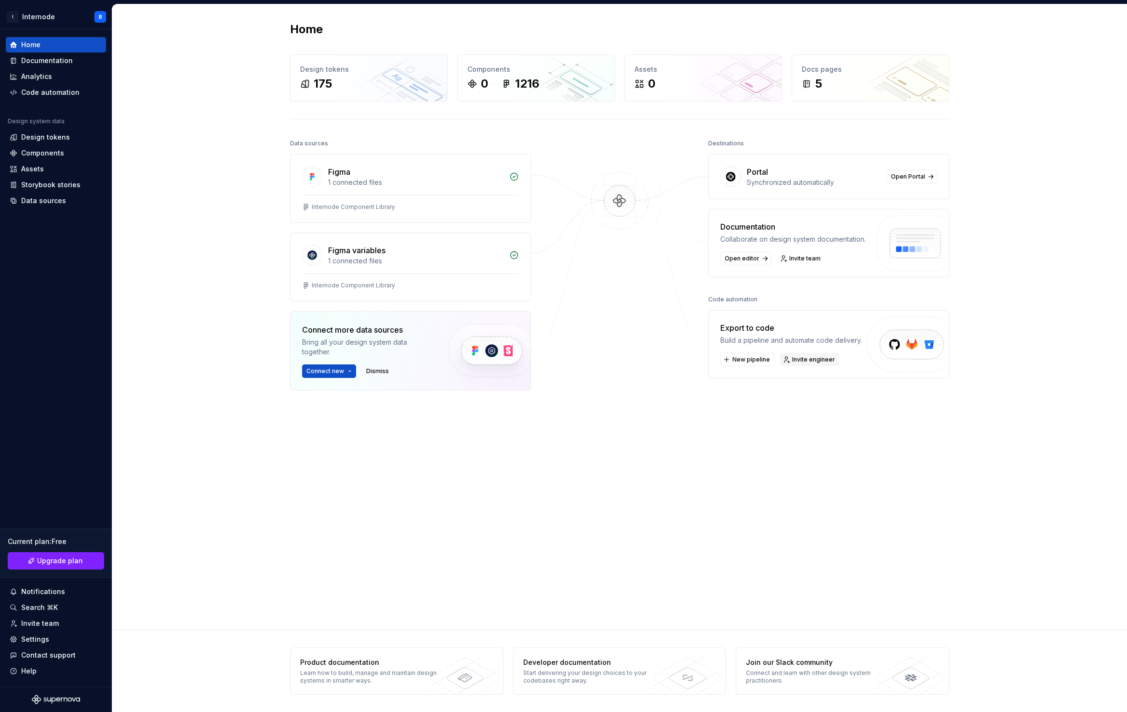
click at [805, 357] on span "Invite engineer" at bounding box center [813, 360] width 43 height 8
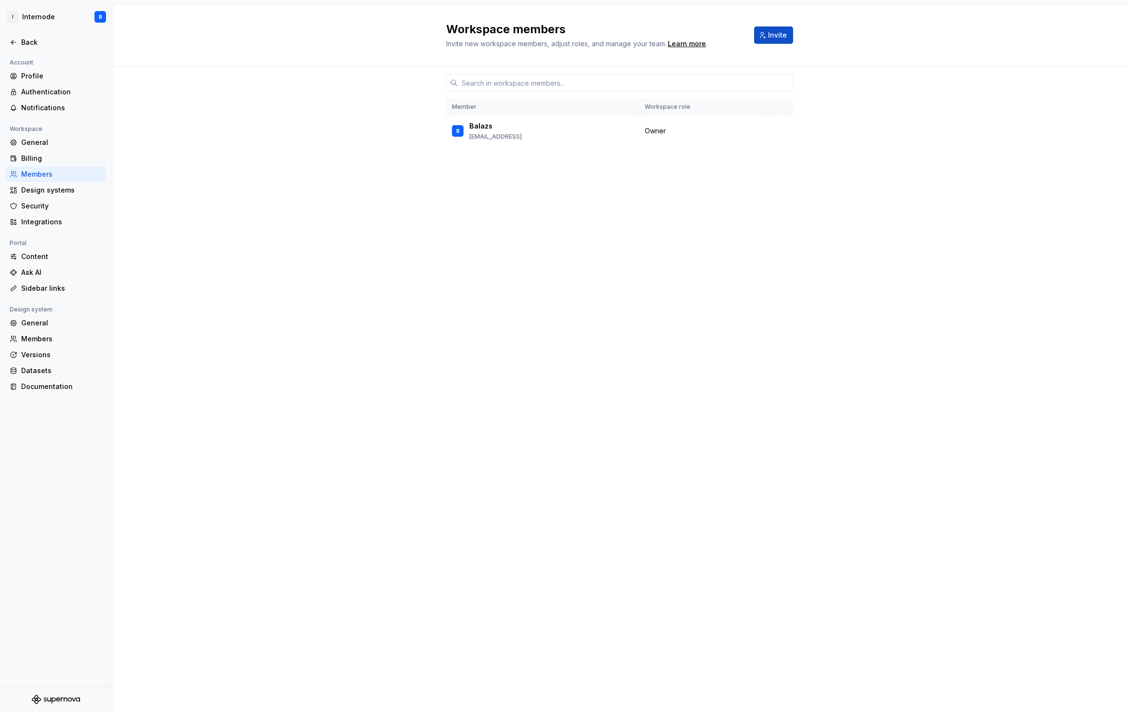
click at [653, 156] on div "Member Workspace role B Balazs [EMAIL_ADDRESS] Owner" at bounding box center [619, 370] width 347 height 609
click at [620, 121] on div "Member Workspace role B Balazs [EMAIL_ADDRESS] Owner" at bounding box center [619, 370] width 347 height 609
click at [506, 74] on input "text" at bounding box center [625, 82] width 335 height 17
click at [496, 32] on div "Workspace members Invite new workspace members, adjust roles, and manage your t…" at bounding box center [619, 35] width 1014 height 62
click at [118, 17] on div "Workspace members Invite new workspace members, adjust roles, and manage your t…" at bounding box center [619, 35] width 1014 height 62
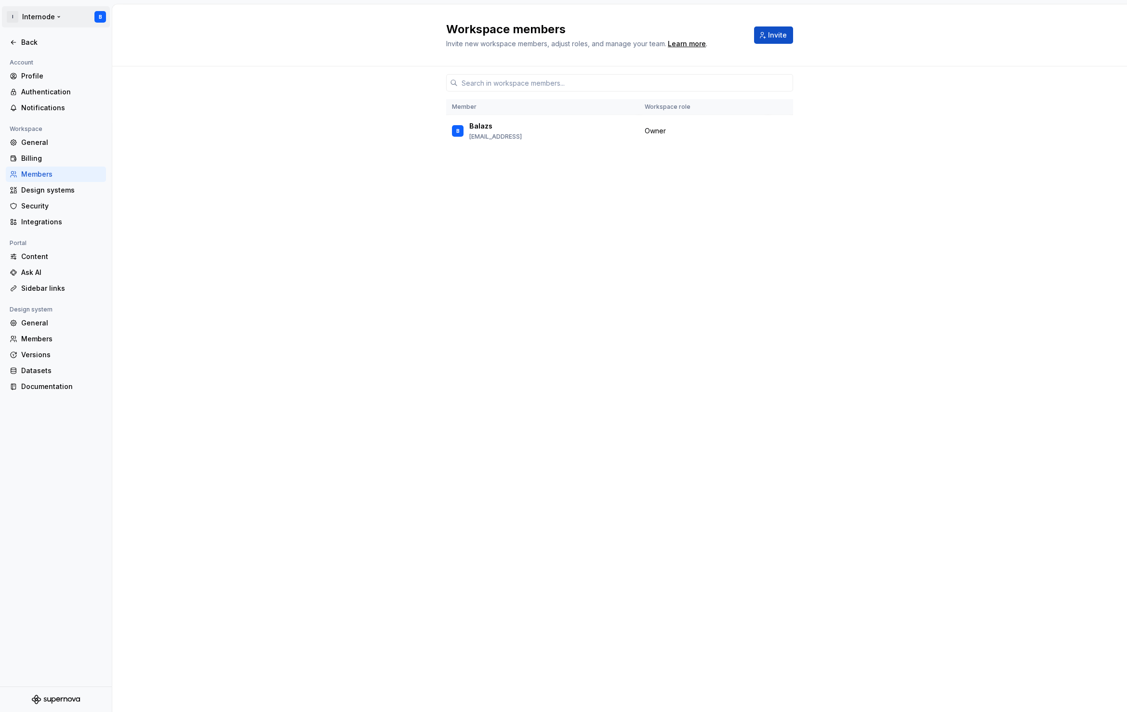
click at [99, 17] on html "I Internode B Back Account Profile Authentication Notifications Workspace Gener…" at bounding box center [563, 356] width 1127 height 712
click at [879, 66] on div "Member Workspace role B Balazs [EMAIL_ADDRESS] Owner" at bounding box center [619, 389] width 1014 height 646
click at [678, 132] on div "Member Workspace role B Balazs [EMAIL_ADDRESS] Owner" at bounding box center [619, 370] width 347 height 609
click at [1082, 26] on div "Workspace members Invite new workspace members, adjust roles, and manage your t…" at bounding box center [619, 35] width 1014 height 62
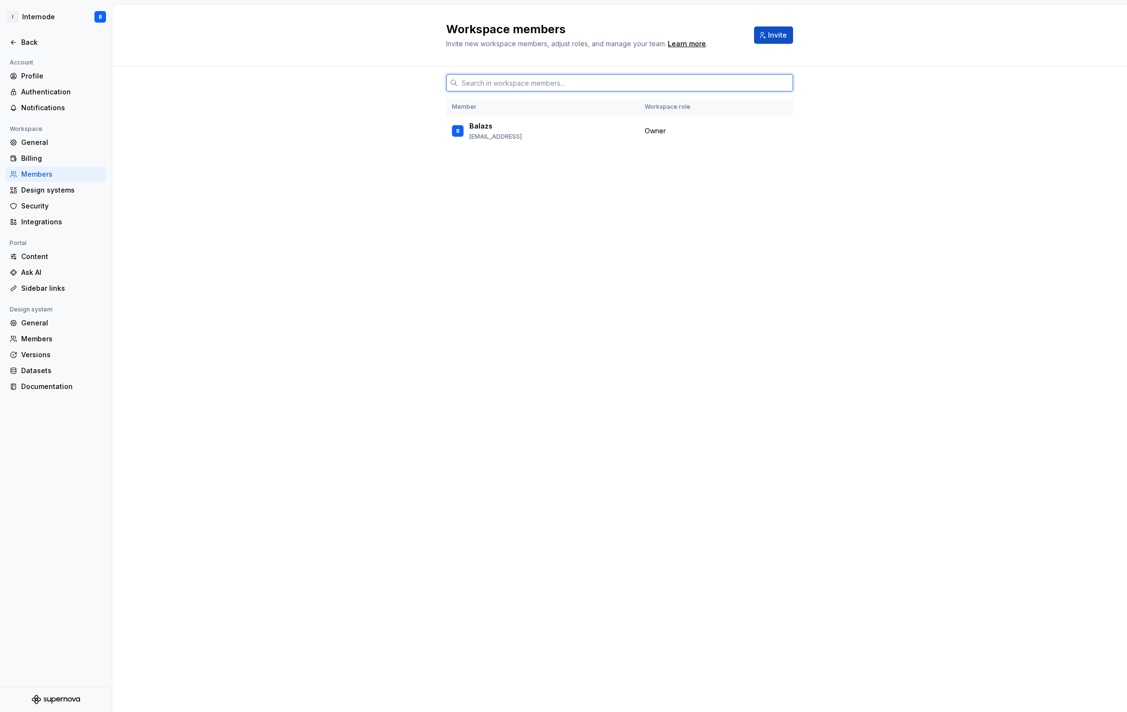
click at [683, 74] on input "text" at bounding box center [625, 82] width 335 height 17
click at [56, 285] on div "Sidebar links" at bounding box center [61, 289] width 81 height 10
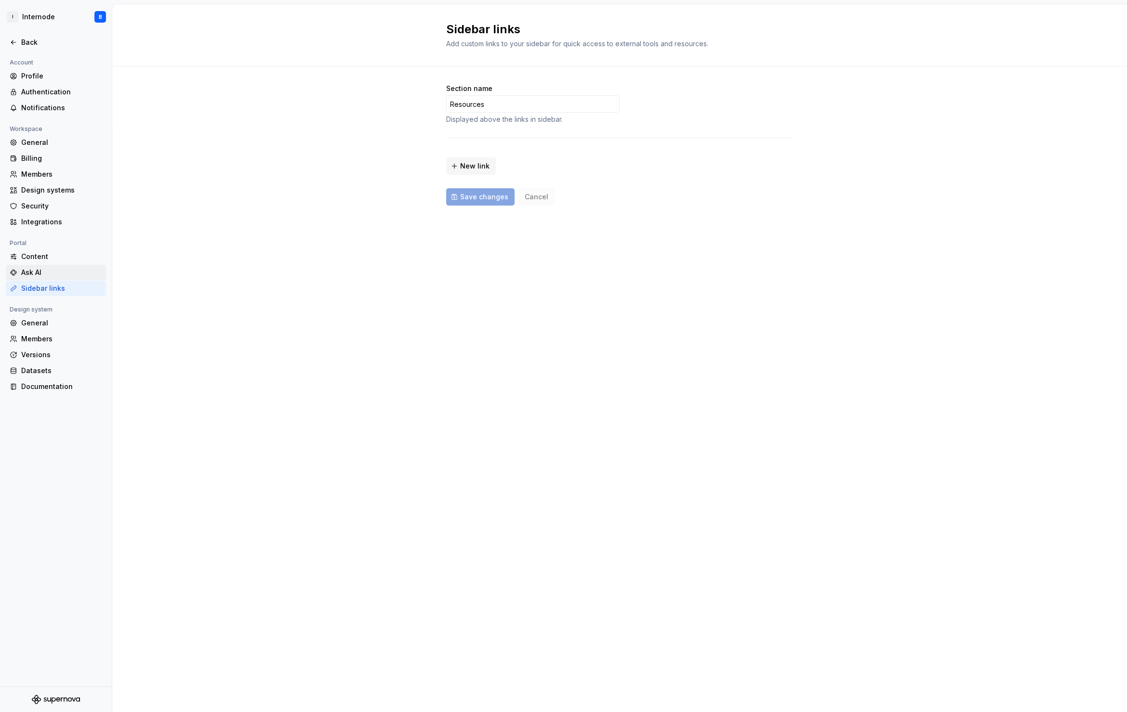
click at [55, 274] on div "Ask AI" at bounding box center [61, 273] width 81 height 10
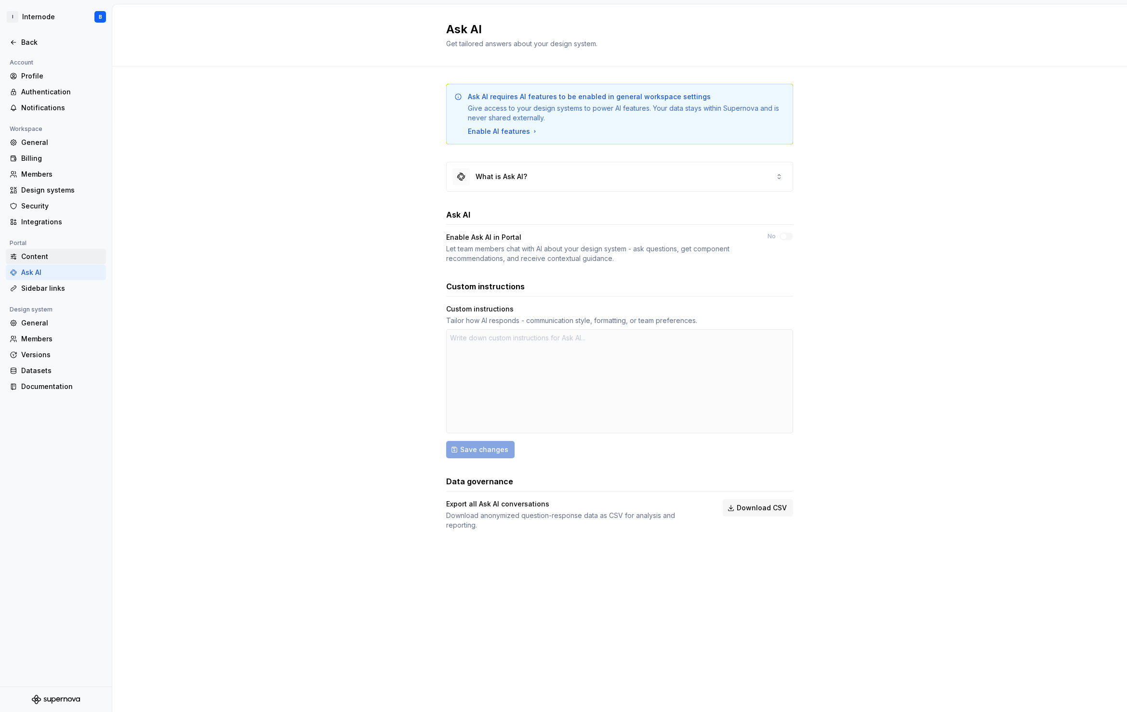
click at [48, 260] on div "Content" at bounding box center [61, 257] width 81 height 10
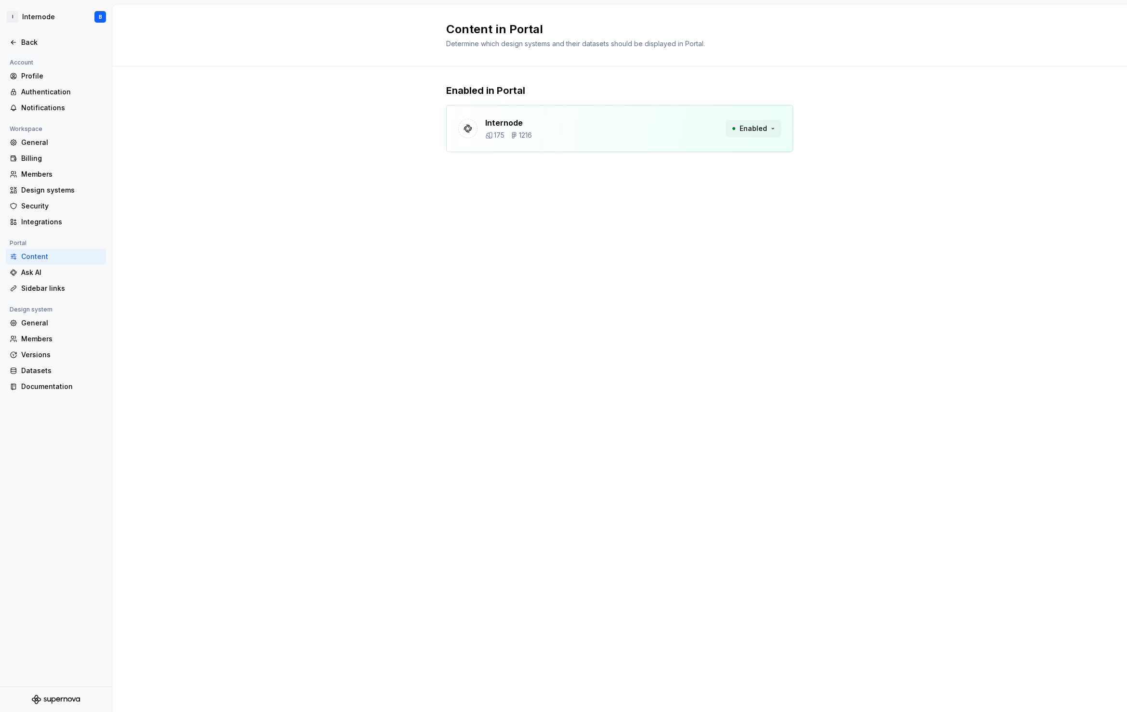
click at [765, 124] on span "Enabled" at bounding box center [752, 129] width 27 height 10
click at [48, 390] on div "Documentation" at bounding box center [61, 387] width 81 height 10
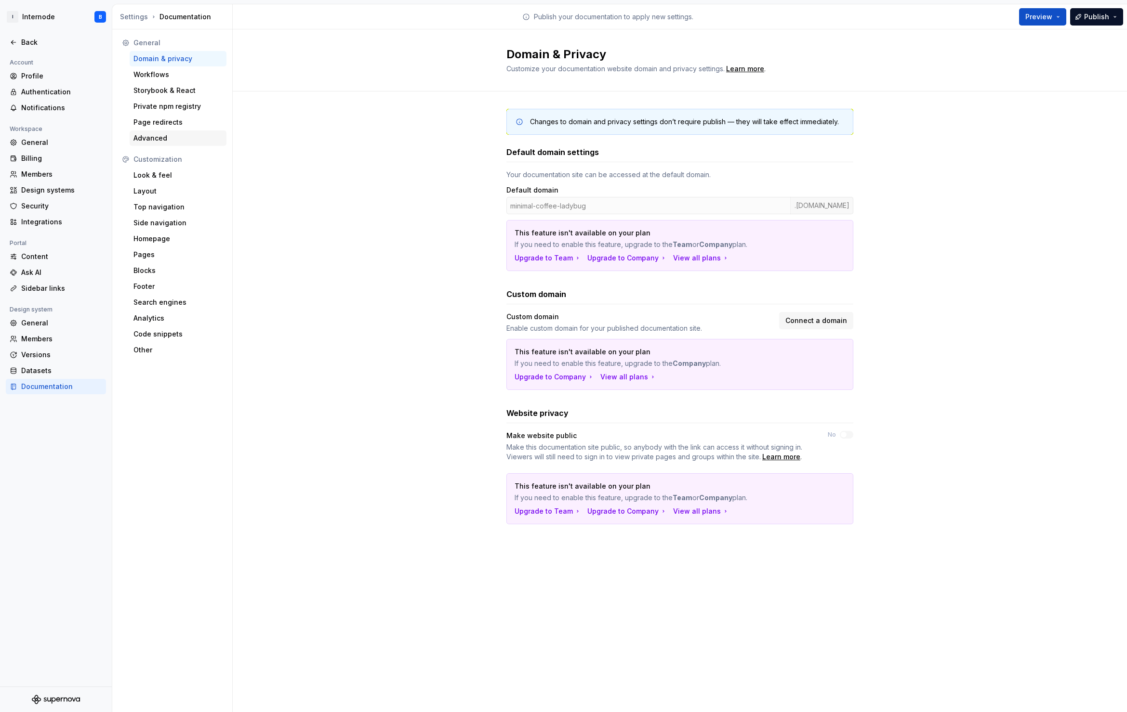
click at [176, 141] on div "Advanced" at bounding box center [177, 138] width 89 height 10
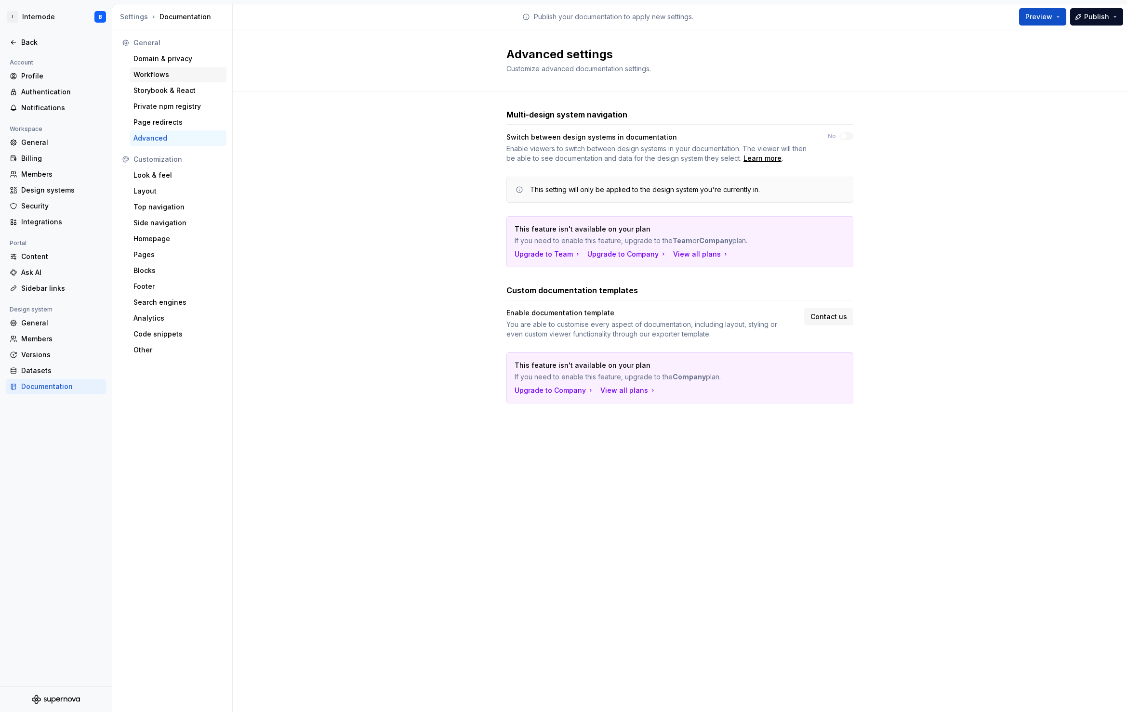
click at [177, 74] on div "Workflows" at bounding box center [177, 75] width 89 height 10
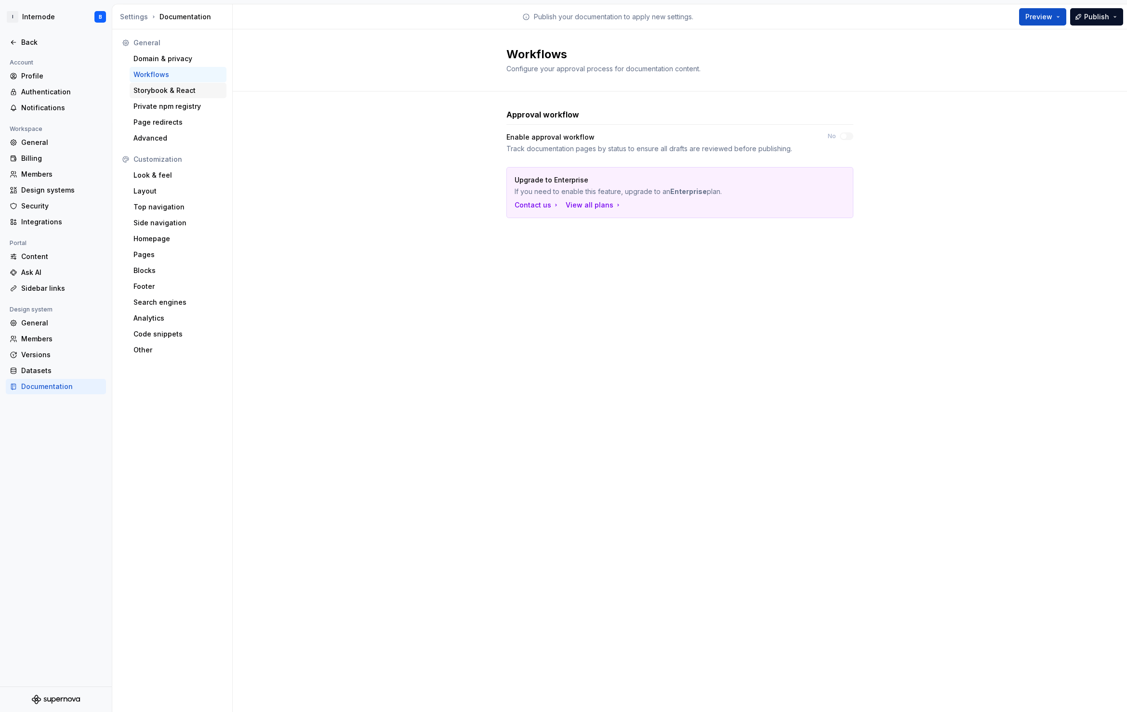
click at [172, 91] on div "Storybook & React" at bounding box center [177, 91] width 89 height 10
type textarea "*"
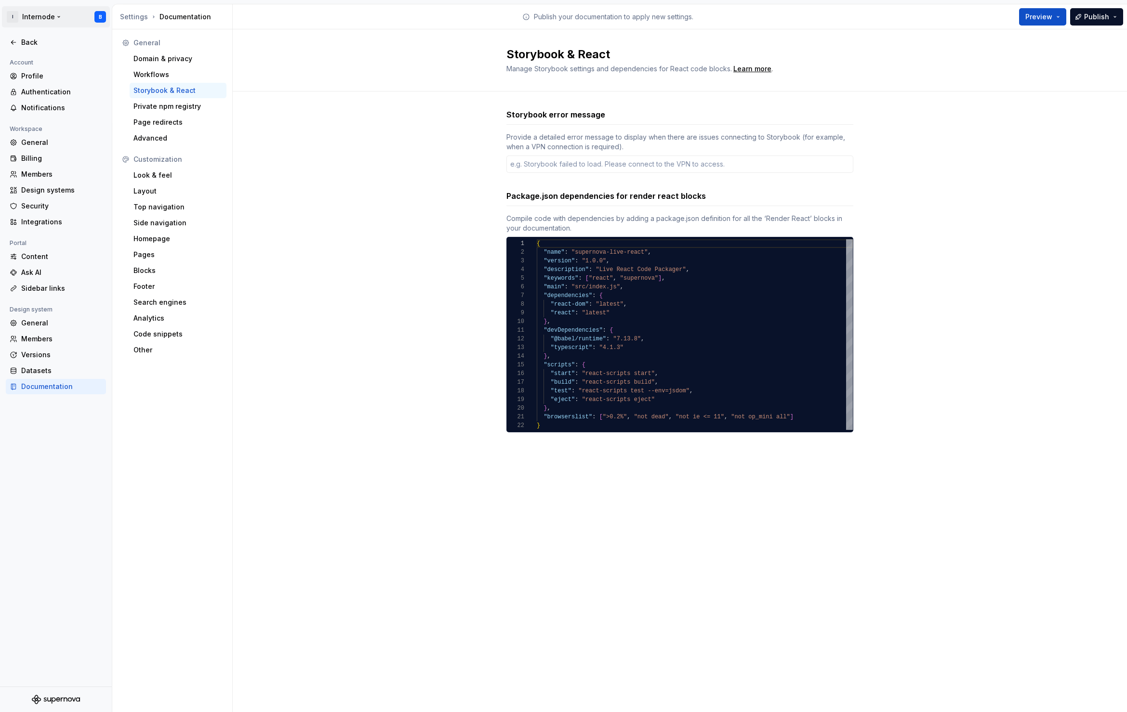
click at [13, 14] on html "I Internode B Back Account Profile Authentication Notifications Workspace Gener…" at bounding box center [563, 356] width 1127 height 712
click at [319, 98] on html "I Internode B Back Account Profile Authentication Notifications Workspace Gener…" at bounding box center [563, 356] width 1127 height 712
click at [43, 38] on div "Back" at bounding box center [61, 43] width 81 height 10
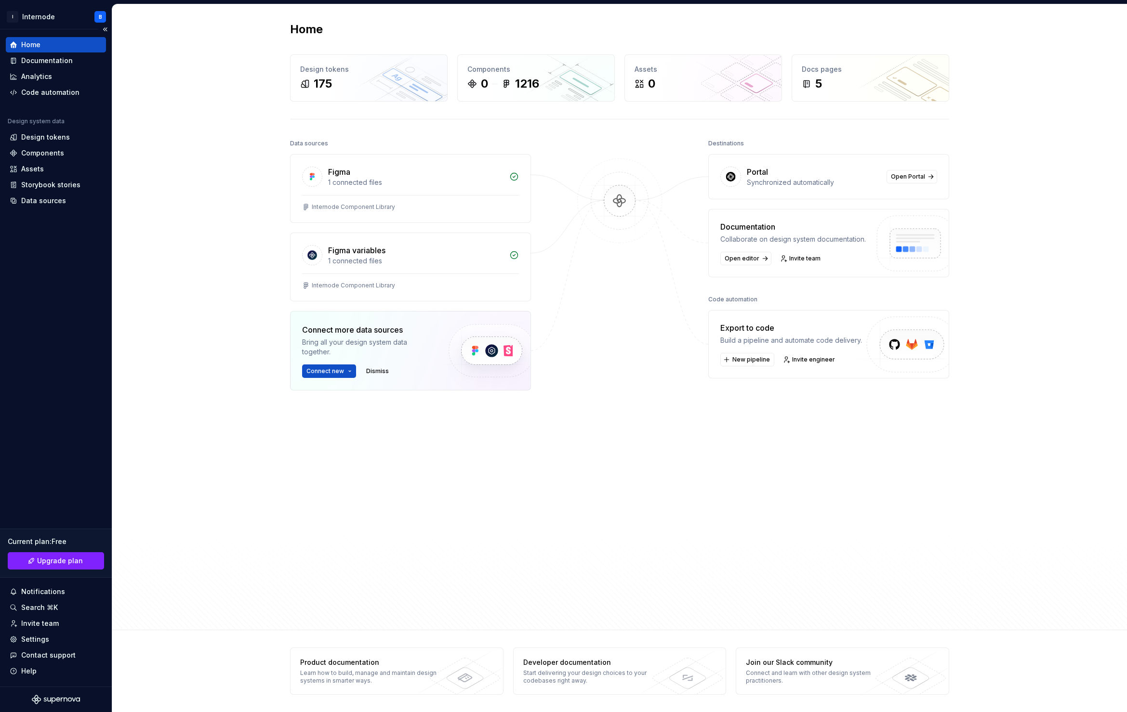
click at [50, 541] on div "Current plan : Free" at bounding box center [56, 542] width 96 height 10
click at [52, 640] on div "Settings" at bounding box center [56, 640] width 92 height 10
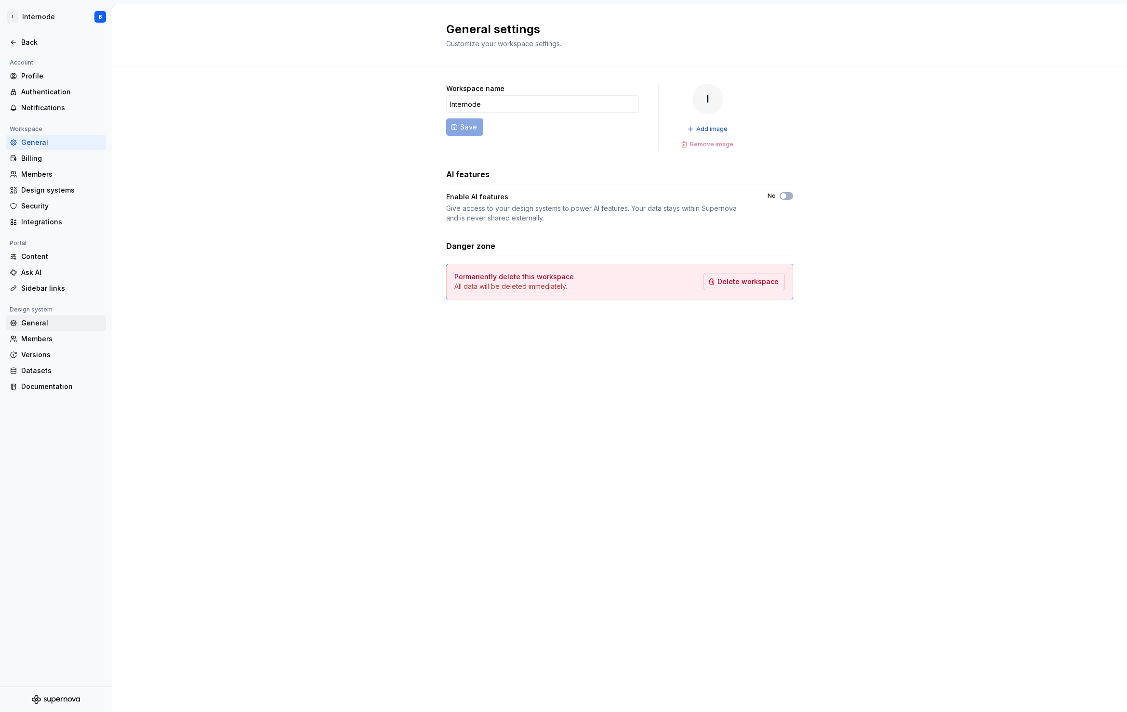
click at [54, 320] on div "General" at bounding box center [61, 323] width 81 height 10
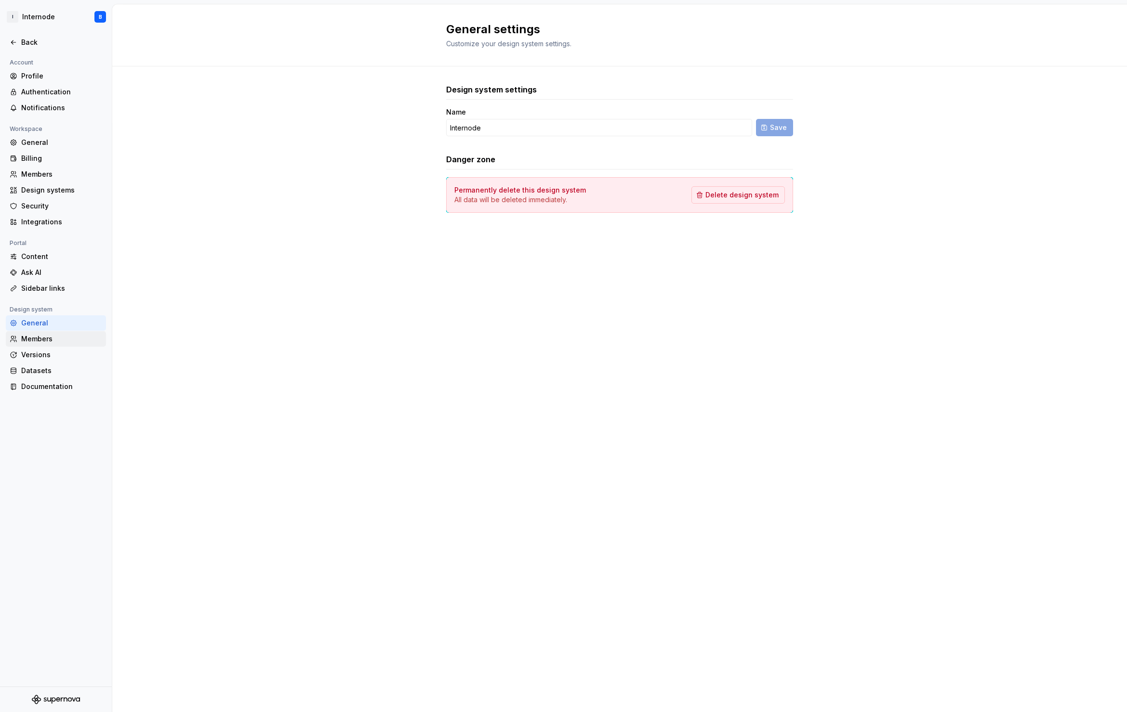
click at [37, 341] on div "Members" at bounding box center [61, 339] width 81 height 10
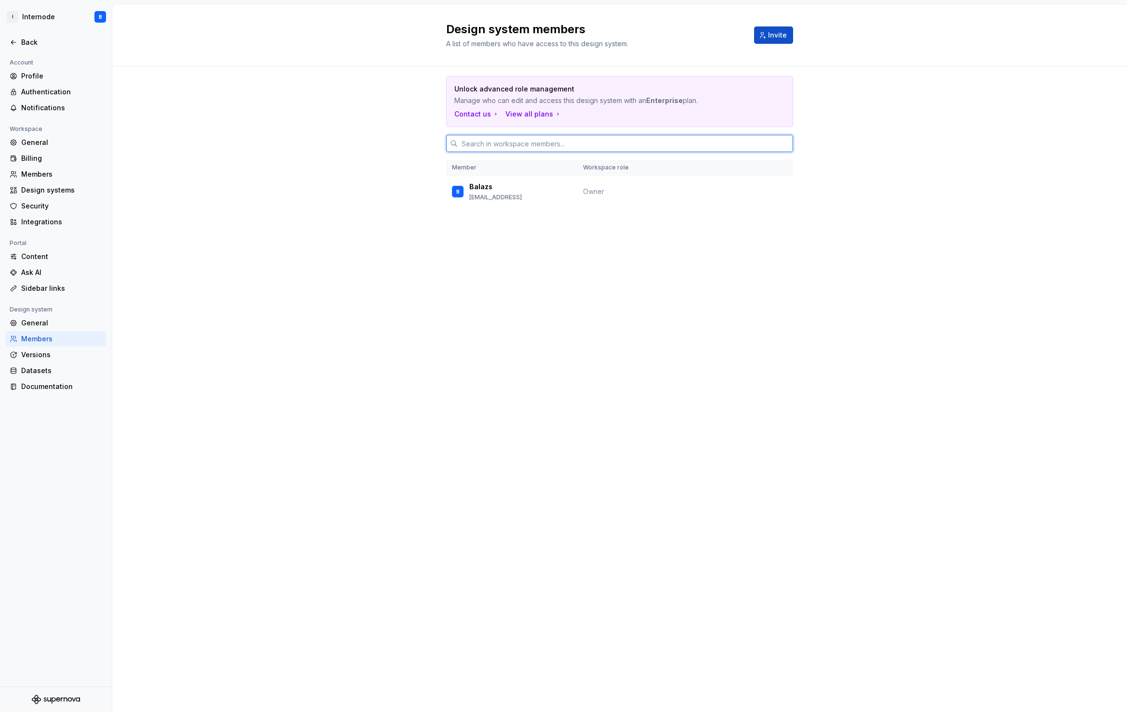
click at [498, 135] on input "text" at bounding box center [625, 143] width 335 height 17
paste input "sn.jYdgXkW7Pwotm2r9OQFyc8AFGRnLDuk4OZYBesAa4bY5M2rwSgcKA9nJSUNS7Ns7wVUd854lG3FK…"
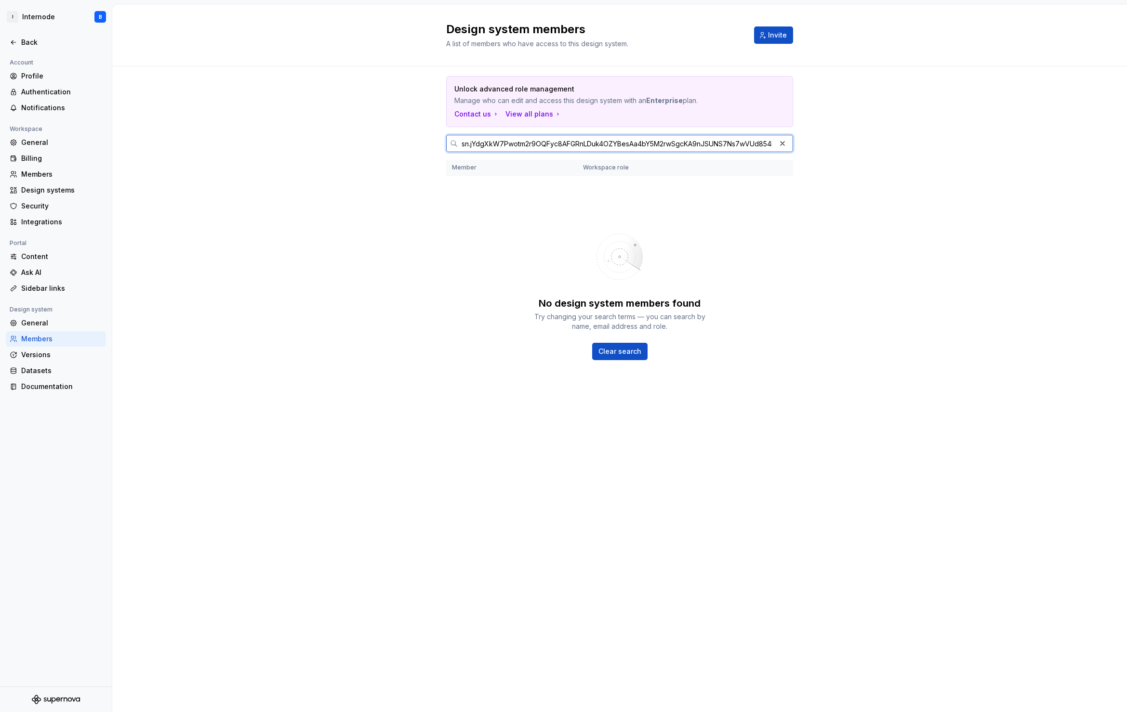
click at [498, 135] on input "sn.jYdgXkW7Pwotm2r9OQFyc8AFGRnLDuk4OZYBesAa4bY5M2rwSgcKA9nJSUNS7Ns7wVUd854lG3FK…" at bounding box center [617, 143] width 318 height 17
click at [519, 135] on input "[PERSON_NAME][EMAIL_ADDRESS]" at bounding box center [617, 143] width 318 height 17
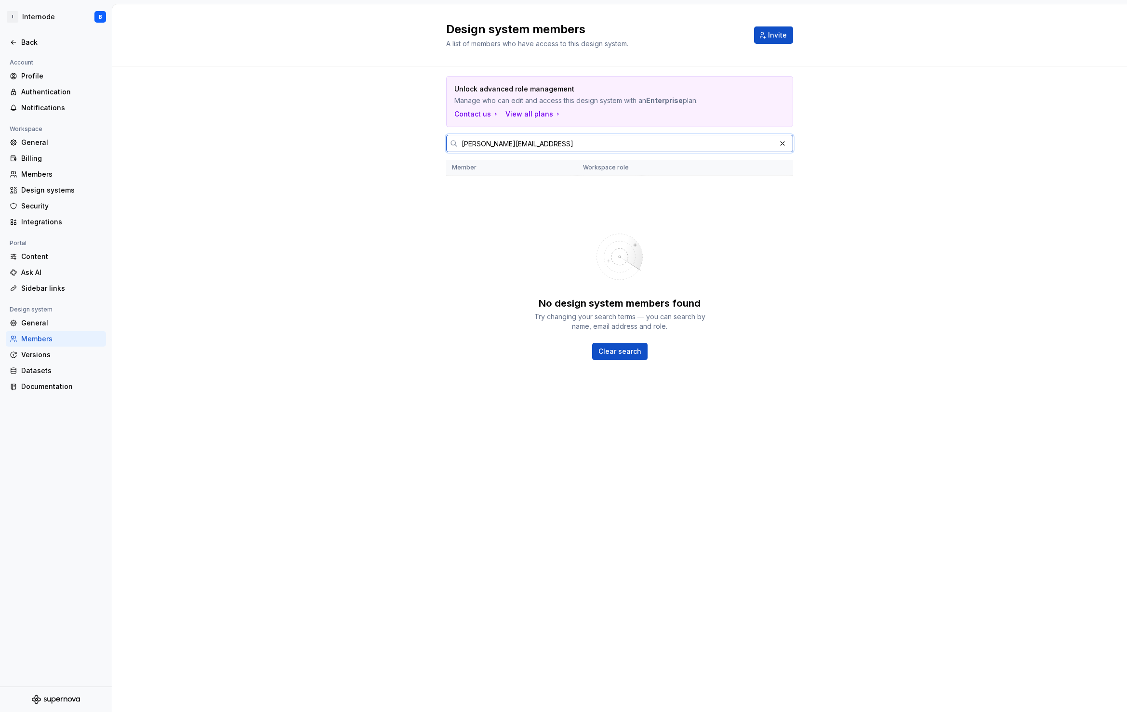
click at [519, 135] on input "[PERSON_NAME][EMAIL_ADDRESS]" at bounding box center [617, 143] width 318 height 17
type input "[PERSON_NAME][EMAIL_ADDRESS][DOMAIN_NAME]"
click at [614, 343] on button "Clear search" at bounding box center [619, 351] width 55 height 17
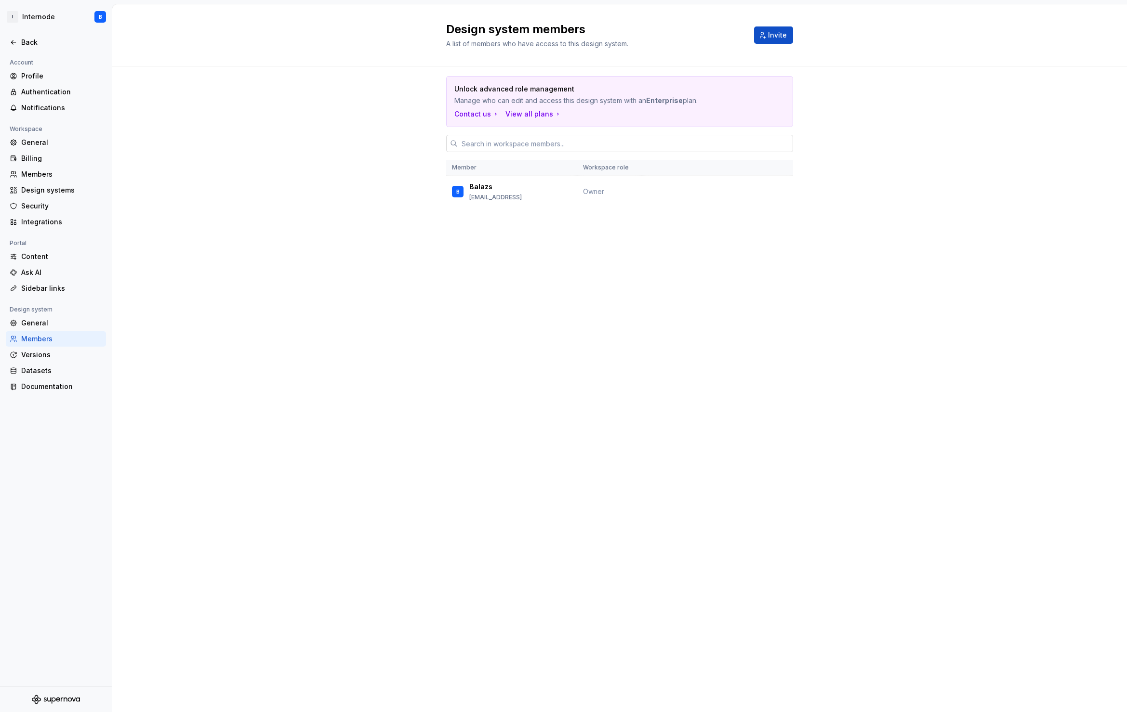
click at [536, 135] on input "text" at bounding box center [625, 143] width 335 height 17
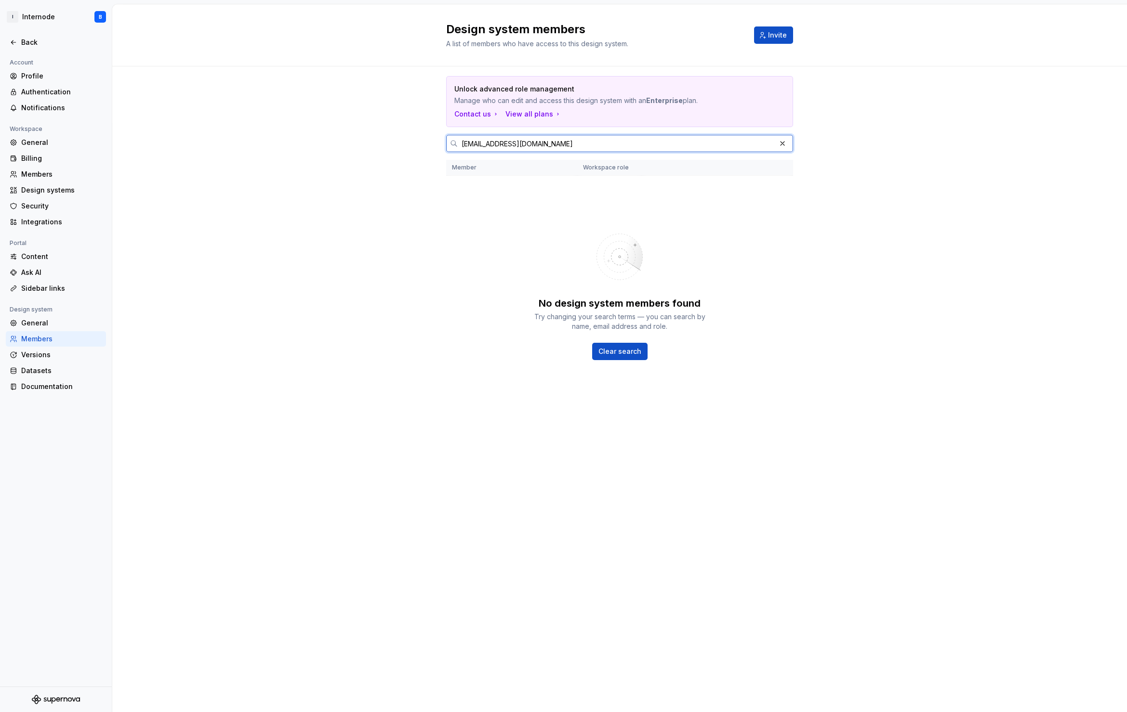
drag, startPoint x: 552, startPoint y: 117, endPoint x: 644, endPoint y: 113, distance: 91.6
click at [638, 135] on input "[EMAIL_ADDRESS][DOMAIN_NAME]" at bounding box center [617, 143] width 318 height 17
type input "[EMAIL_ADDRESS][DOMAIN_NAME]"
click at [646, 135] on input "[EMAIL_ADDRESS][DOMAIN_NAME]" at bounding box center [617, 143] width 318 height 17
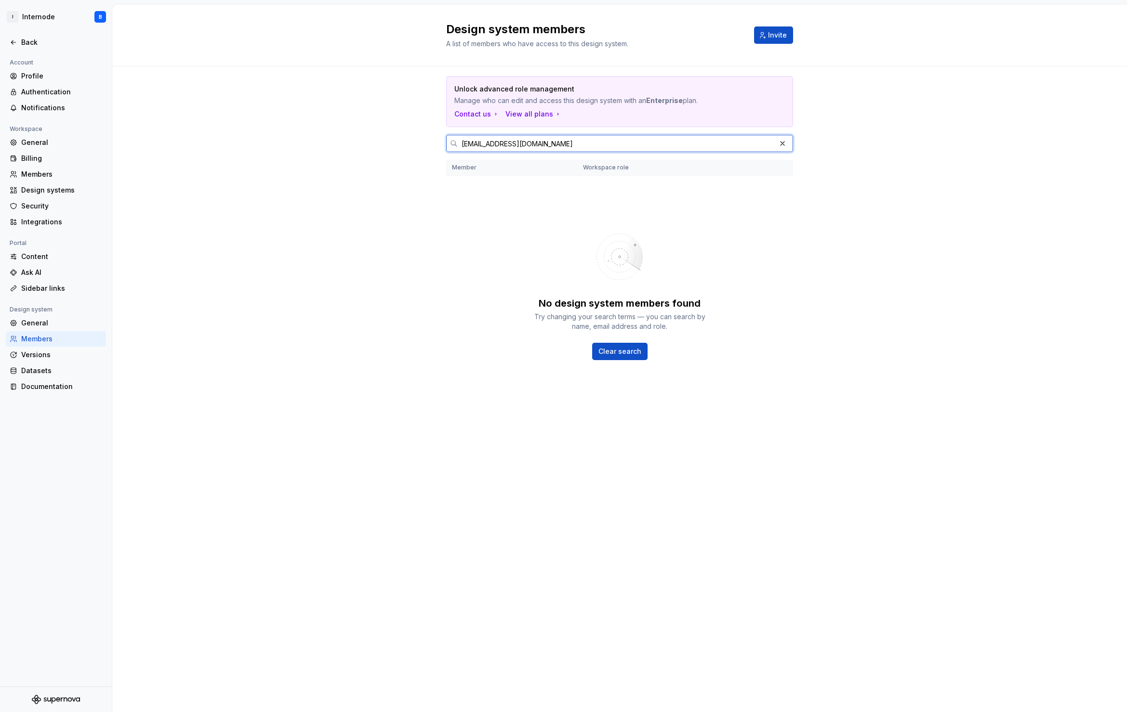
click at [646, 135] on input "[EMAIL_ADDRESS][DOMAIN_NAME]" at bounding box center [617, 143] width 318 height 17
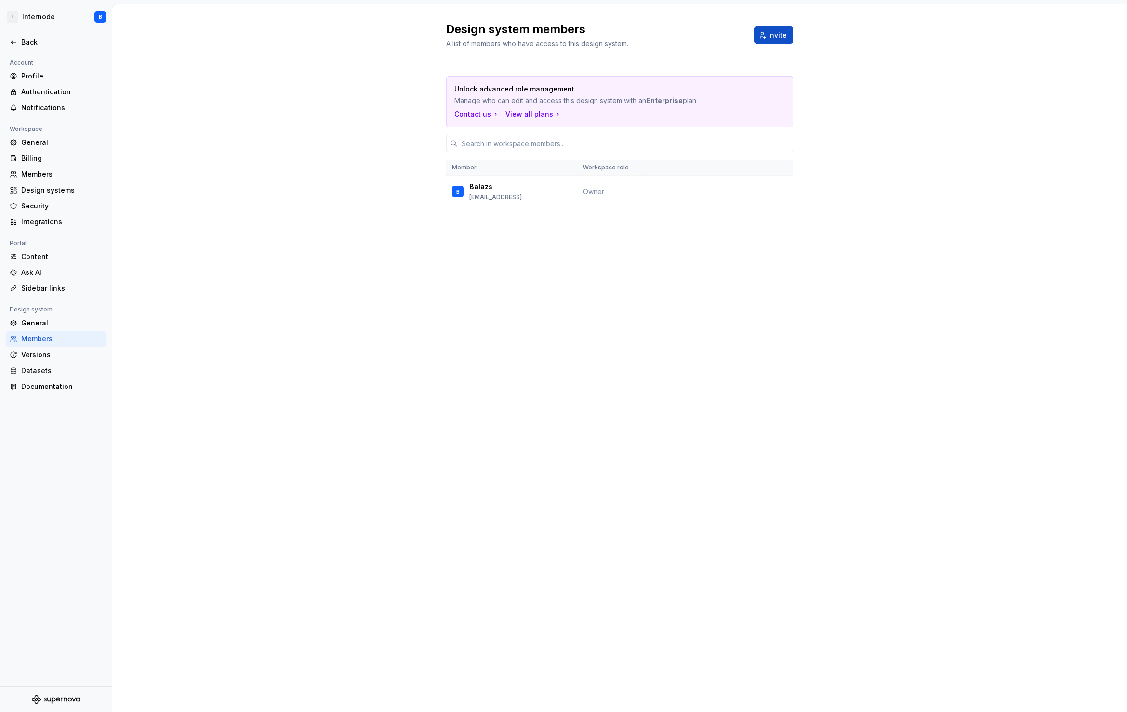
click at [556, 256] on div "Design system members A list of members who have access to this design system. …" at bounding box center [619, 358] width 1014 height 708
click at [36, 337] on div "Members" at bounding box center [61, 339] width 81 height 10
click at [484, 109] on div "Contact us" at bounding box center [476, 114] width 45 height 10
click at [47, 171] on div "Members" at bounding box center [61, 175] width 81 height 10
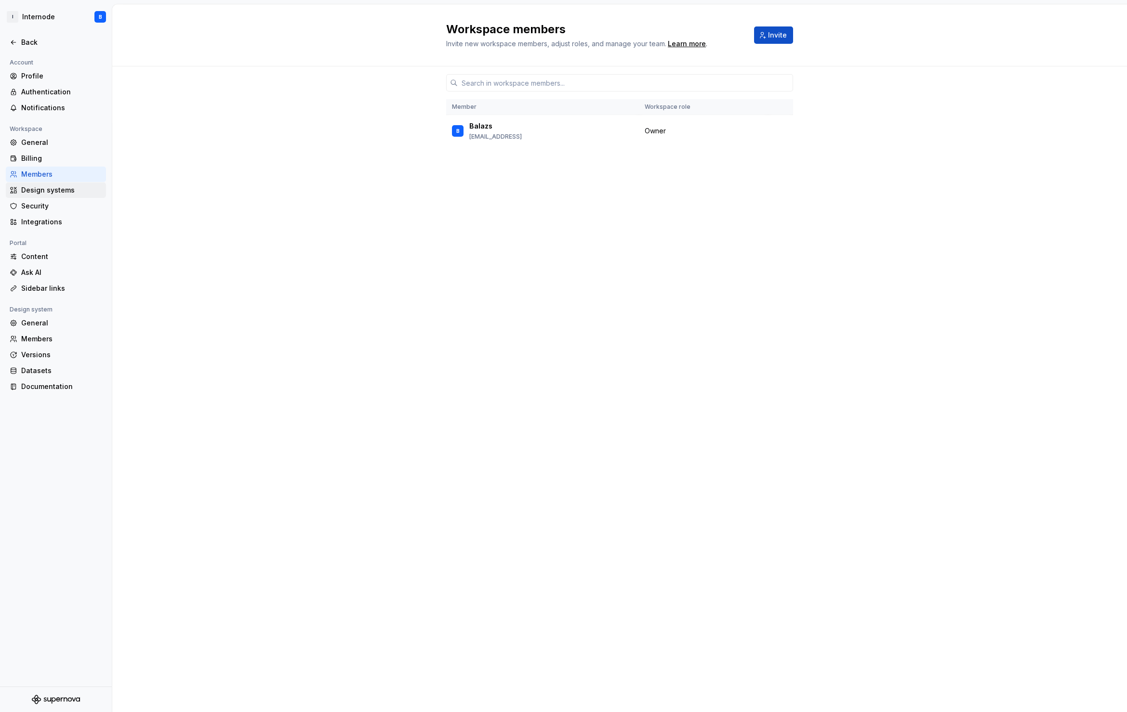
click at [53, 186] on div "Design systems" at bounding box center [61, 190] width 81 height 10
click at [623, 130] on div "Name Access Internode Everyone at Internode" at bounding box center [619, 111] width 347 height 91
click at [21, 42] on div "Back" at bounding box center [56, 43] width 92 height 10
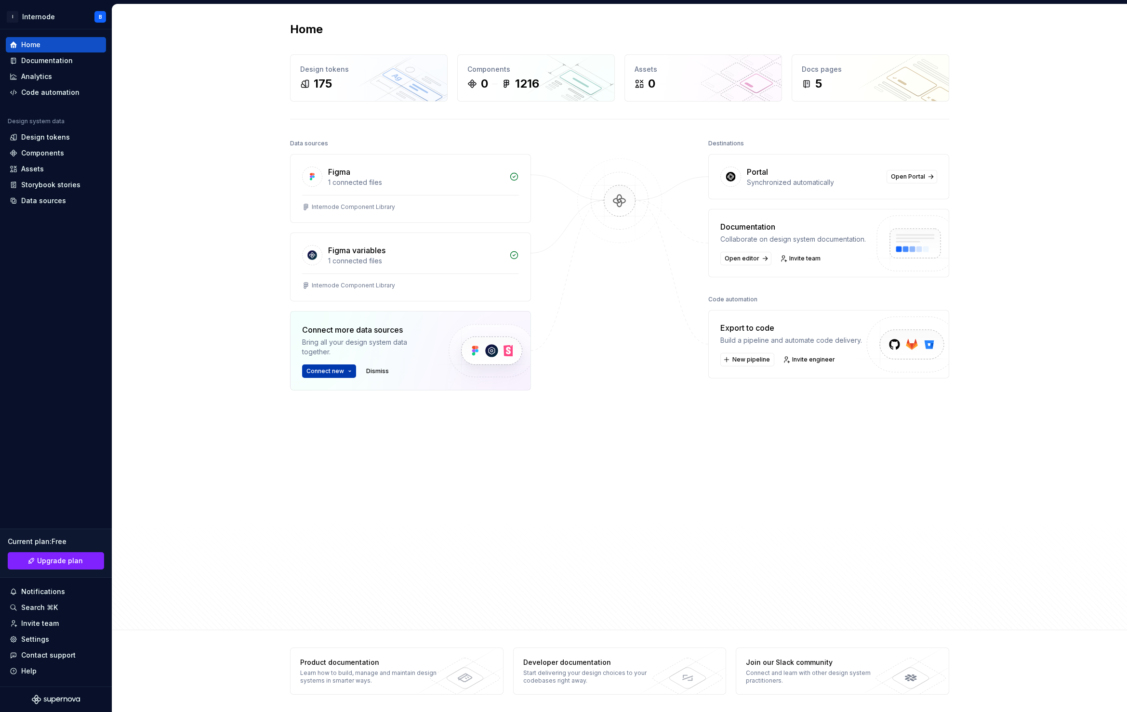
click at [336, 368] on span "Connect new" at bounding box center [325, 372] width 38 height 8
click at [371, 425] on p "Import components and stories." at bounding box center [366, 427] width 92 height 8
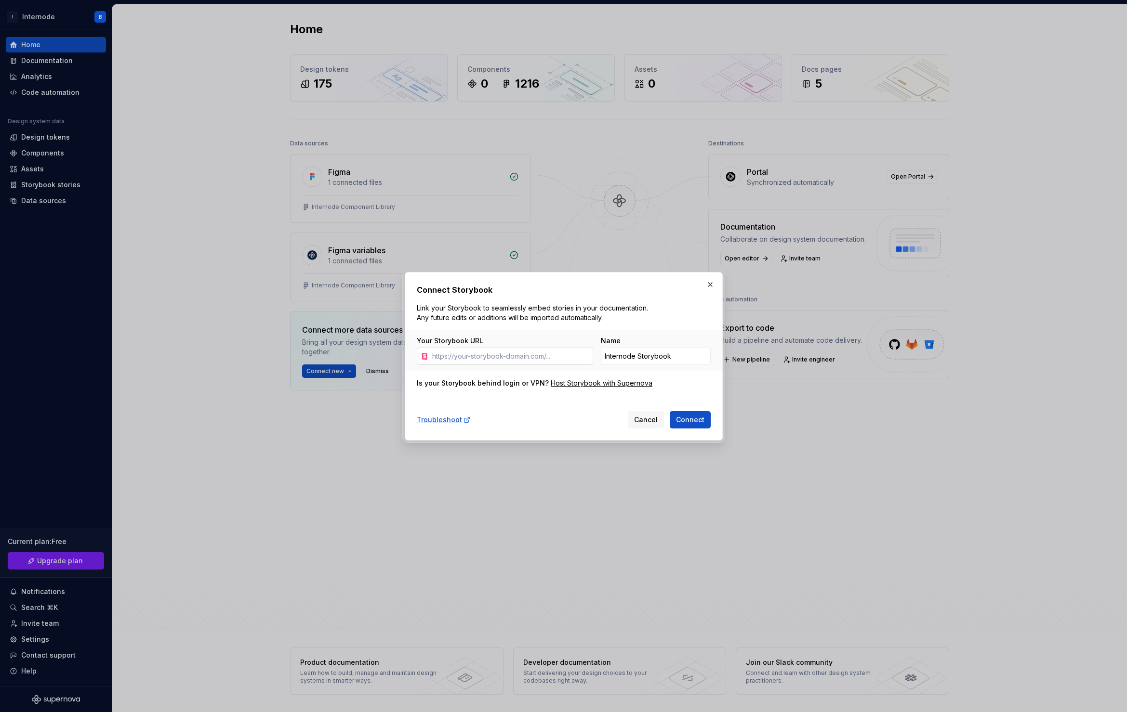
click at [474, 355] on input "Your Storybook URL" at bounding box center [510, 356] width 165 height 17
paste input "[URL][DOMAIN_NAME]"
click at [698, 419] on span "Connect" at bounding box center [690, 420] width 28 height 10
click at [510, 360] on input "[URL][DOMAIN_NAME]" at bounding box center [510, 356] width 165 height 17
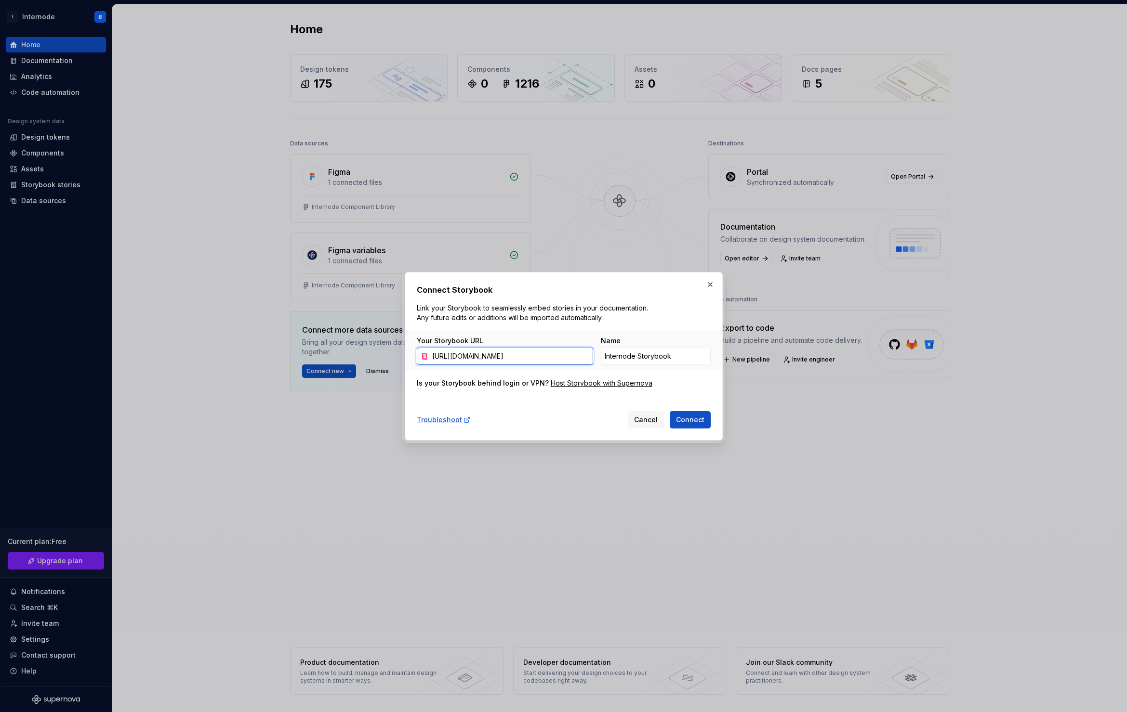
click at [510, 360] on input "[URL][DOMAIN_NAME]" at bounding box center [510, 356] width 165 height 17
paste input "[DOMAIN_NAME][URL]"
click at [701, 421] on span "Connect" at bounding box center [690, 420] width 28 height 10
click at [539, 360] on input "[URL][DOMAIN_NAME]" at bounding box center [510, 356] width 165 height 17
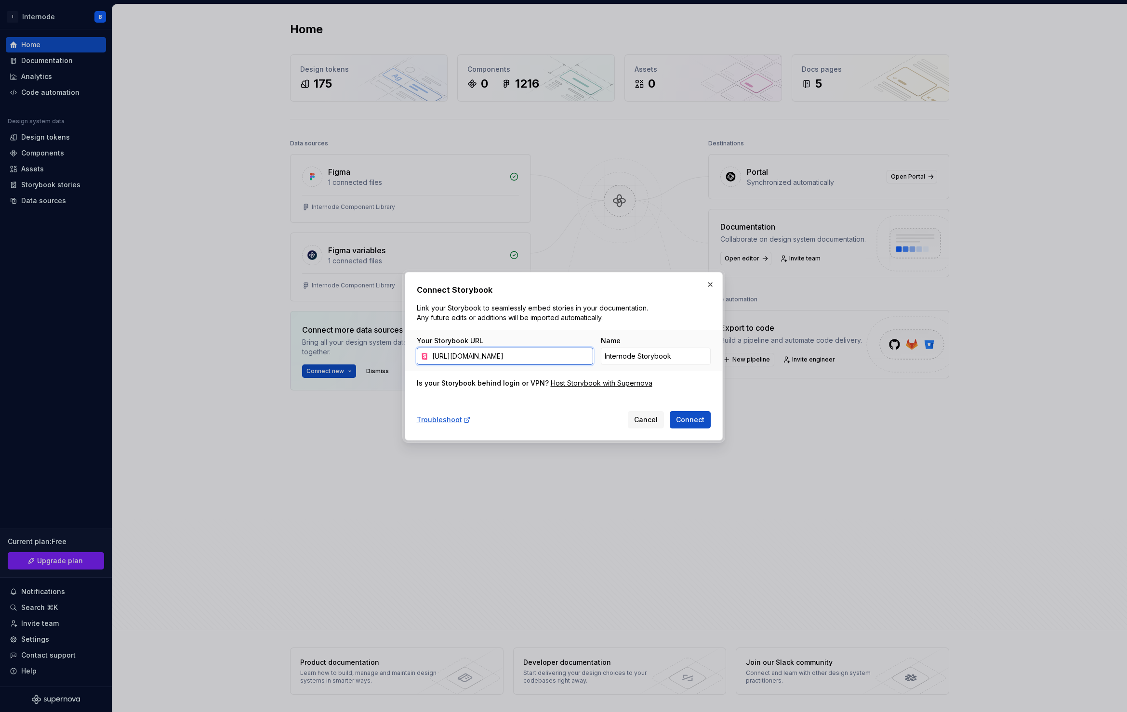
click at [539, 360] on input "[URL][DOMAIN_NAME]" at bounding box center [510, 356] width 165 height 17
click at [696, 418] on span "Connect" at bounding box center [690, 420] width 28 height 10
click at [484, 359] on input "[URL][DOMAIN_NAME]" at bounding box center [510, 356] width 165 height 17
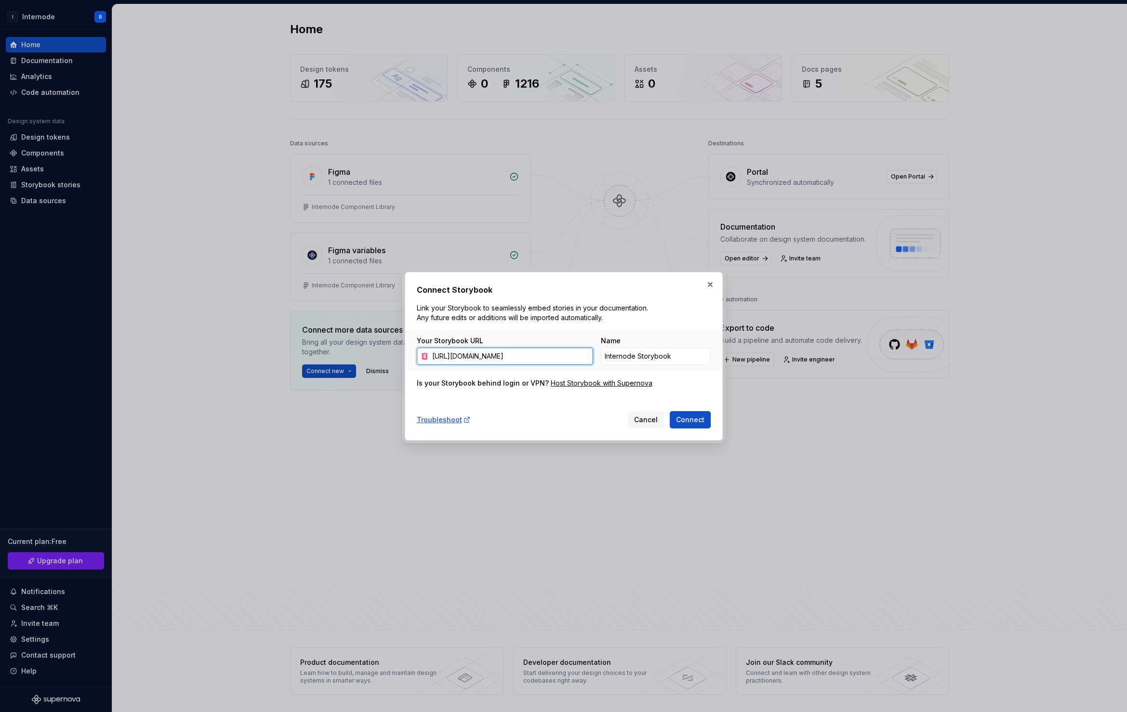
paste input "[DOMAIN_NAME]"
type input "[URL][DOMAIN_NAME]"
click at [682, 421] on span "Connect" at bounding box center [690, 420] width 28 height 10
type input "Internode Storybook 1"
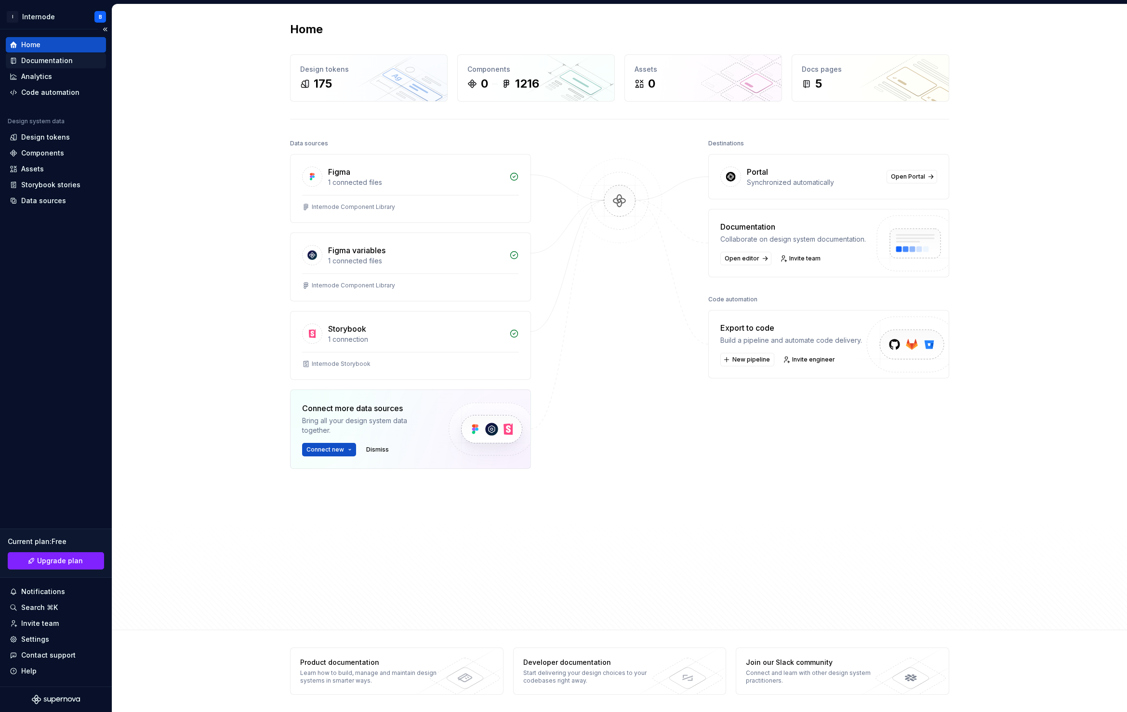
click at [41, 59] on div "Documentation" at bounding box center [47, 61] width 52 height 10
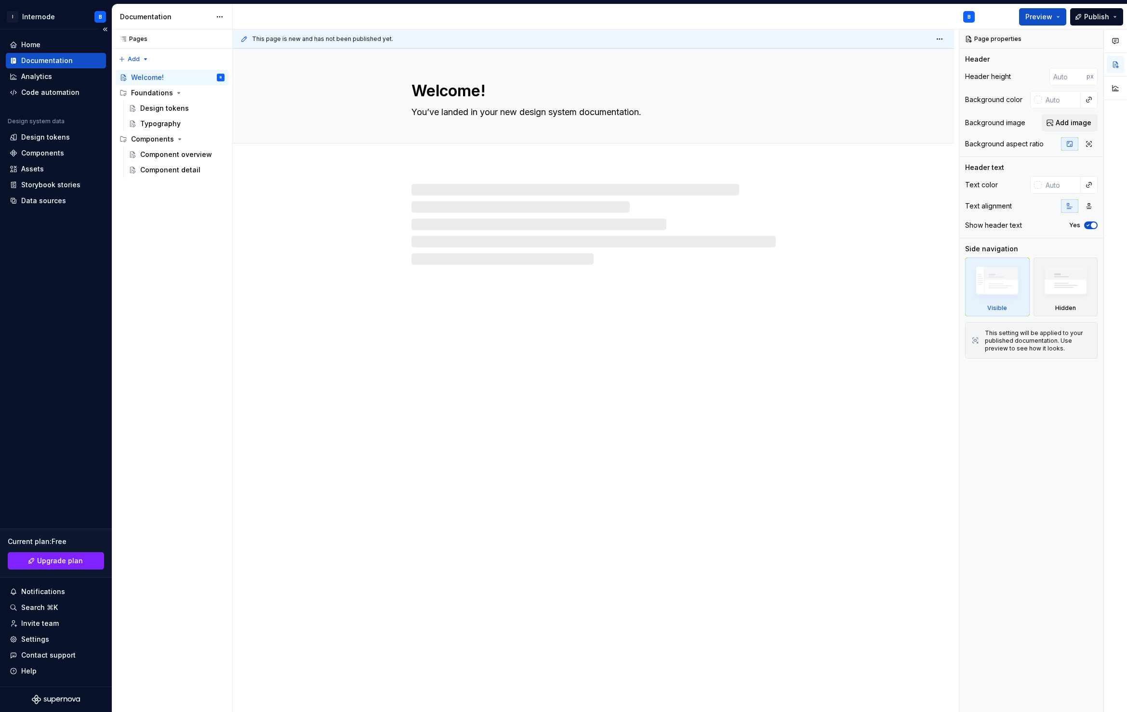
type textarea "*"
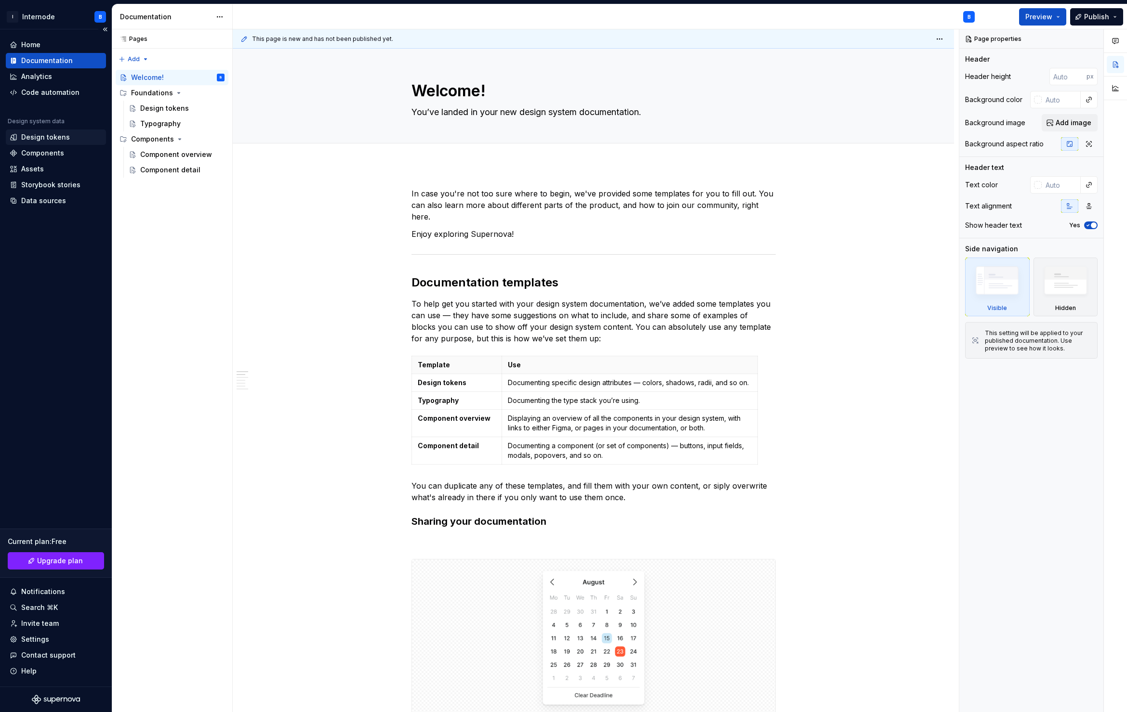
click at [46, 134] on div "Design tokens" at bounding box center [45, 137] width 49 height 10
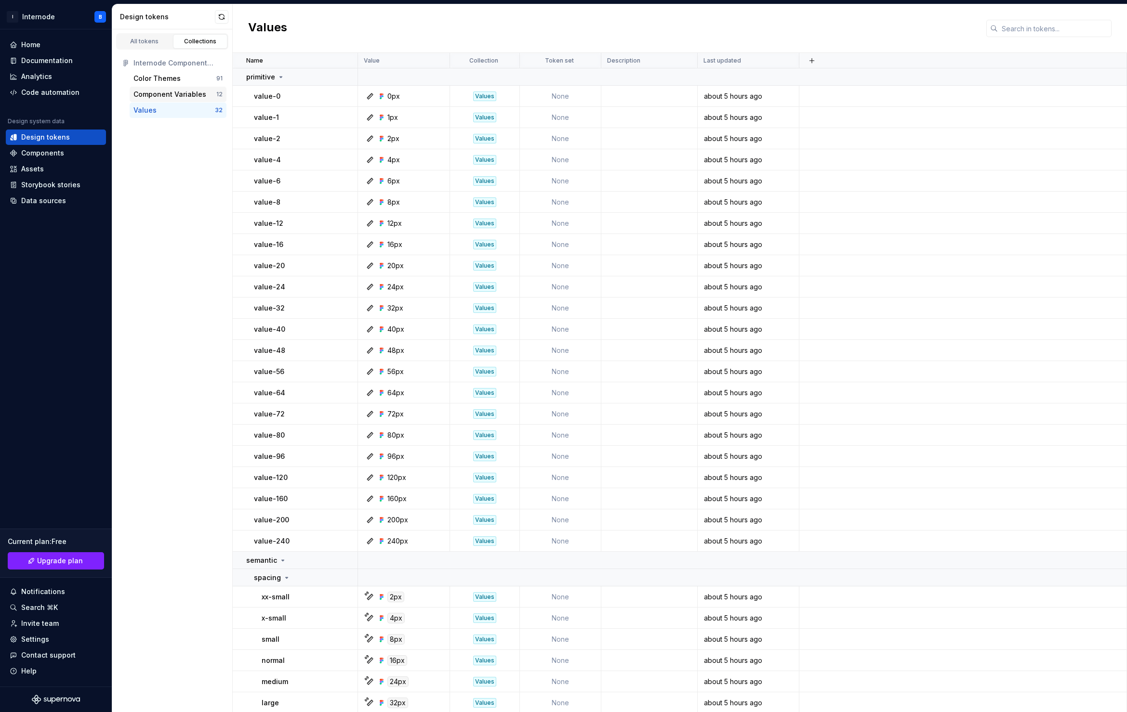
click at [147, 94] on div "Component Variables" at bounding box center [169, 95] width 73 height 10
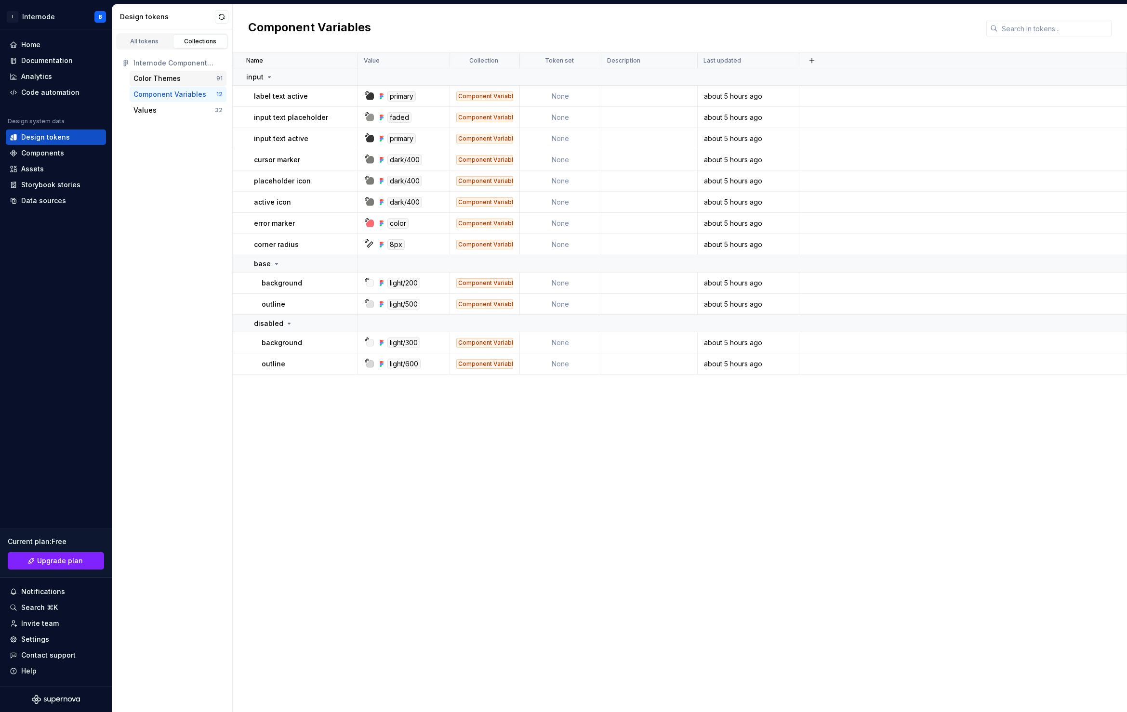
click at [159, 78] on div "Color Themes" at bounding box center [156, 79] width 47 height 10
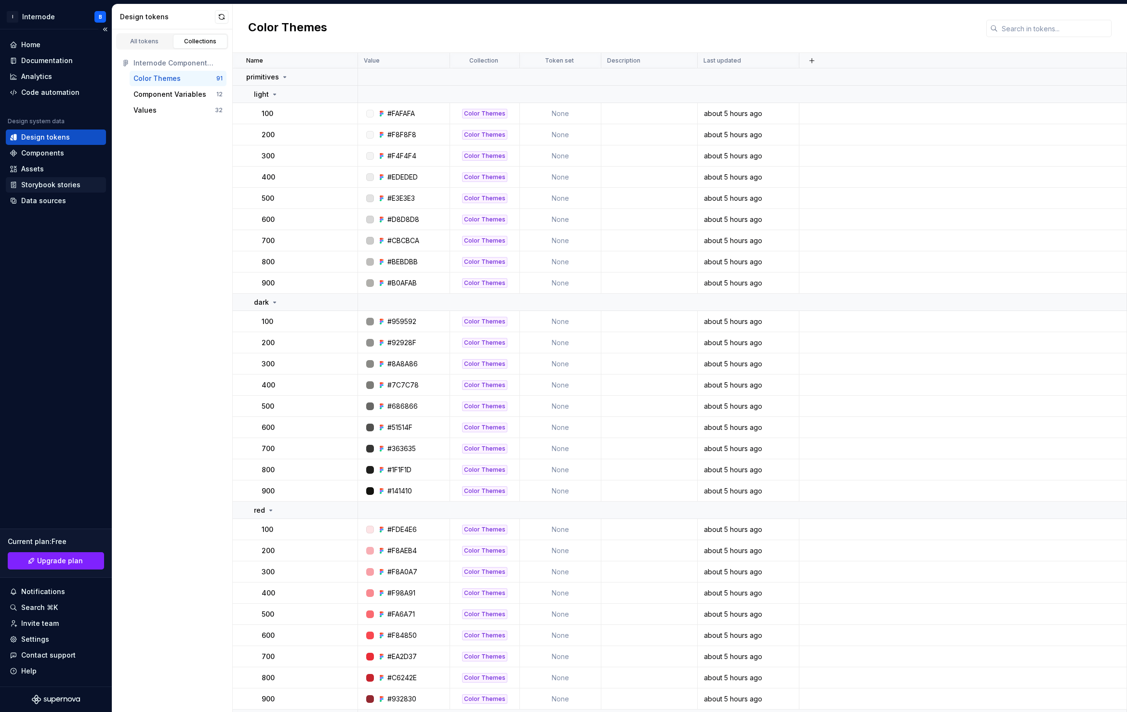
click at [48, 183] on div "Storybook stories" at bounding box center [50, 185] width 59 height 10
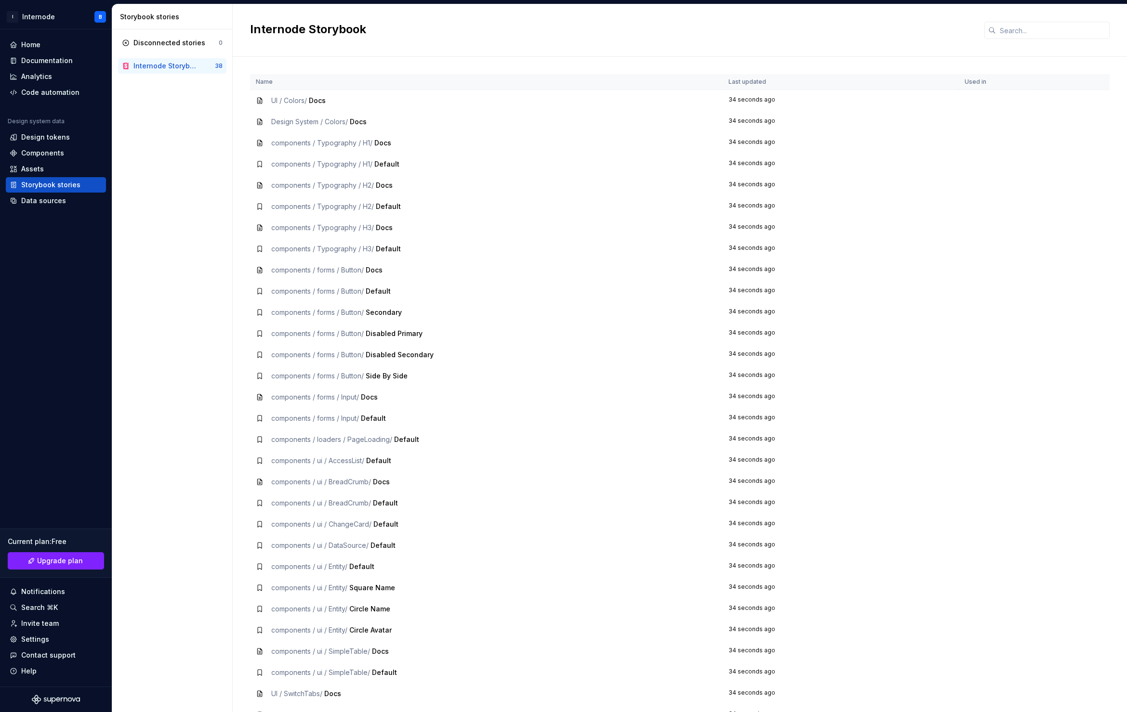
click at [382, 287] on span "Default" at bounding box center [378, 291] width 25 height 8
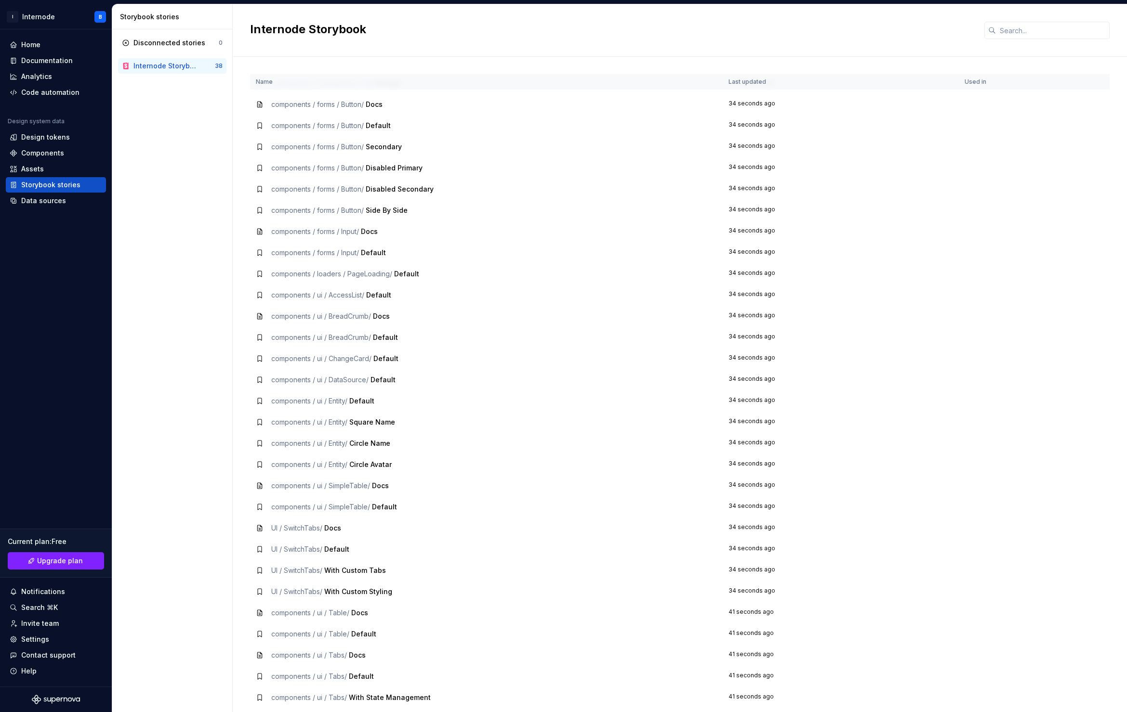
click at [322, 414] on td "components / ui / Entity / Square Name" at bounding box center [486, 422] width 473 height 21
click at [372, 418] on span "Square Name" at bounding box center [372, 422] width 46 height 8
click at [336, 418] on span "components / ui / Entity /" at bounding box center [309, 422] width 76 height 8
click at [293, 418] on span "components / ui / Entity /" at bounding box center [309, 422] width 76 height 8
click at [41, 164] on div "Assets" at bounding box center [56, 168] width 100 height 15
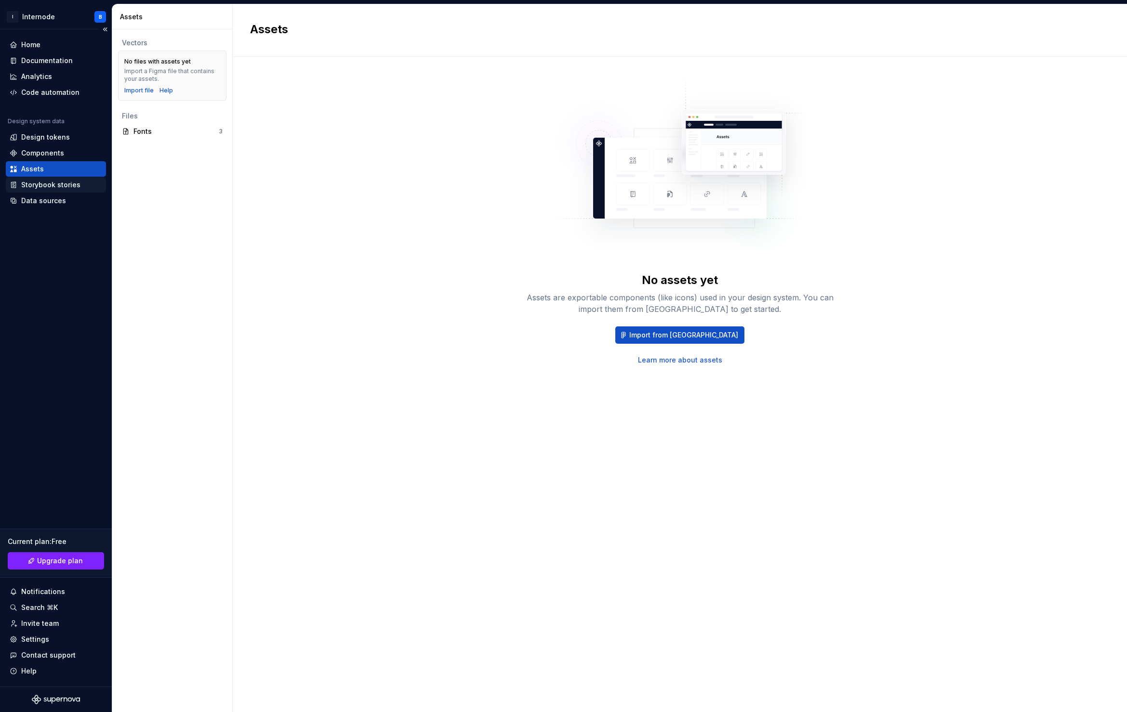
click at [38, 184] on div "Storybook stories" at bounding box center [50, 185] width 59 height 10
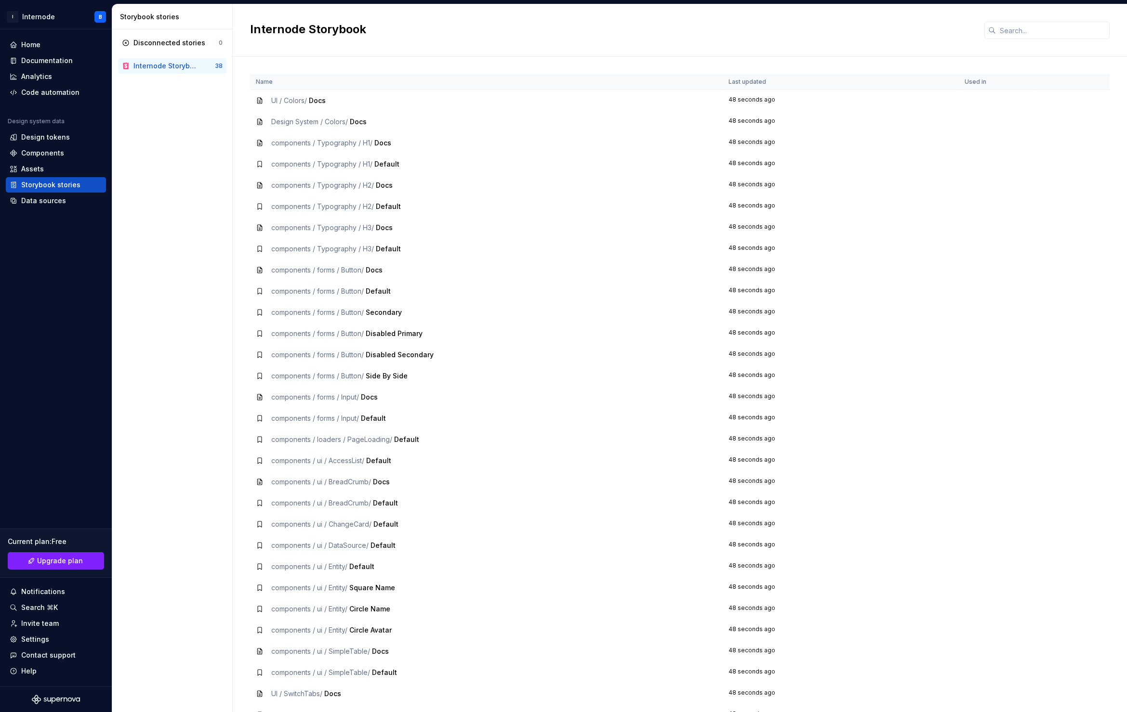
click at [258, 394] on icon at bounding box center [260, 398] width 8 height 8
click at [311, 393] on span "components / forms / Input /" at bounding box center [315, 397] width 88 height 8
click at [369, 393] on span "Docs" at bounding box center [369, 397] width 17 height 8
click at [756, 387] on td "48 seconds ago" at bounding box center [840, 397] width 236 height 21
click at [43, 43] on div "Home" at bounding box center [56, 45] width 92 height 10
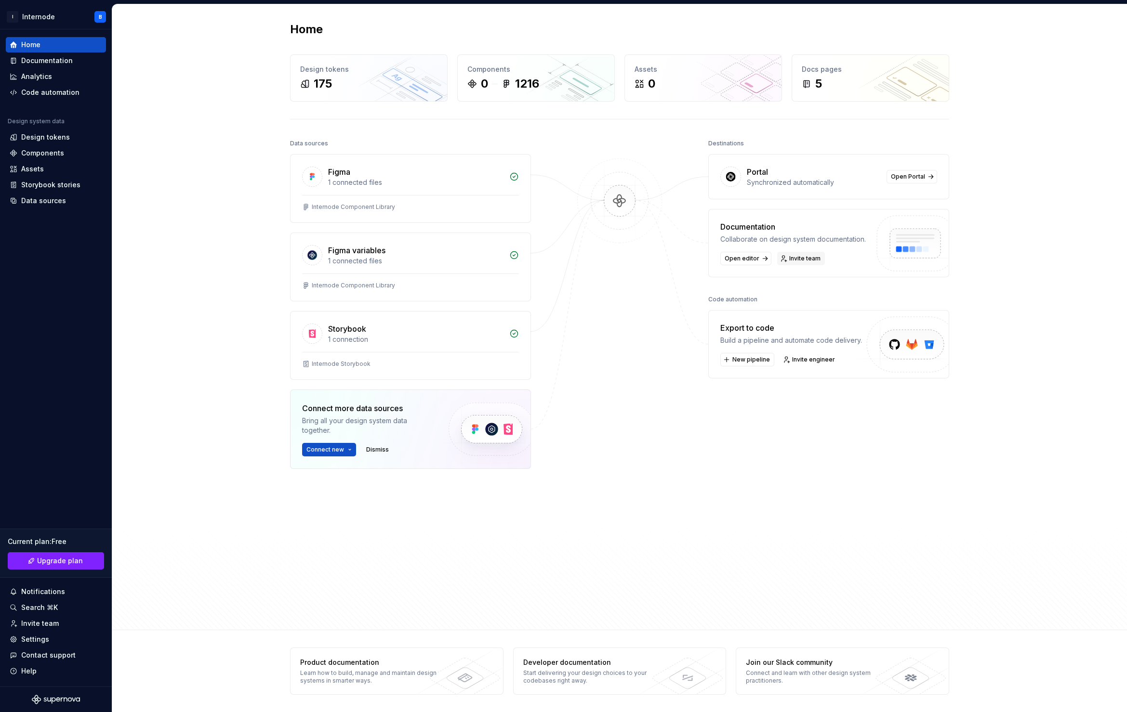
click at [799, 257] on span "Invite team" at bounding box center [804, 259] width 31 height 8
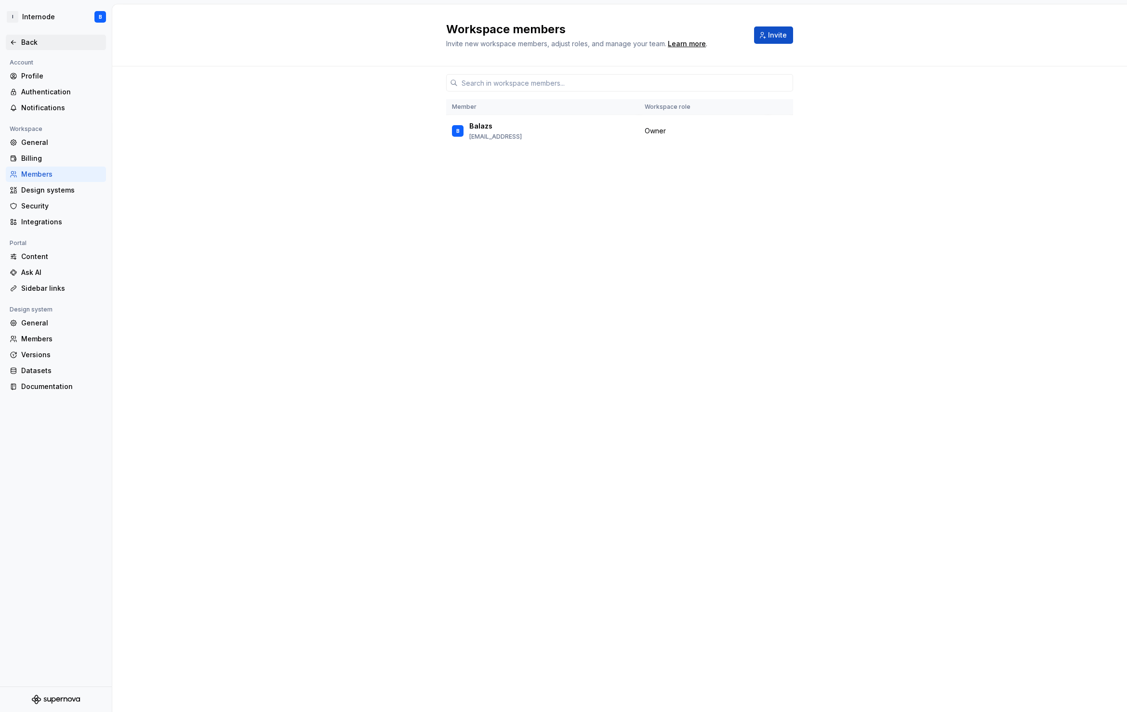
click at [21, 39] on div "Back" at bounding box center [56, 43] width 92 height 10
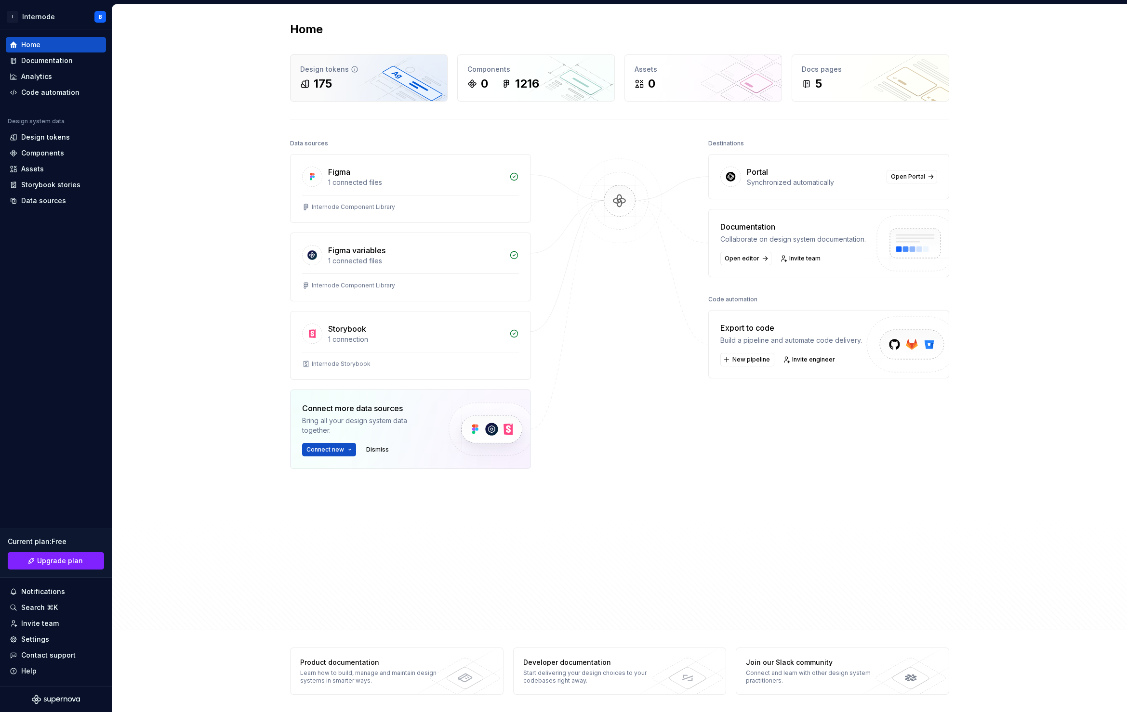
click at [363, 78] on div "175" at bounding box center [368, 83] width 137 height 15
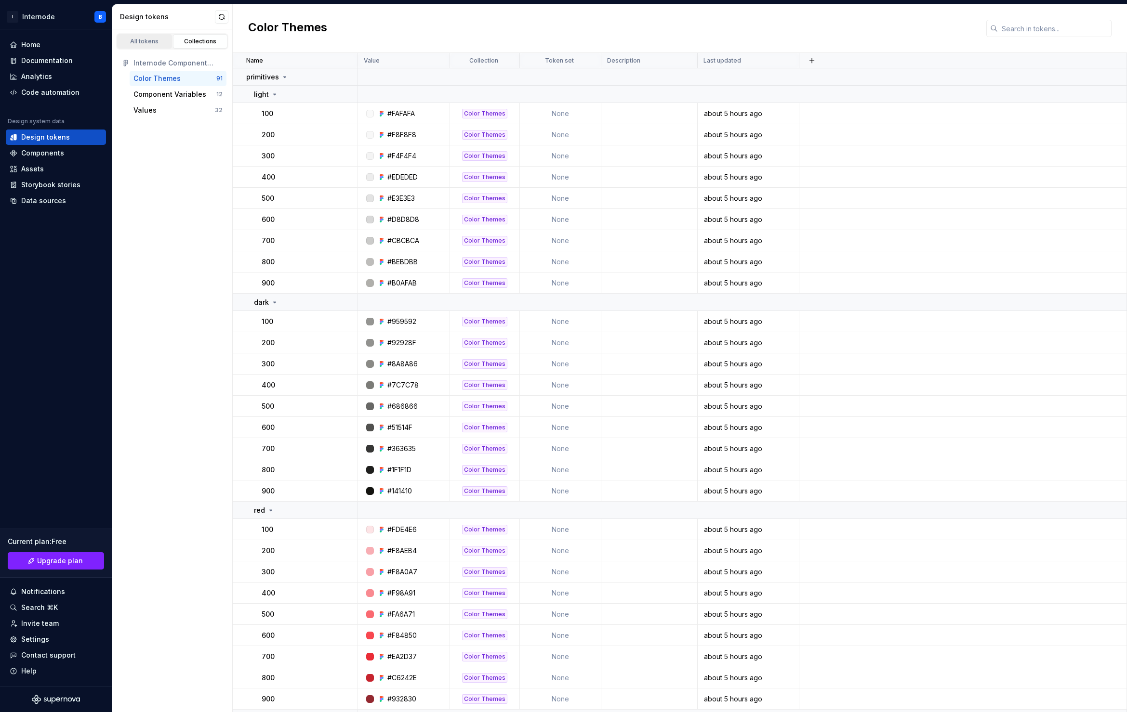
click at [144, 41] on div "All tokens" at bounding box center [144, 42] width 48 height 8
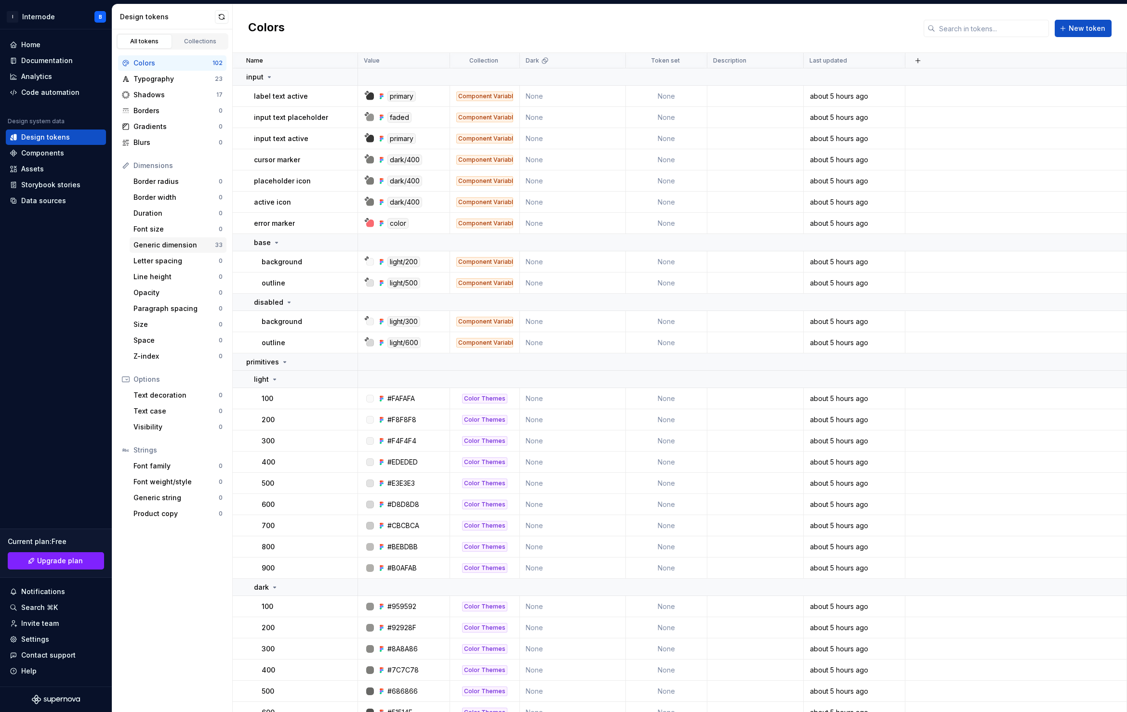
click at [172, 247] on div "Generic dimension" at bounding box center [173, 245] width 81 height 10
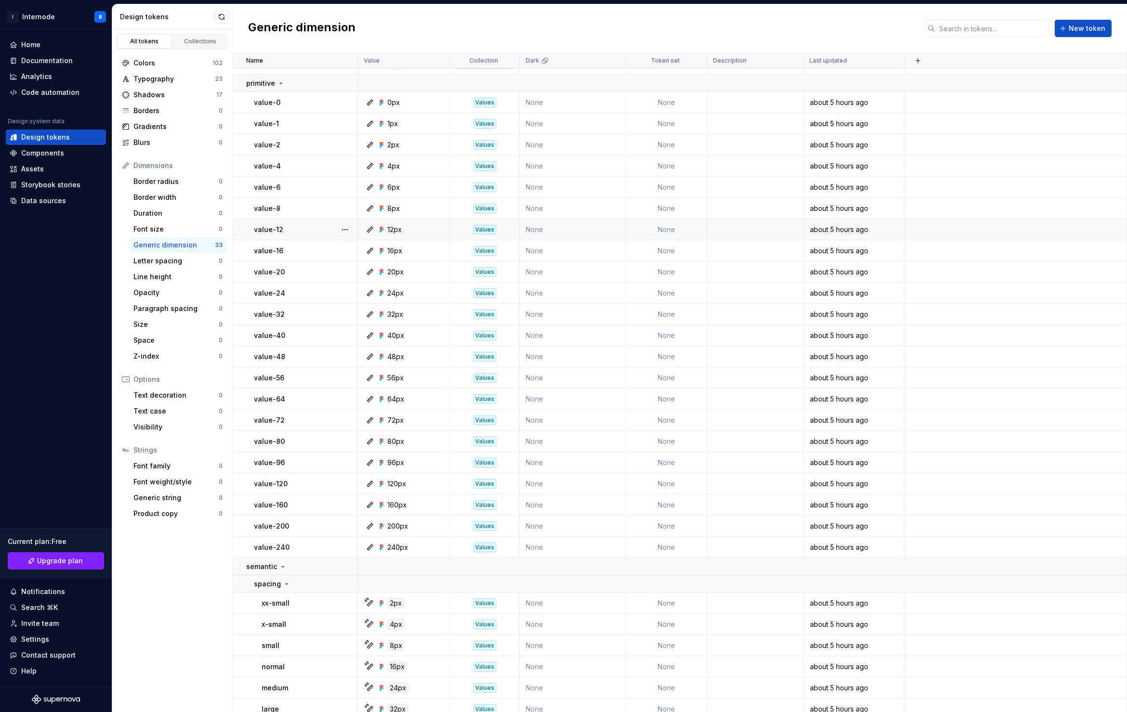
scroll to position [125, 0]
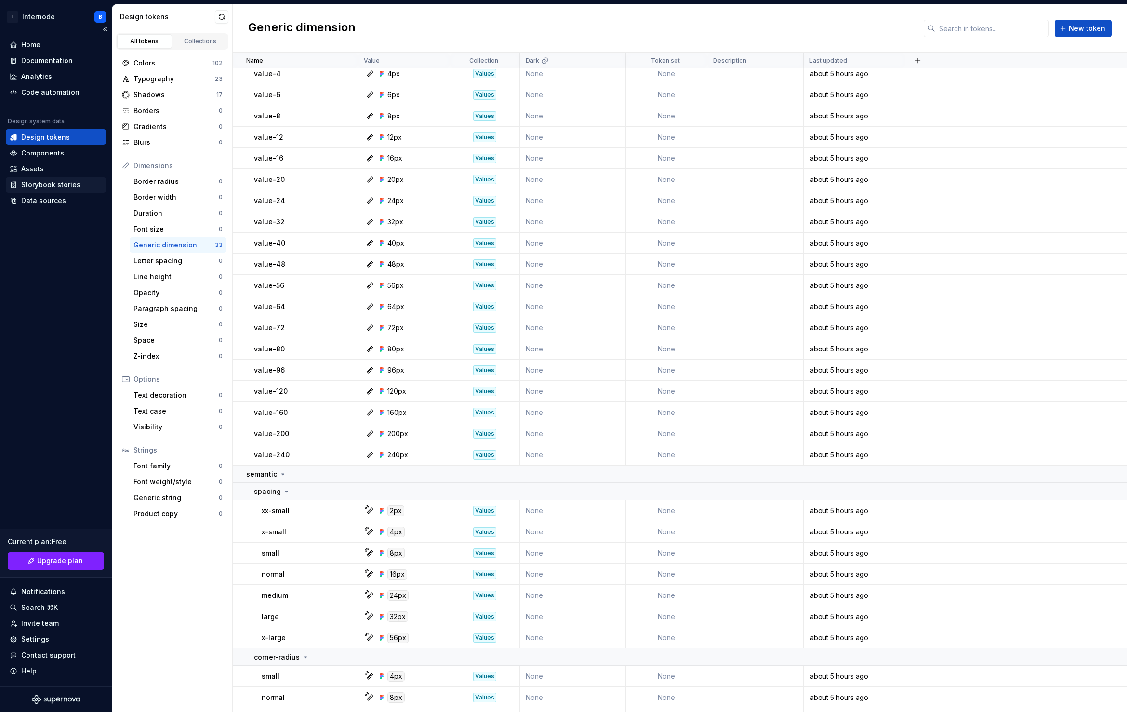
click at [63, 188] on div "Storybook stories" at bounding box center [50, 185] width 59 height 10
